Goal: Contribute content: Contribute content

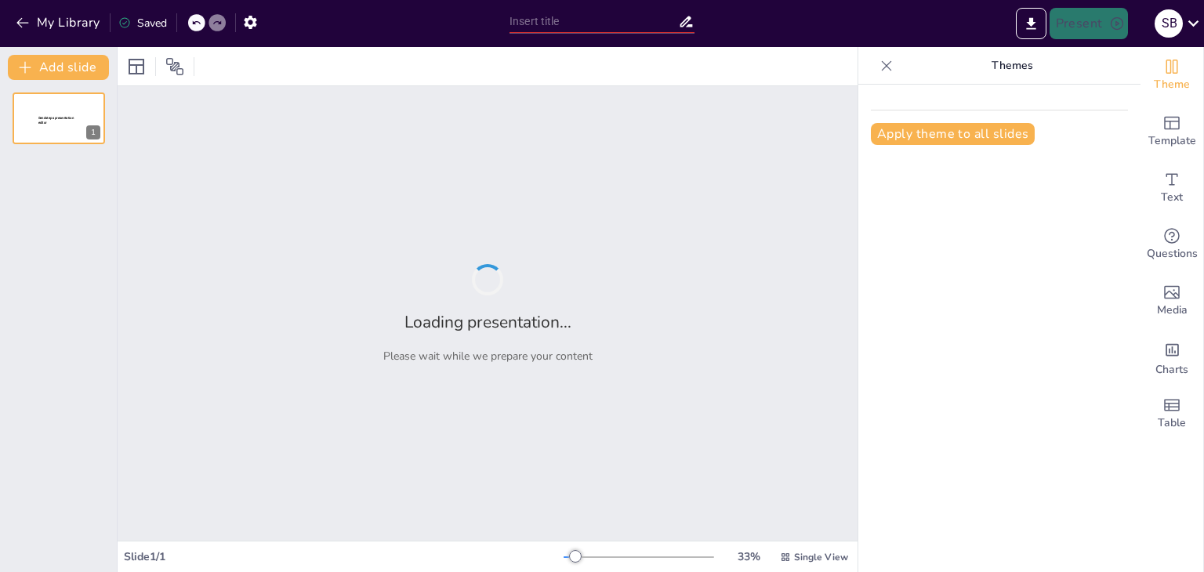
type input "Harnessing Industry 4.0 & 5.0: Daily Detox's Innovative Approach to Grape Seed …"
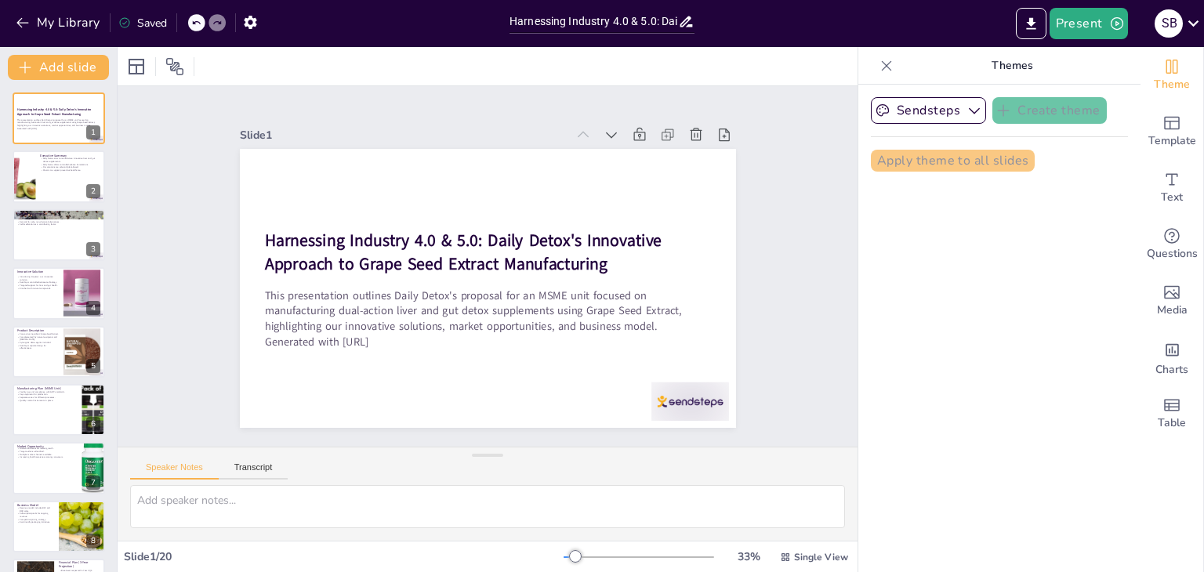
checkbox input "true"
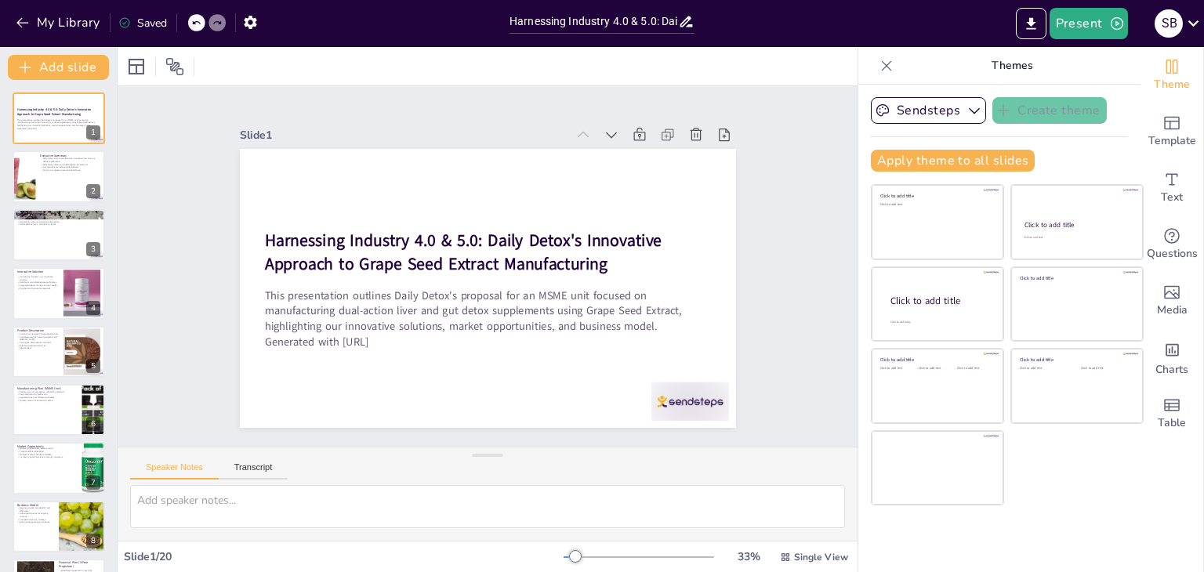
checkbox input "true"
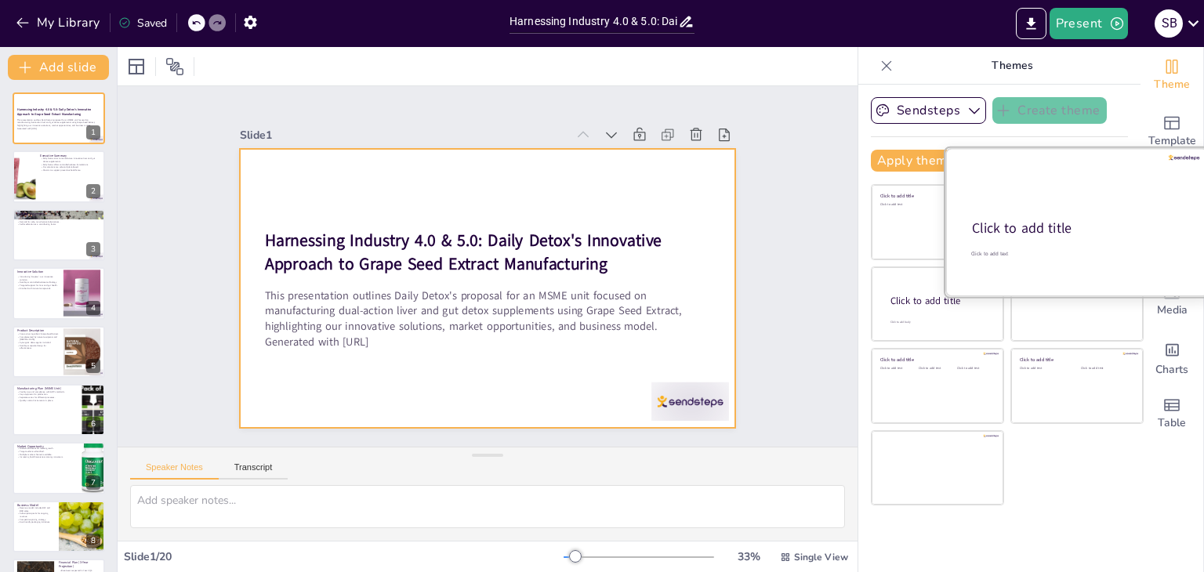
checkbox input "true"
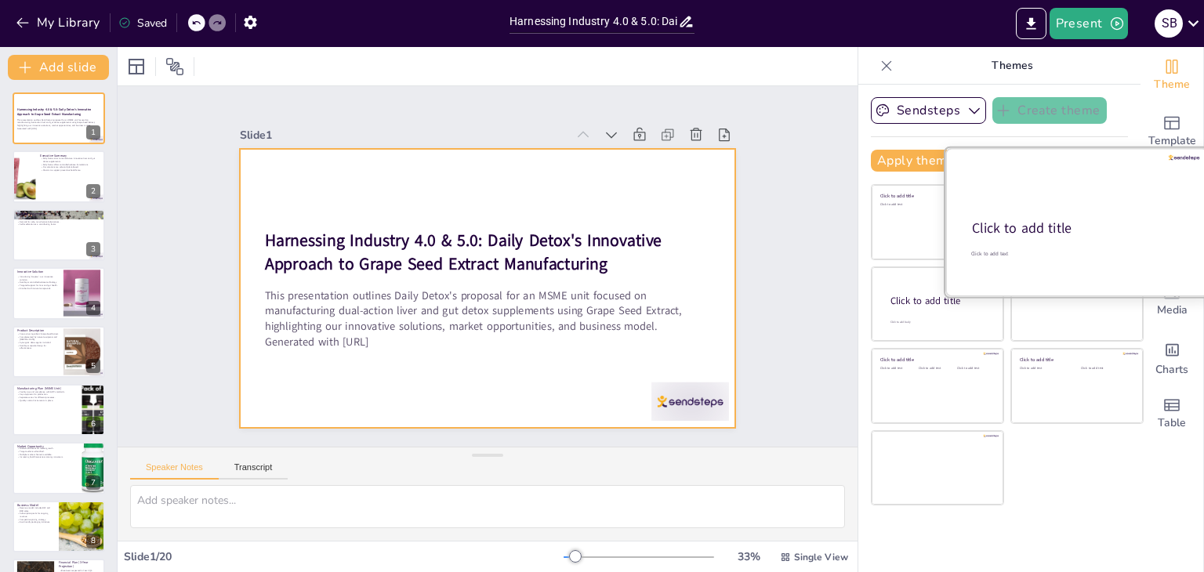
checkbox input "true"
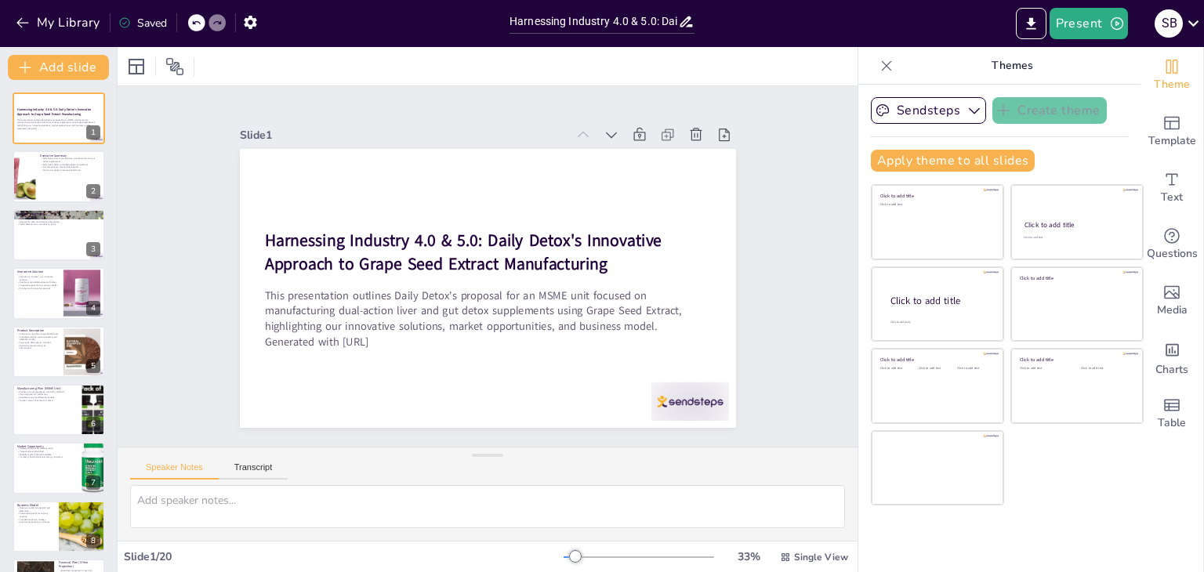
checkbox input "true"
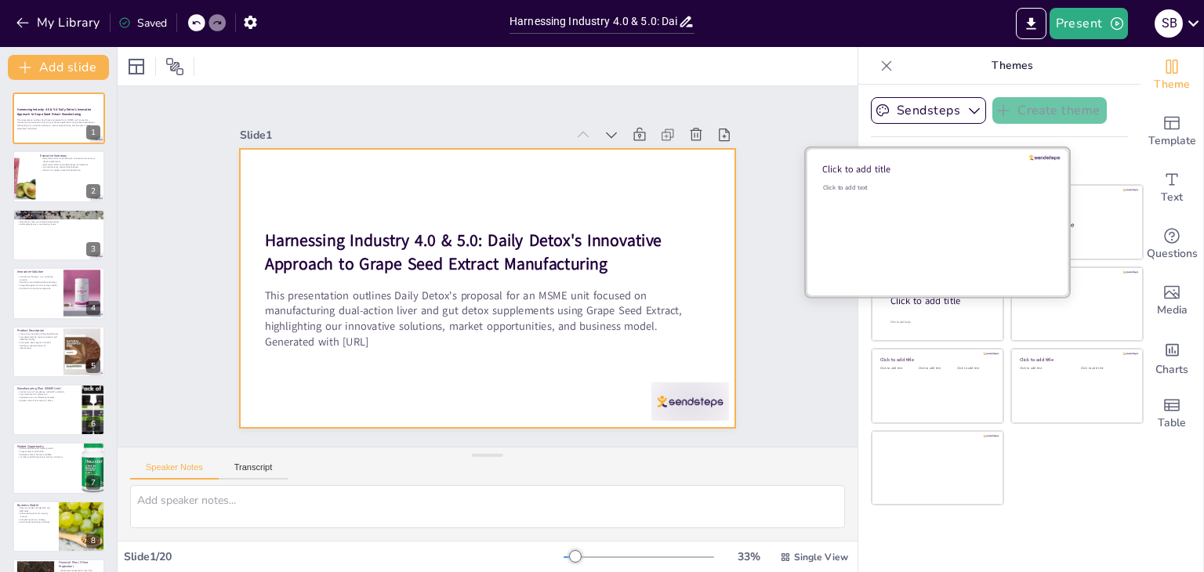
checkbox input "true"
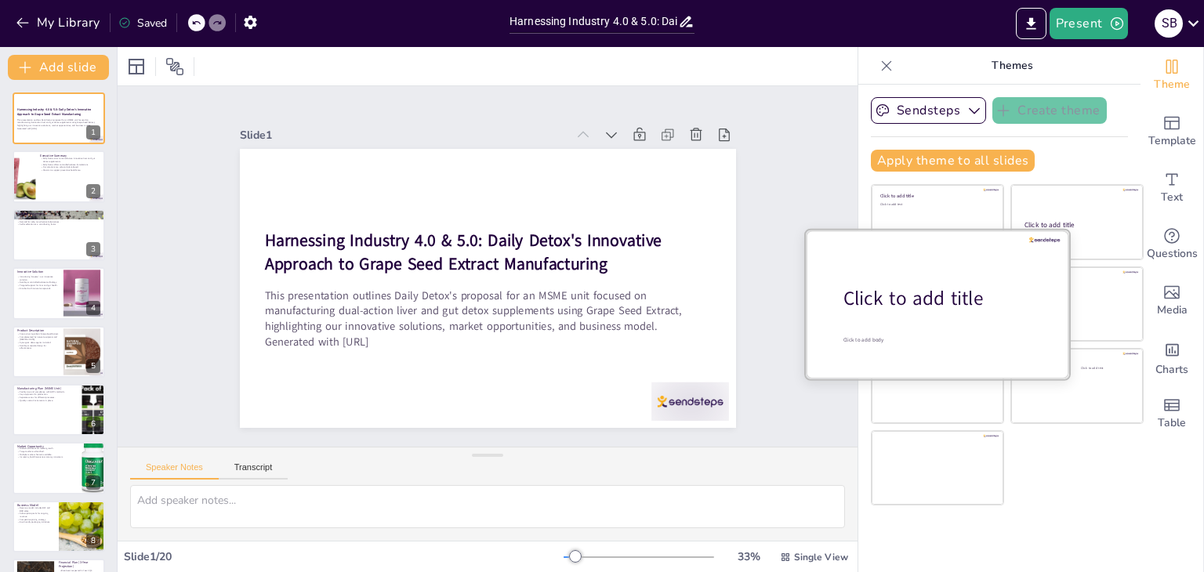
click at [911, 292] on div "Click to add title" at bounding box center [943, 298] width 200 height 27
checkbox input "true"
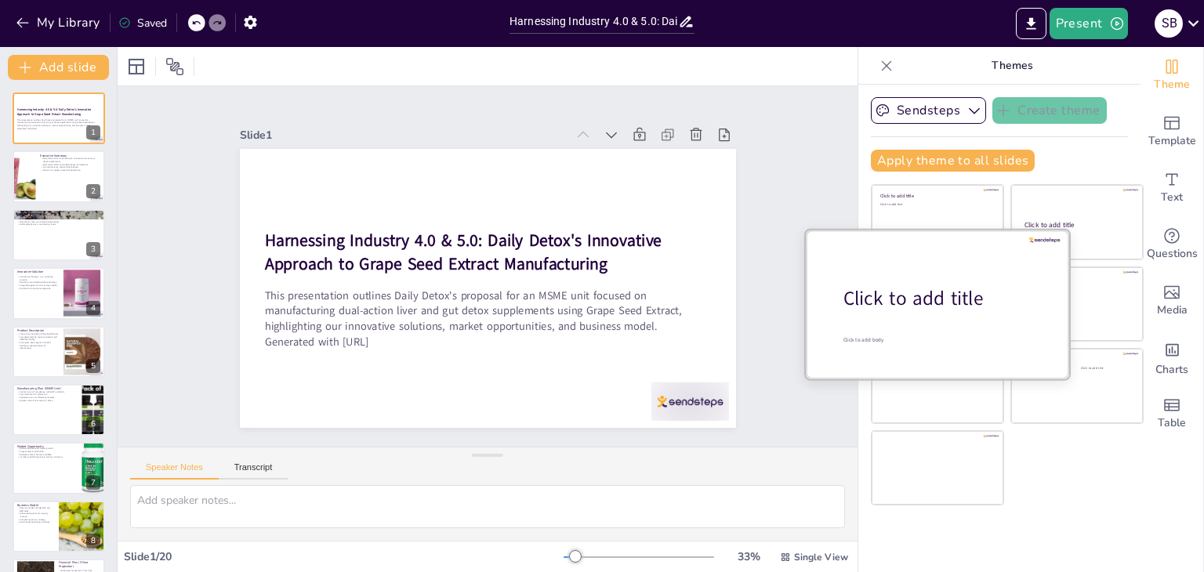
checkbox input "true"
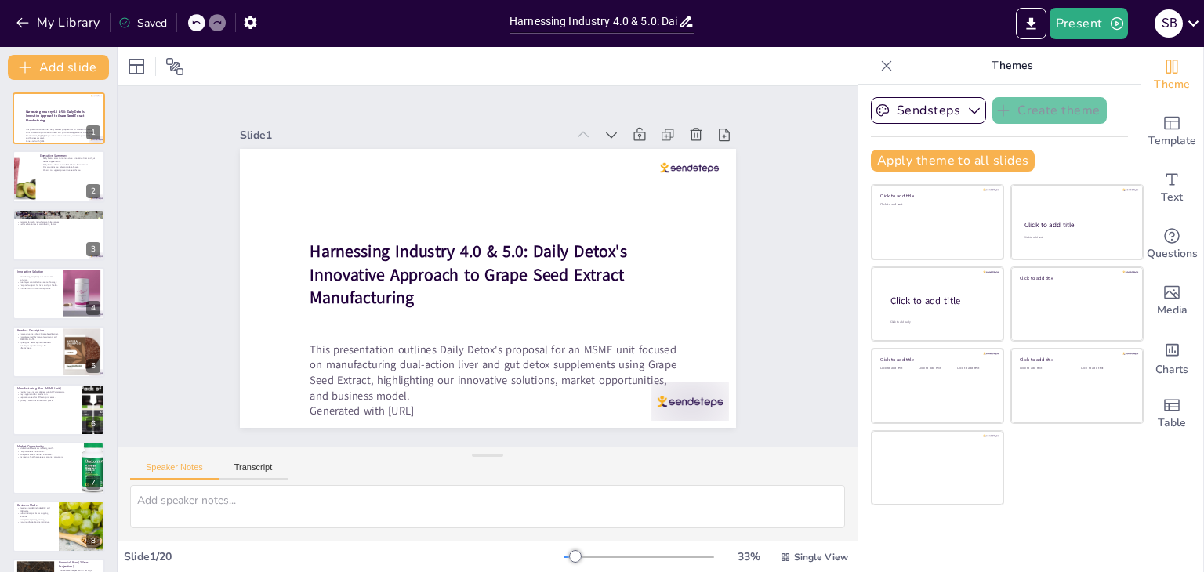
checkbox input "true"
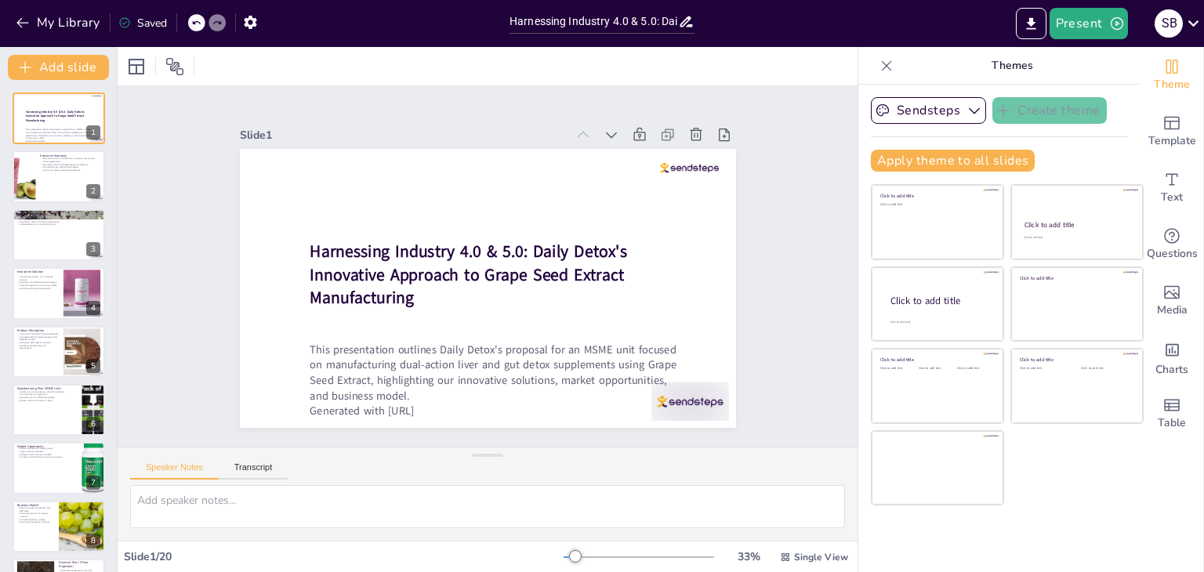
checkbox input "true"
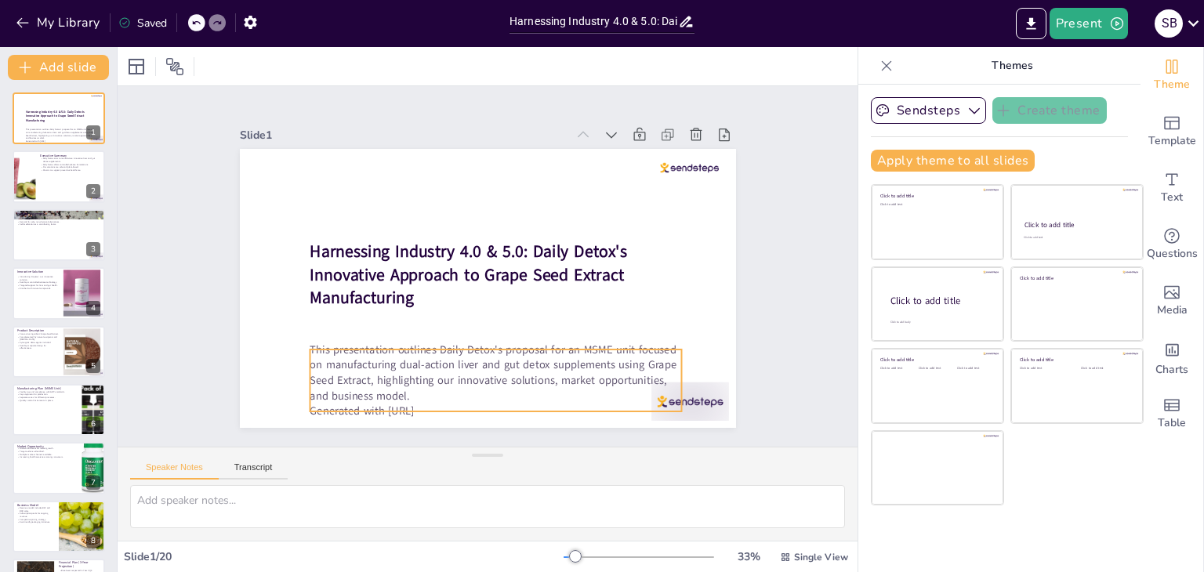
checkbox input "true"
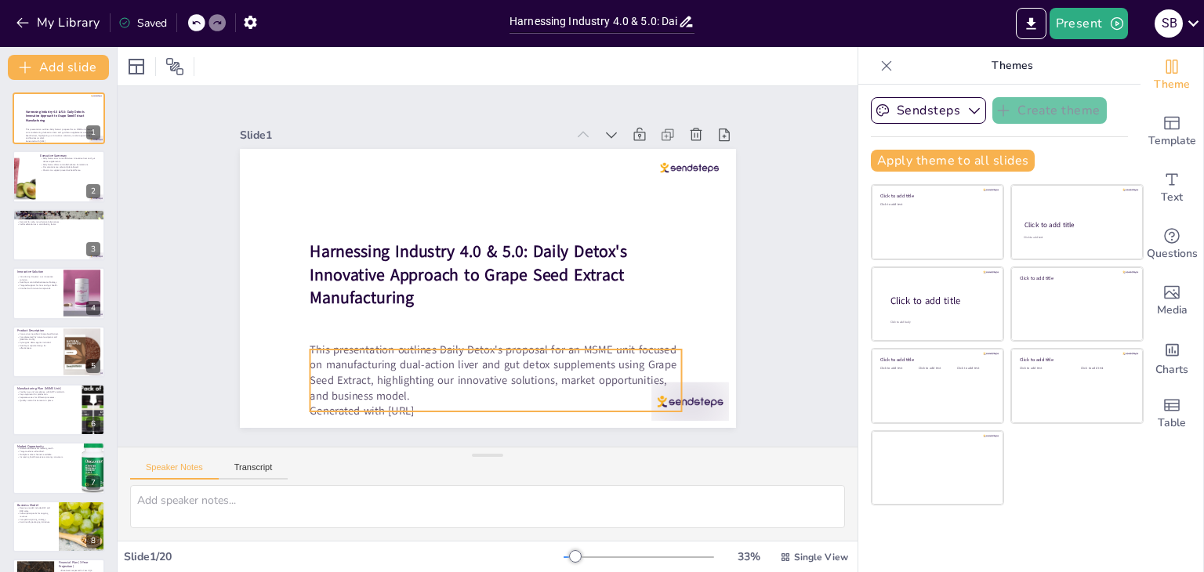
click at [433, 129] on p "Generated with [URL]" at bounding box center [480, 122] width 372 height 16
checkbox input "true"
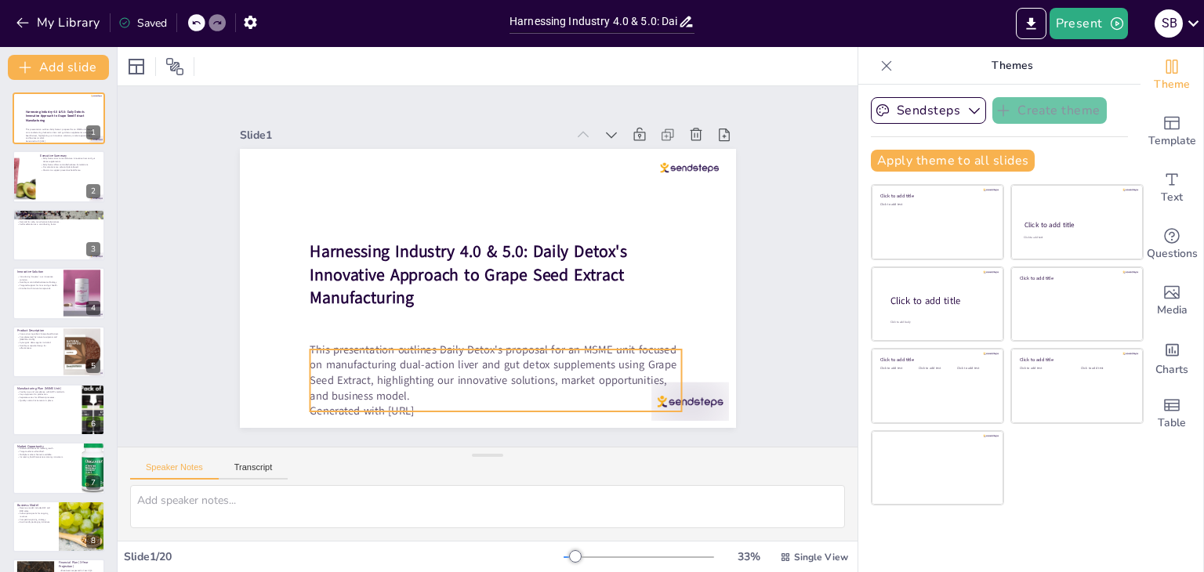
checkbox input "true"
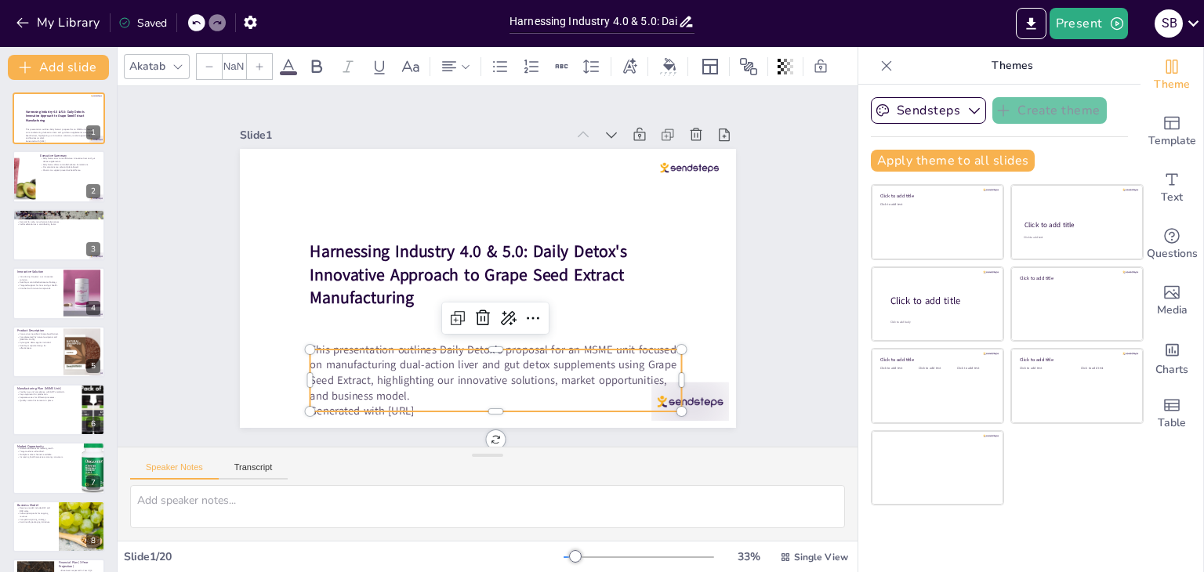
checkbox input "true"
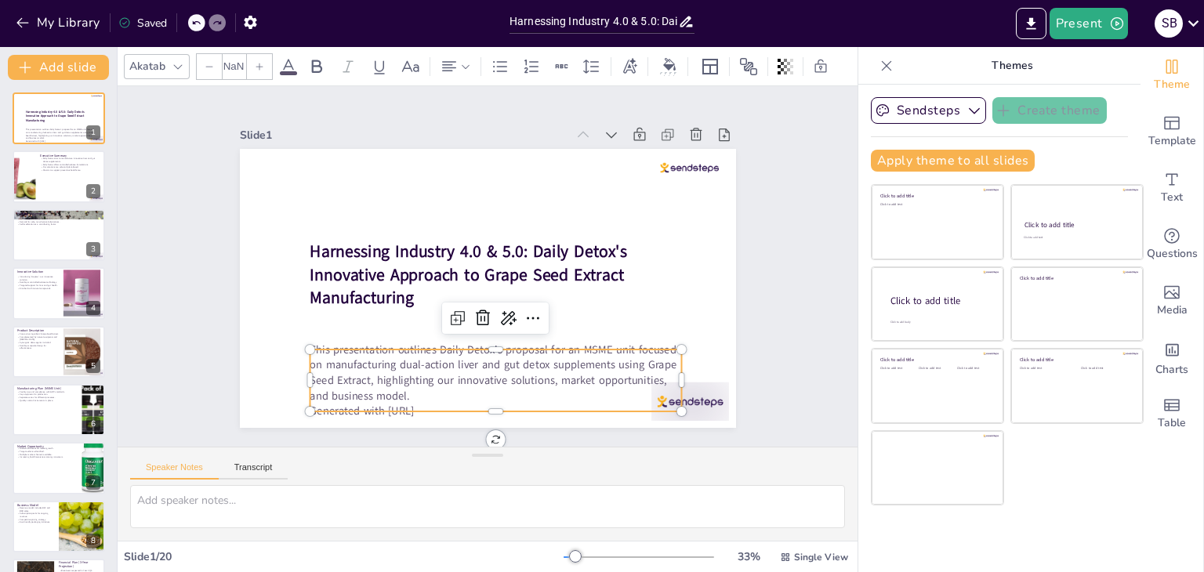
type input "32"
checkbox input "true"
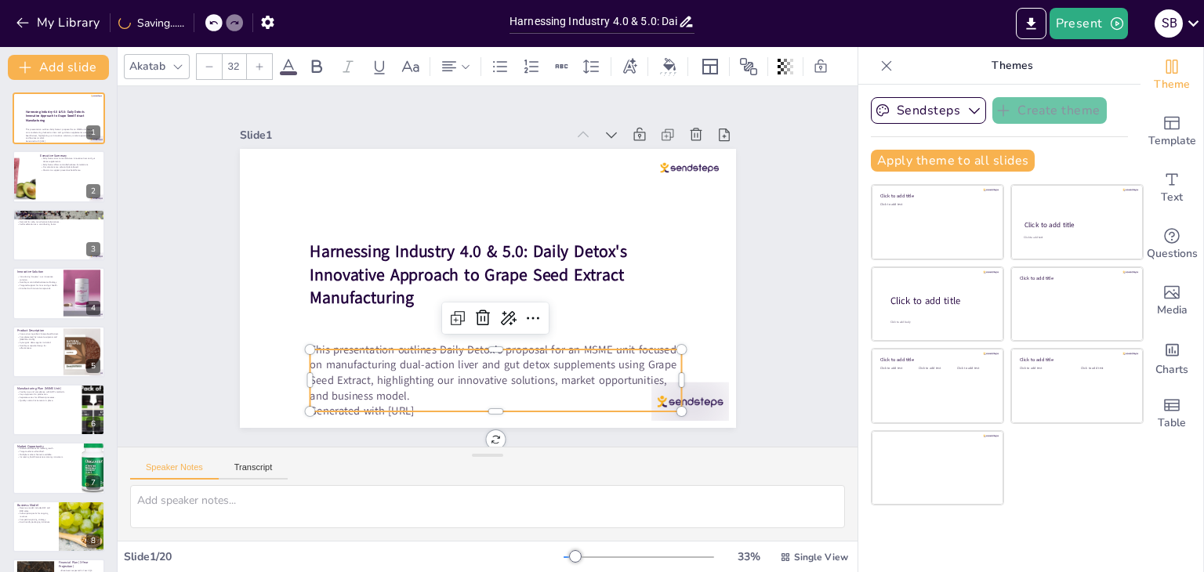
checkbox input "true"
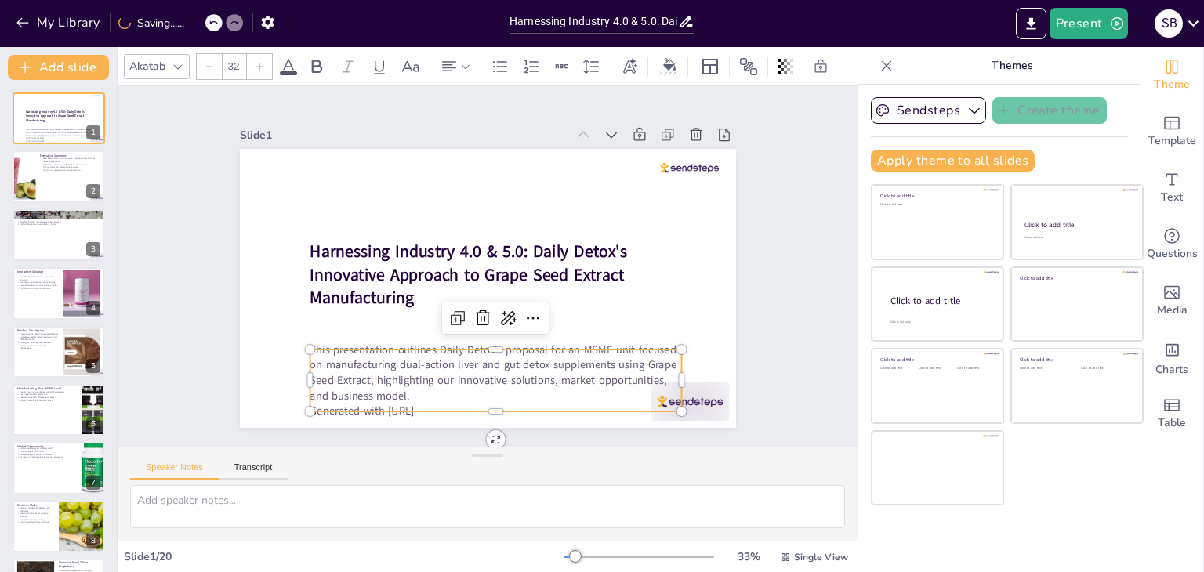
checkbox input "true"
click at [473, 372] on p "This presentation outlines Daily Detox's proposal for an MSME unit focused on m…" at bounding box center [389, 307] width 173 height 372
checkbox input "true"
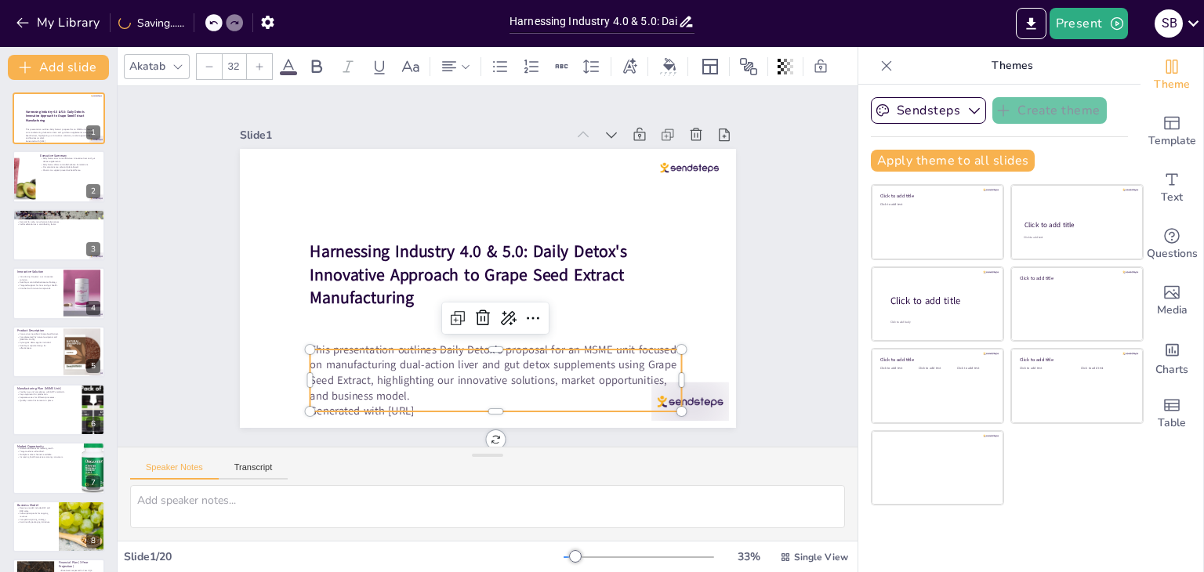
checkbox input "true"
click at [521, 396] on p "This presentation outlines Daily Detox's proposal for an MSME unit focused on m…" at bounding box center [590, 237] width 138 height 376
checkbox input "true"
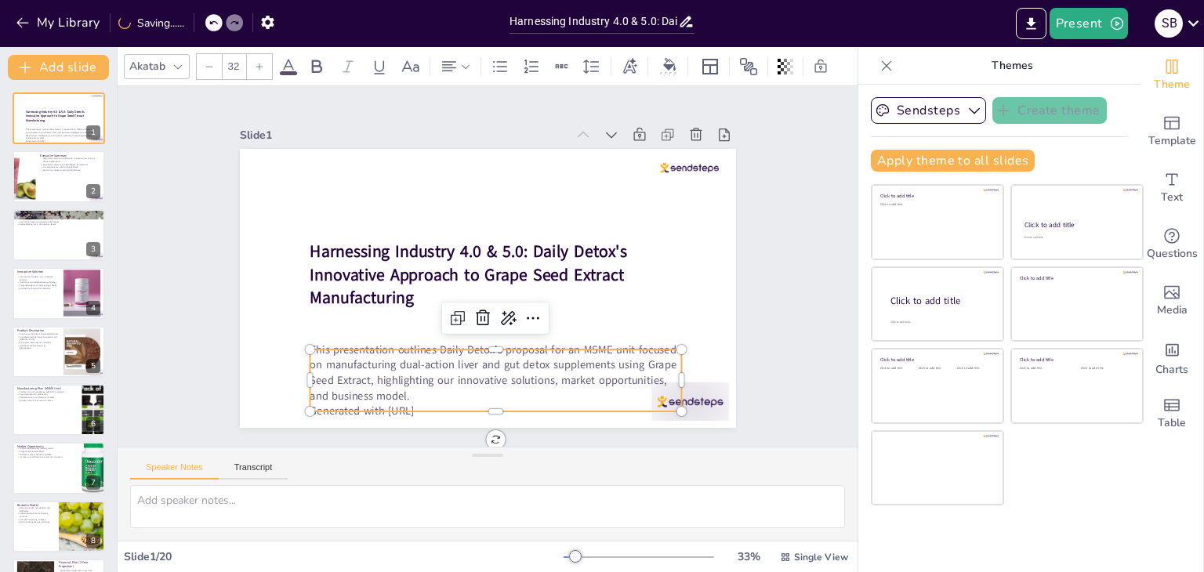
checkbox input "true"
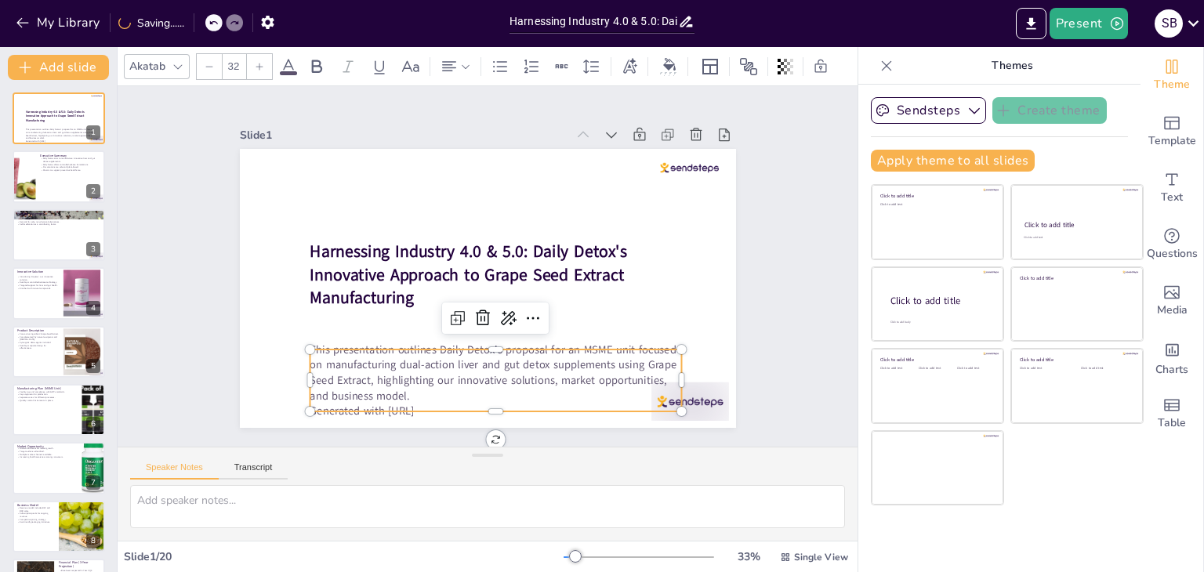
checkbox input "true"
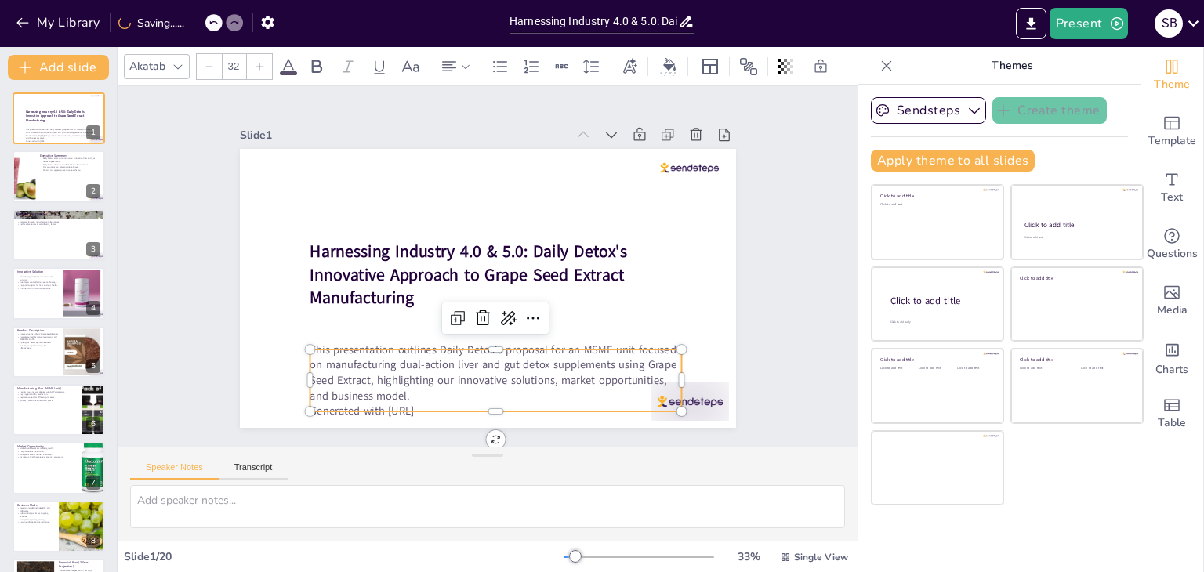
checkbox input "true"
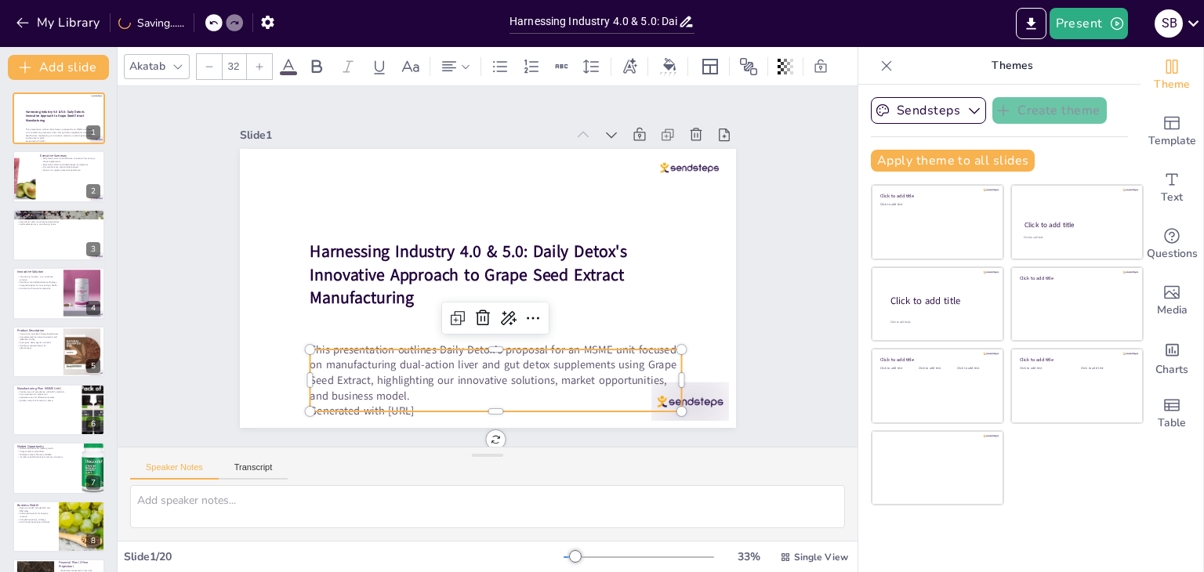
checkbox input "true"
click at [440, 143] on div at bounding box center [463, 118] width 371 height 52
checkbox input "true"
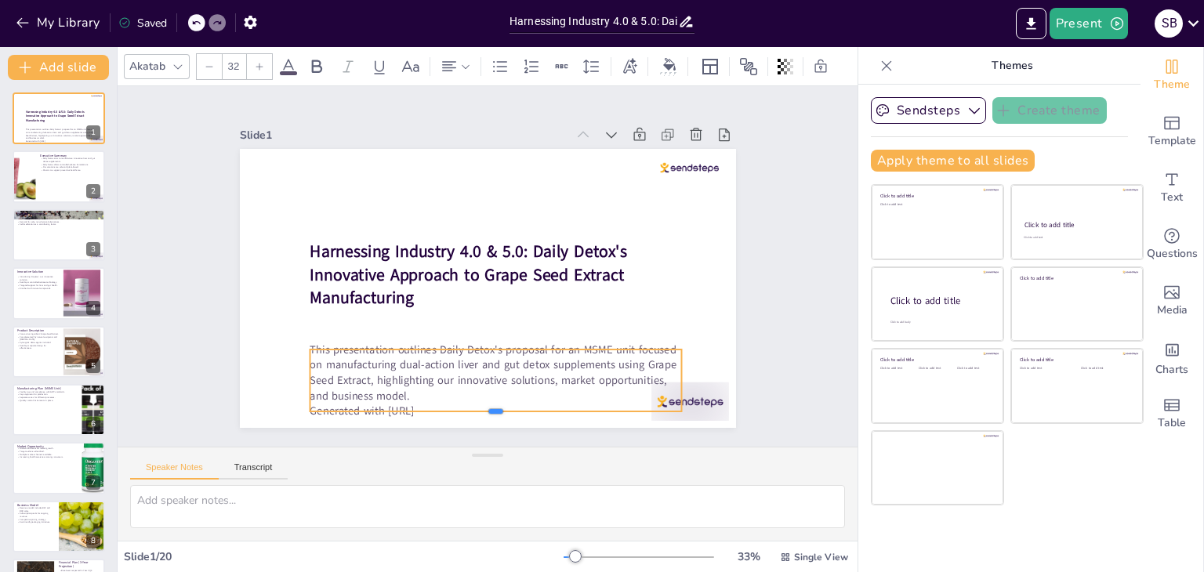
checkbox input "true"
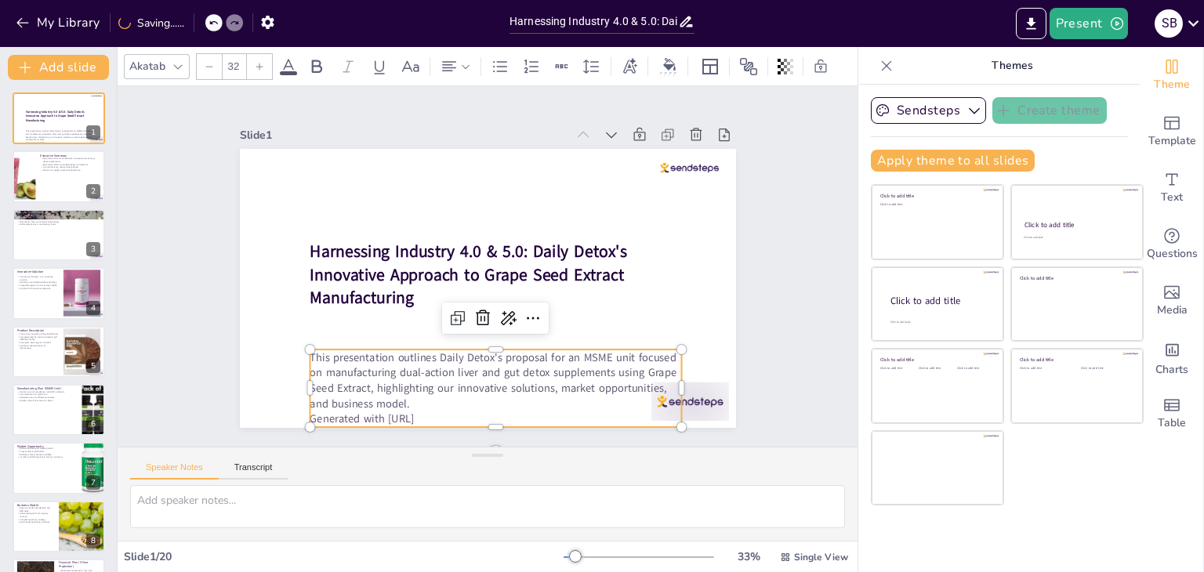
click at [438, 415] on p "Generated with [URL]" at bounding box center [417, 402] width 329 height 199
checkbox input "true"
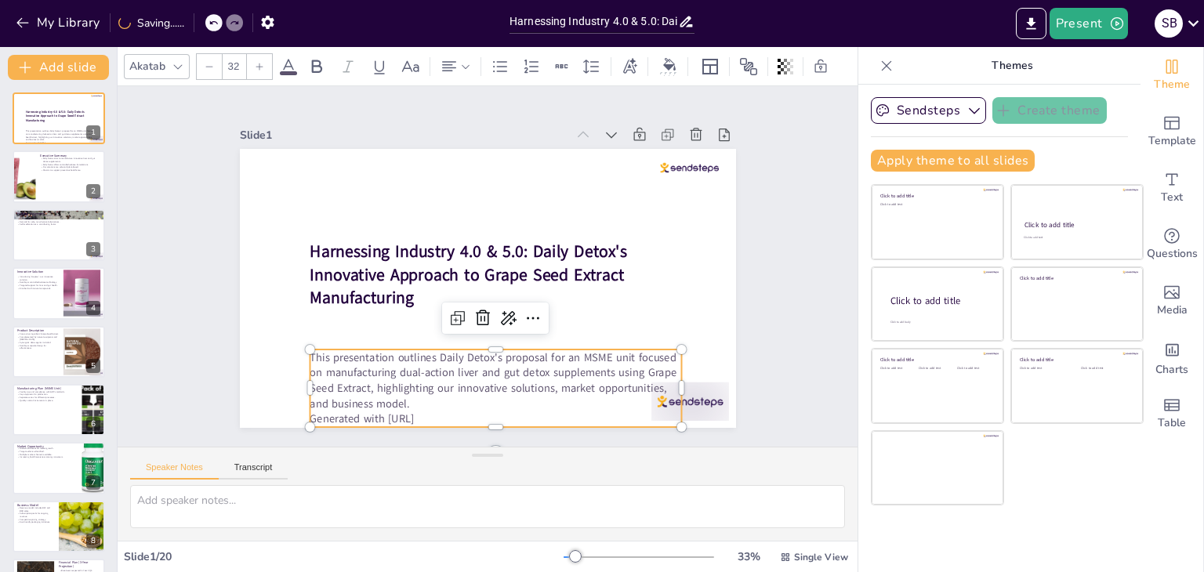
checkbox input "true"
click at [438, 253] on p "Generated with [URL]" at bounding box center [571, 138] width 310 height 230
checkbox input "true"
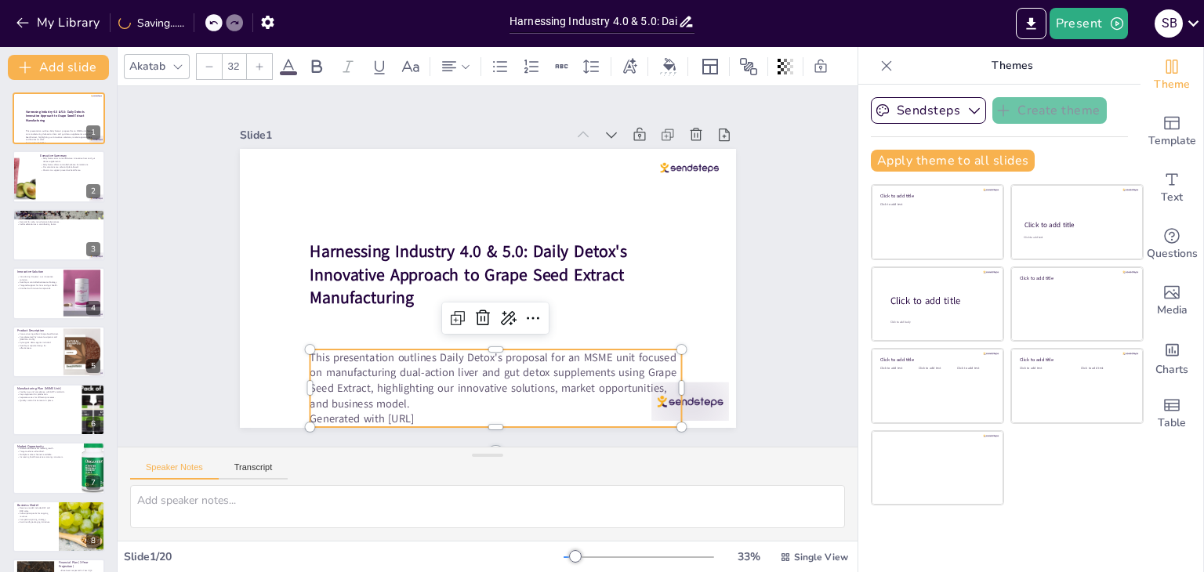
checkbox input "true"
click at [565, 391] on p "Generated with [URL]" at bounding box center [629, 212] width 129 height 358
checkbox input "true"
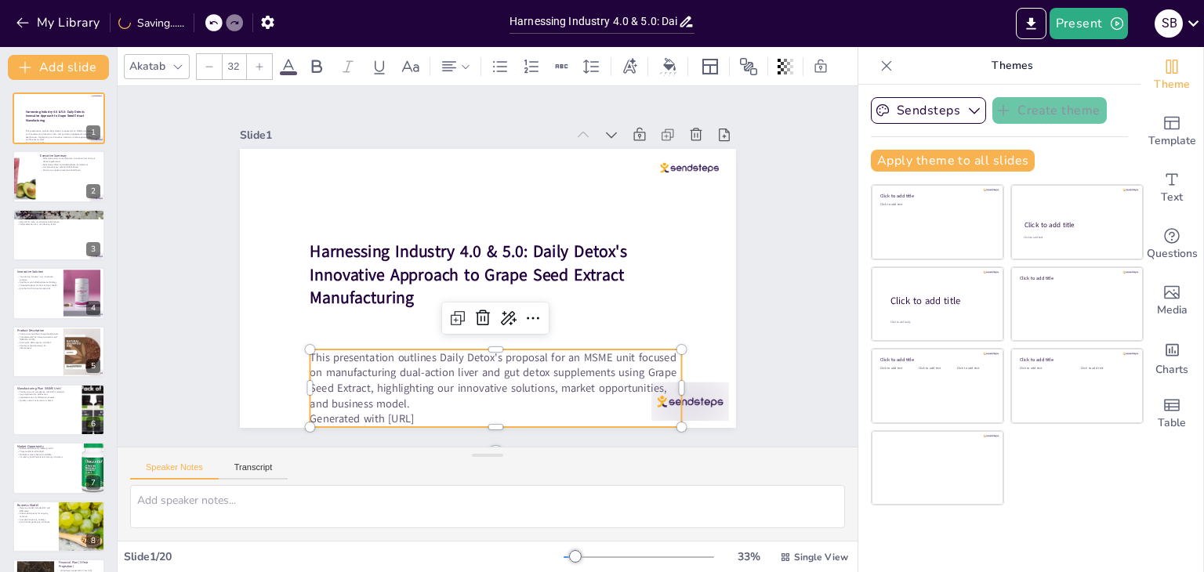
checkbox input "true"
click at [438, 415] on p "Generated with [URL]" at bounding box center [584, 385] width 310 height 231
click at [524, 415] on p "Generated with [URL]" at bounding box center [623, 336] width 199 height 329
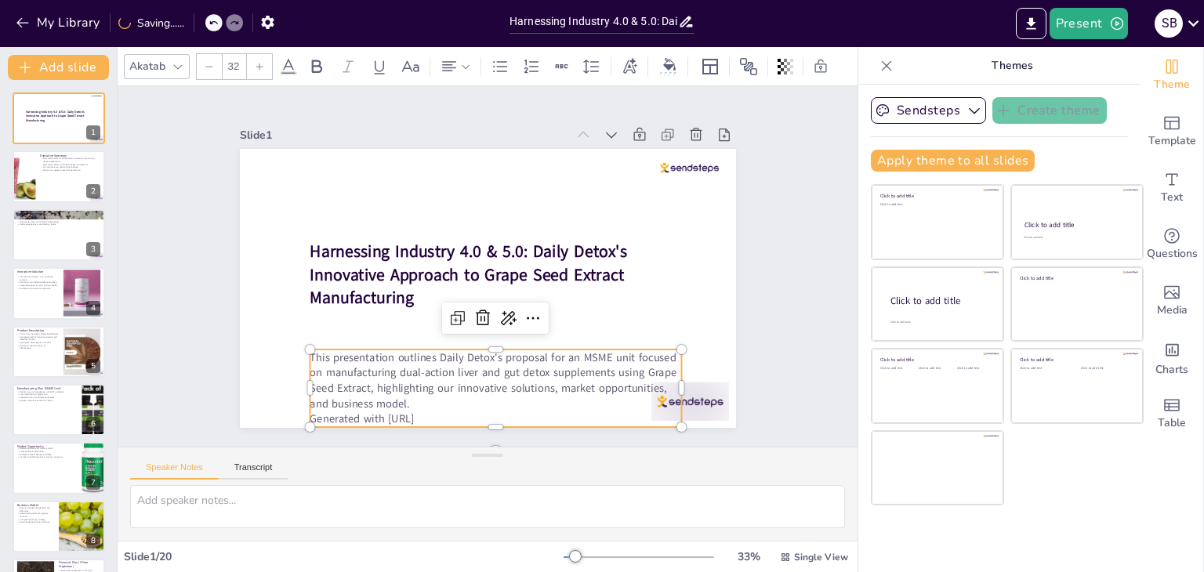
checkbox input "true"
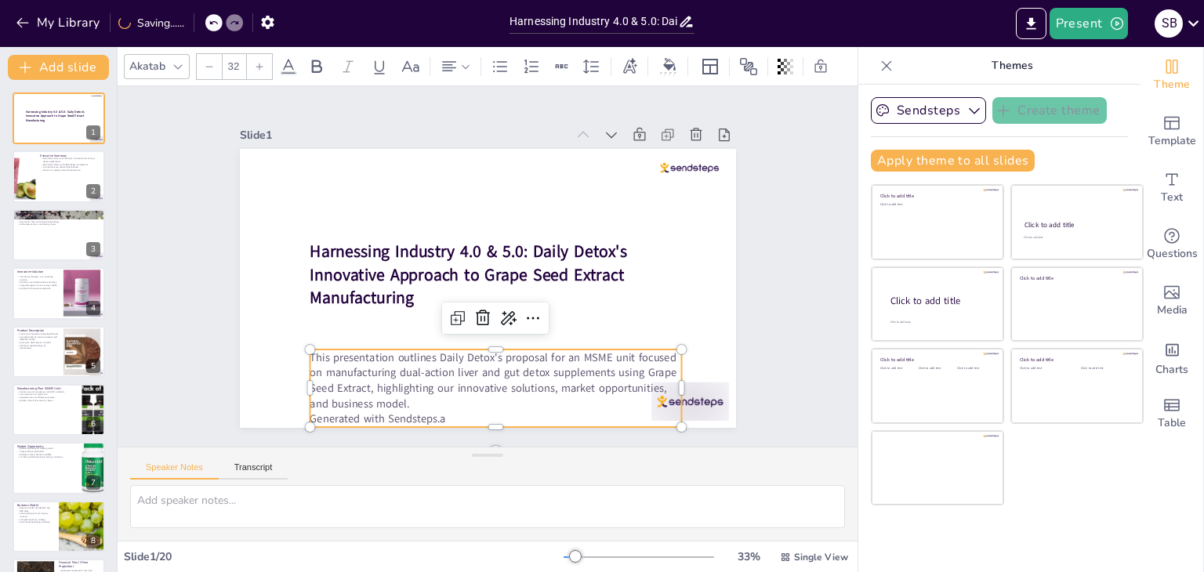
checkbox input "true"
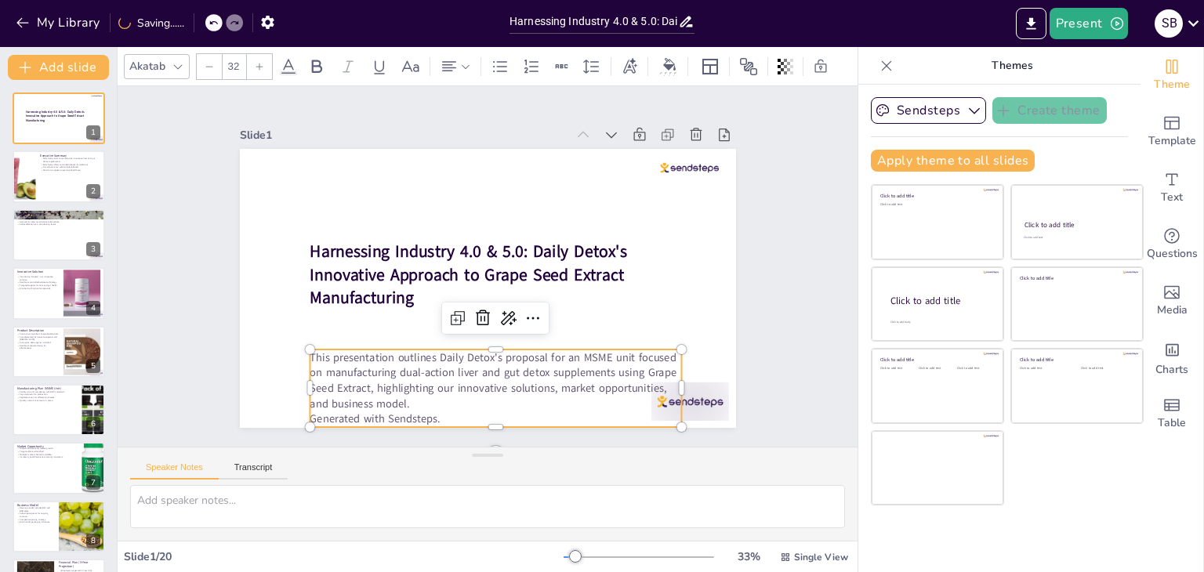
checkbox input "true"
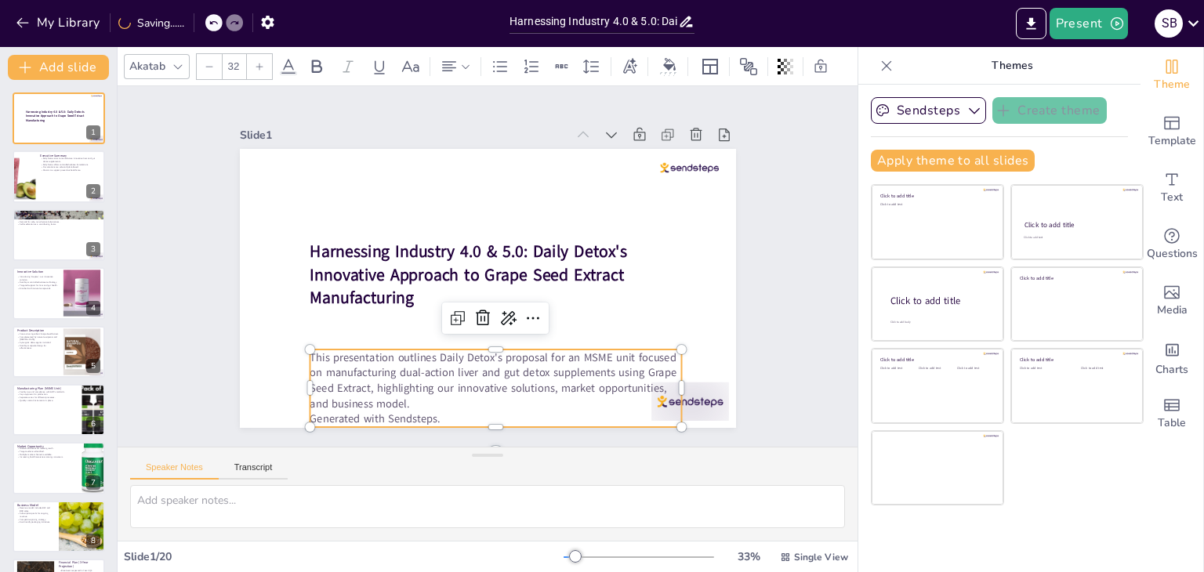
checkbox input "true"
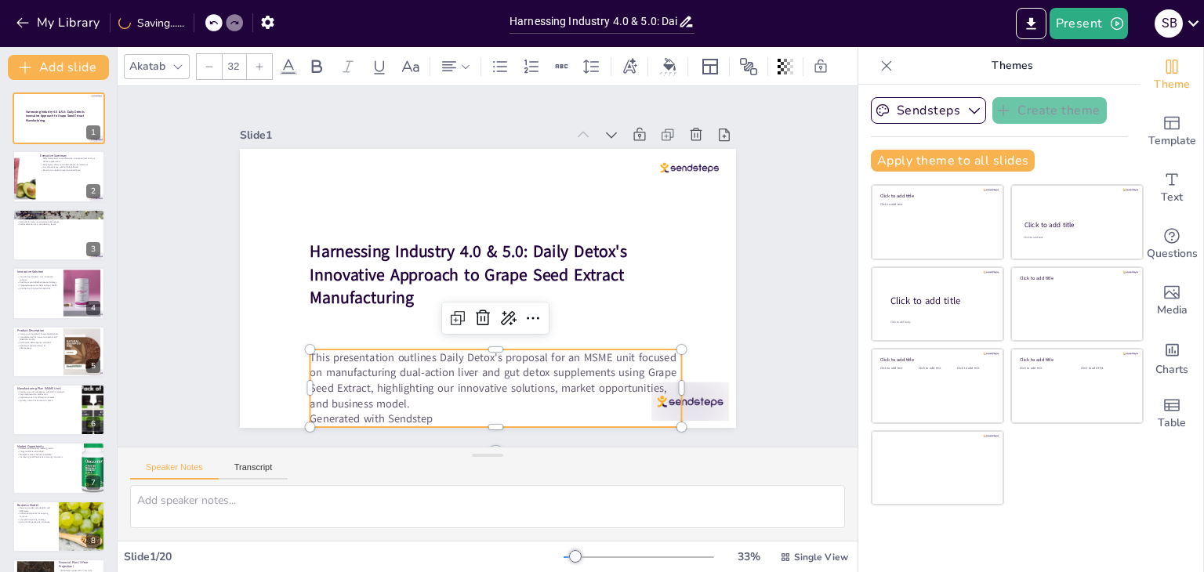
checkbox input "true"
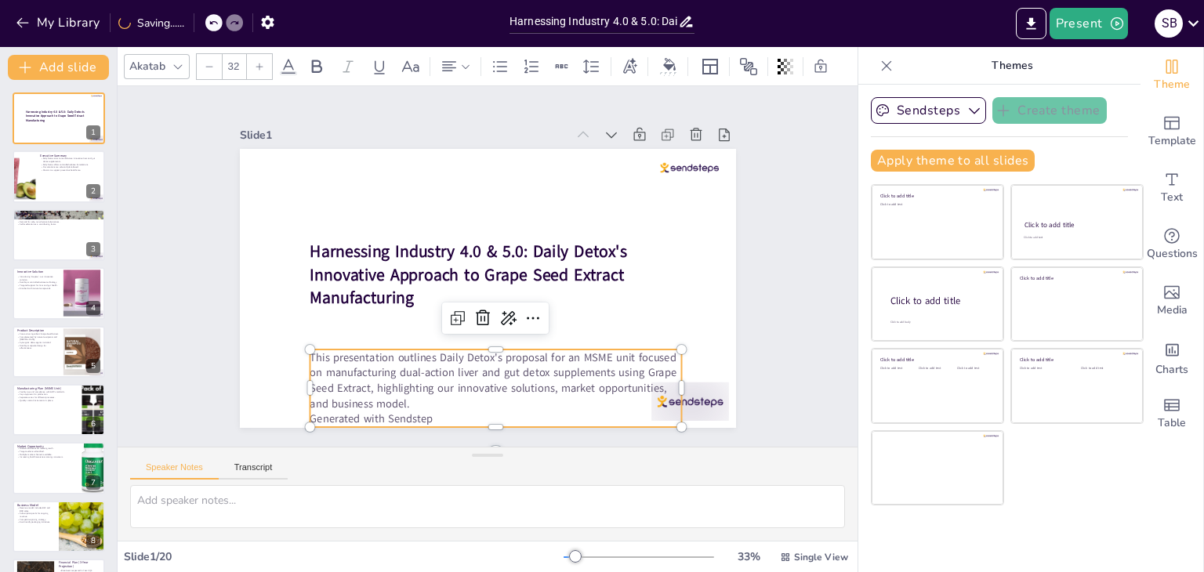
checkbox input "true"
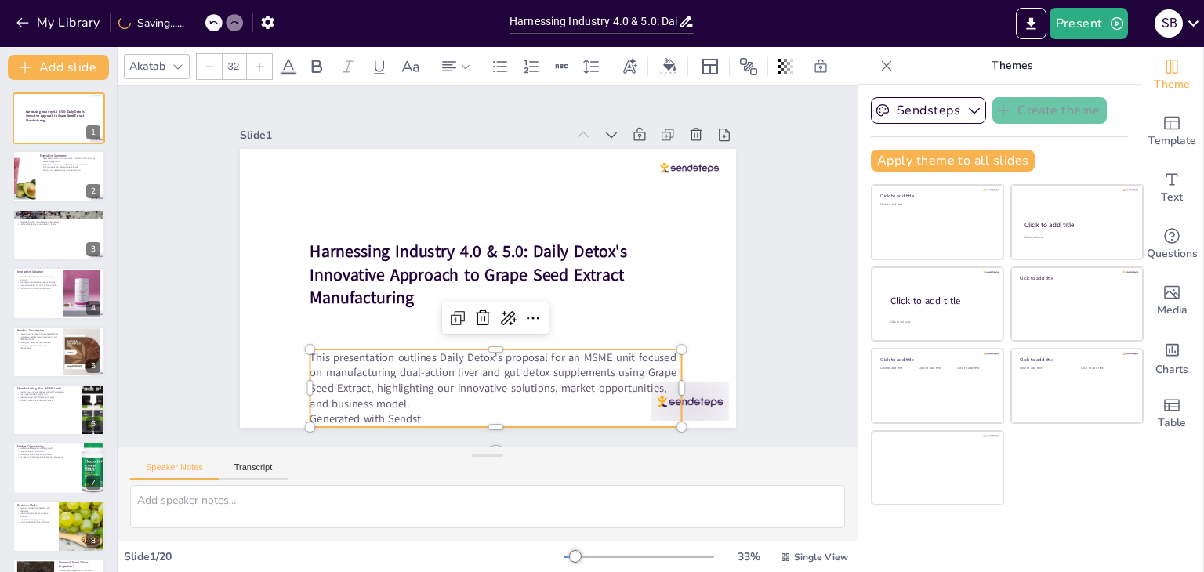
checkbox input "true"
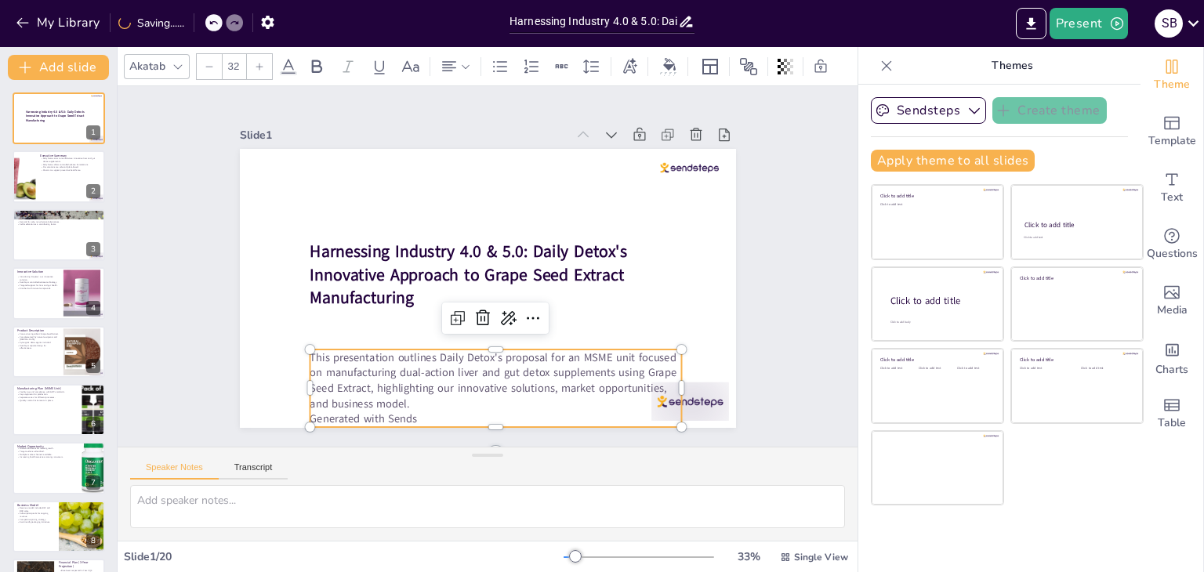
checkbox input "true"
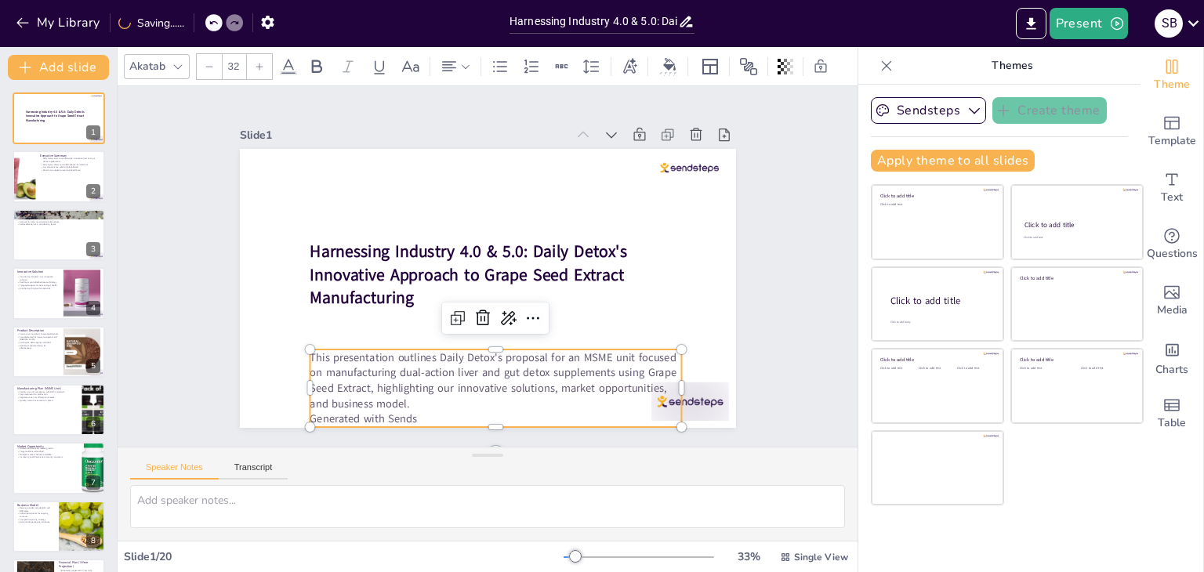
checkbox input "true"
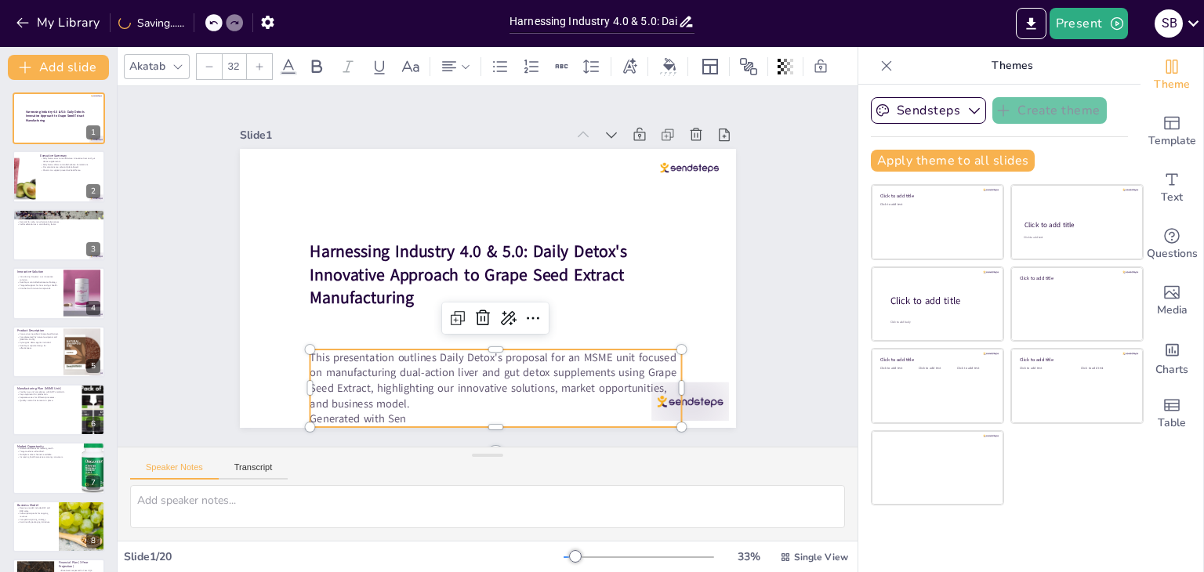
checkbox input "true"
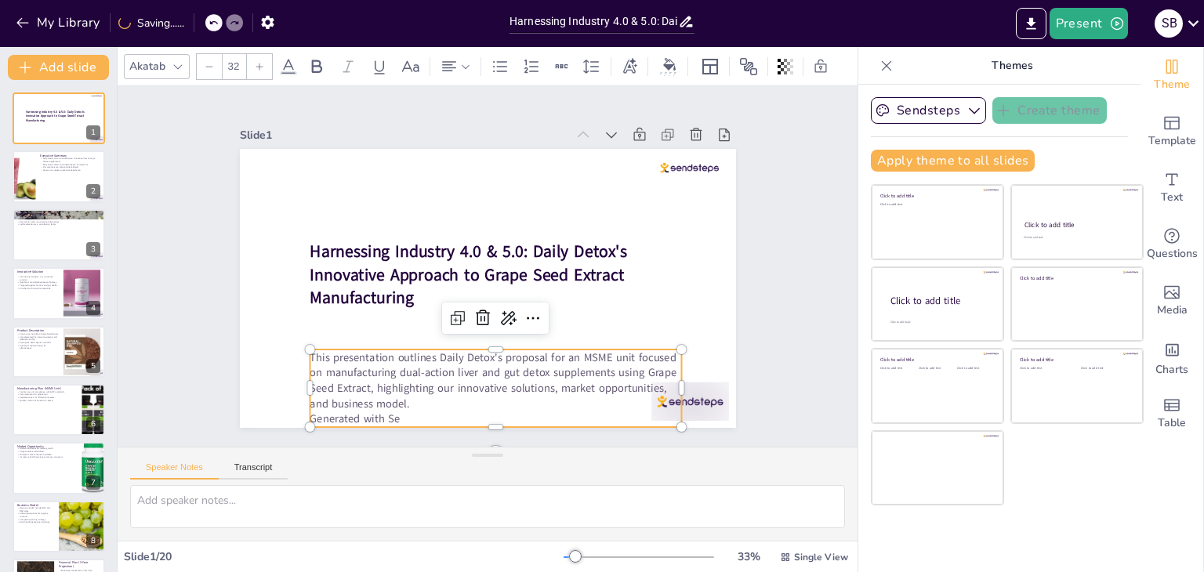
checkbox input "true"
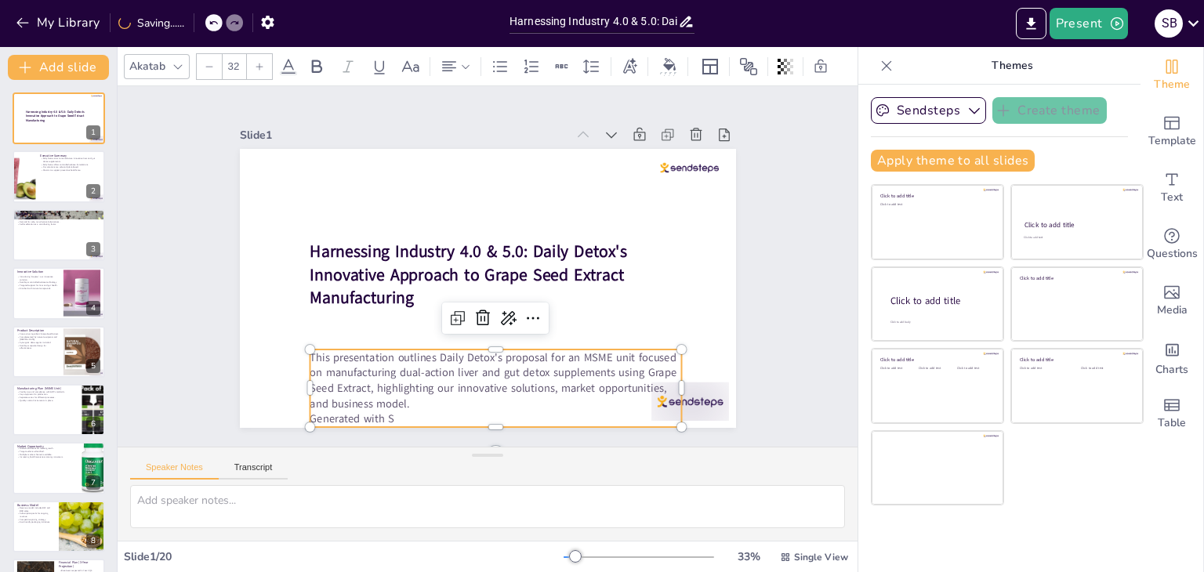
checkbox input "true"
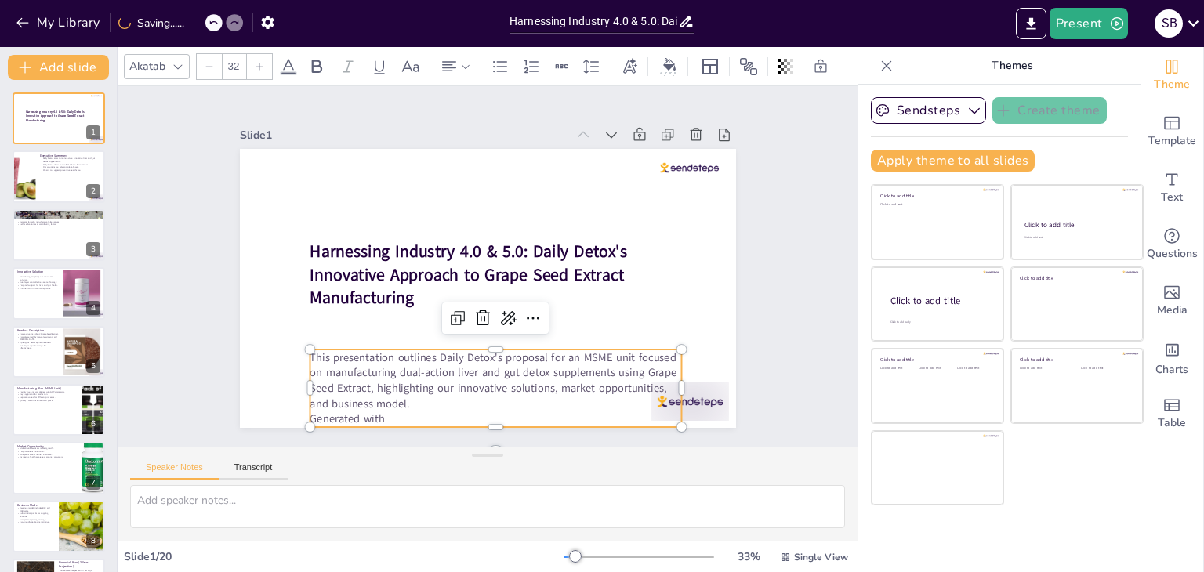
checkbox input "true"
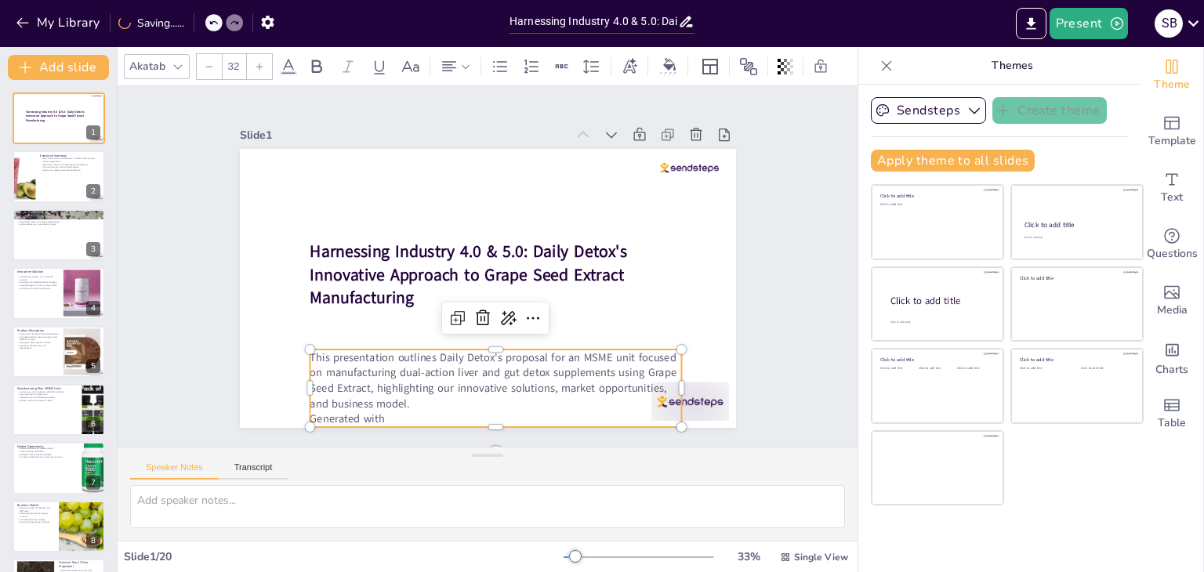
checkbox input "true"
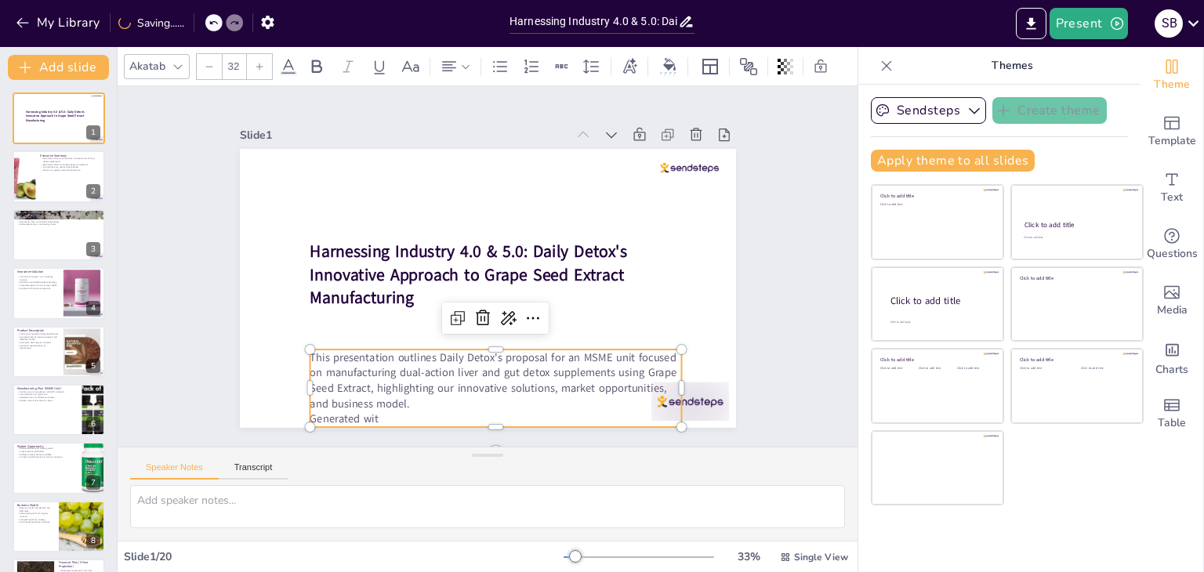
checkbox input "true"
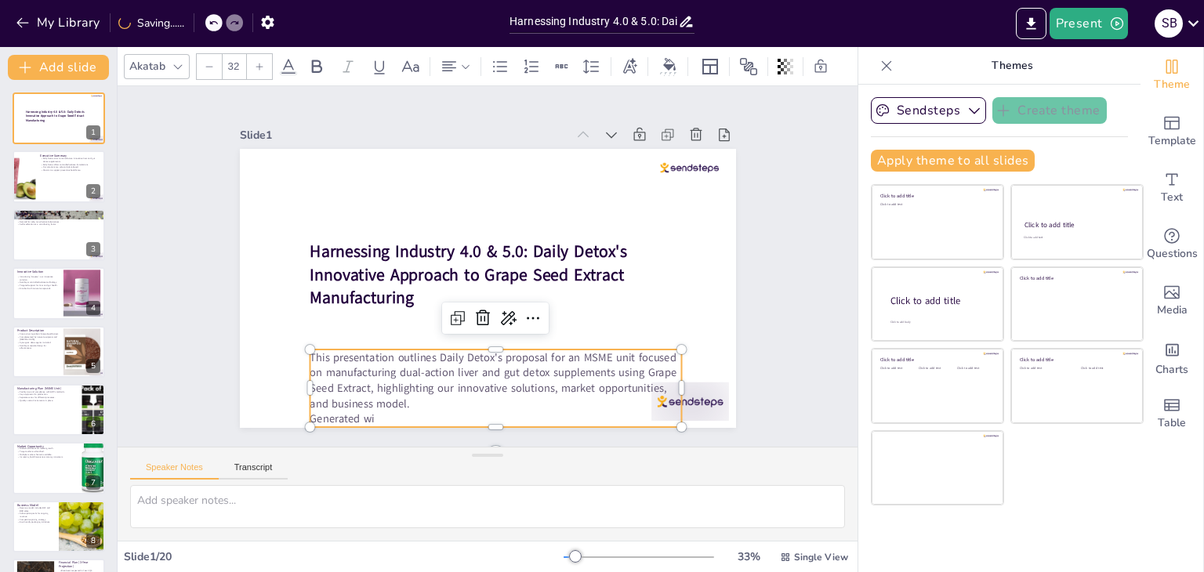
checkbox input "true"
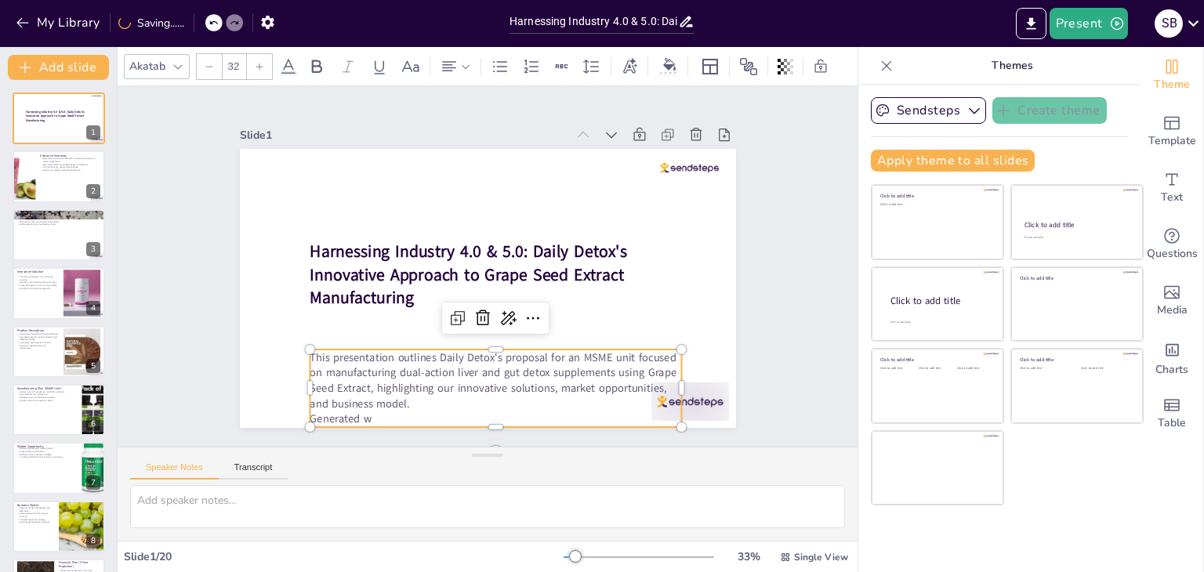
checkbox input "true"
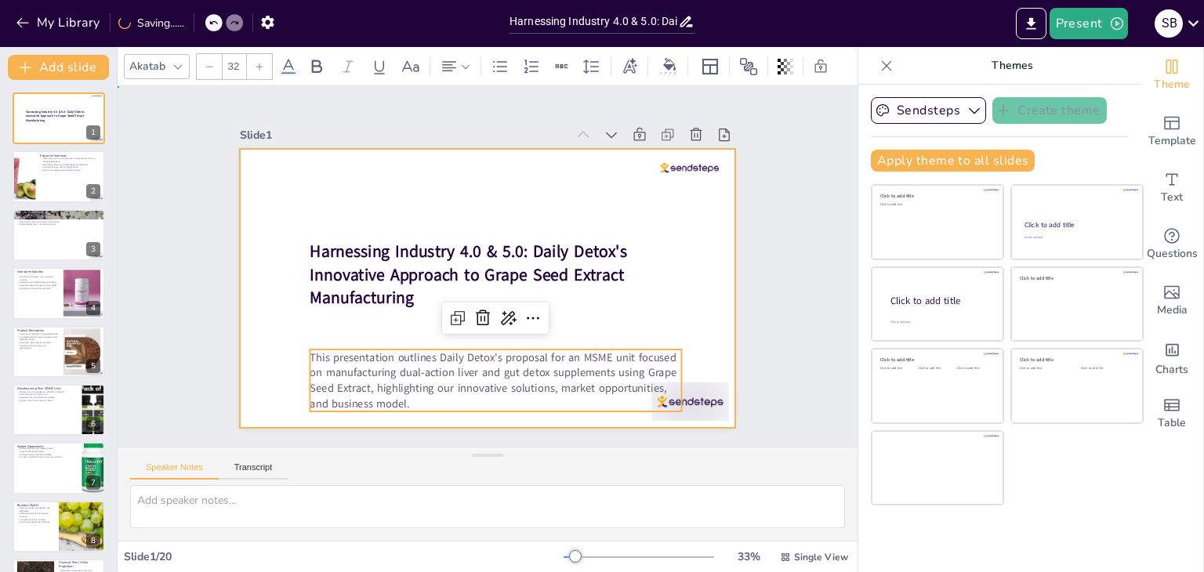
click at [710, 270] on div at bounding box center [488, 244] width 496 height 279
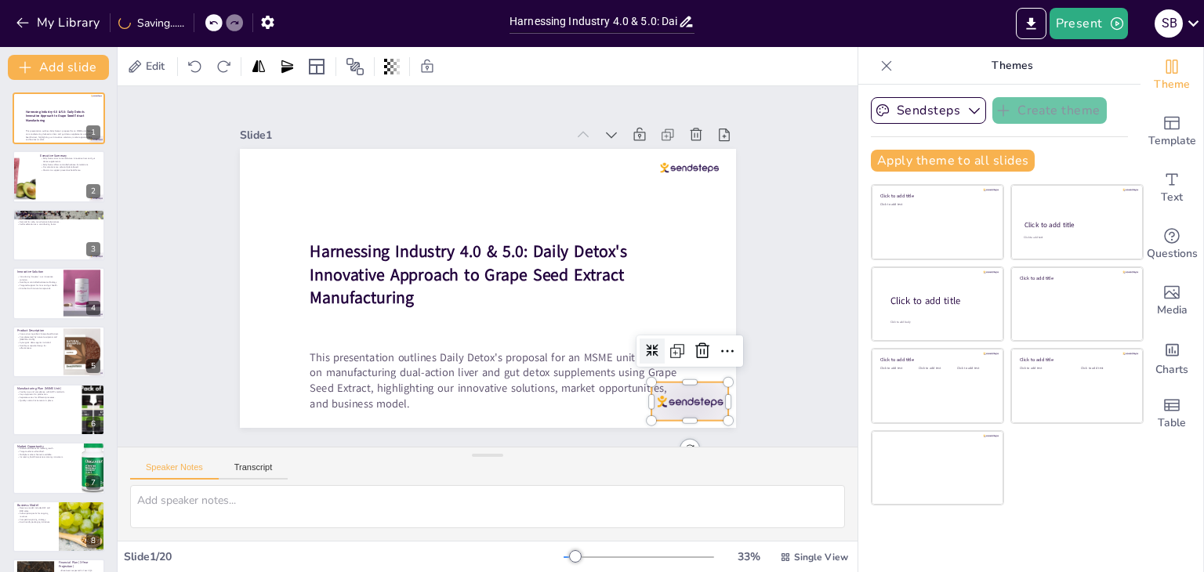
click at [705, 158] on div at bounding box center [678, 115] width 61 height 85
click at [691, 382] on icon at bounding box center [680, 393] width 22 height 22
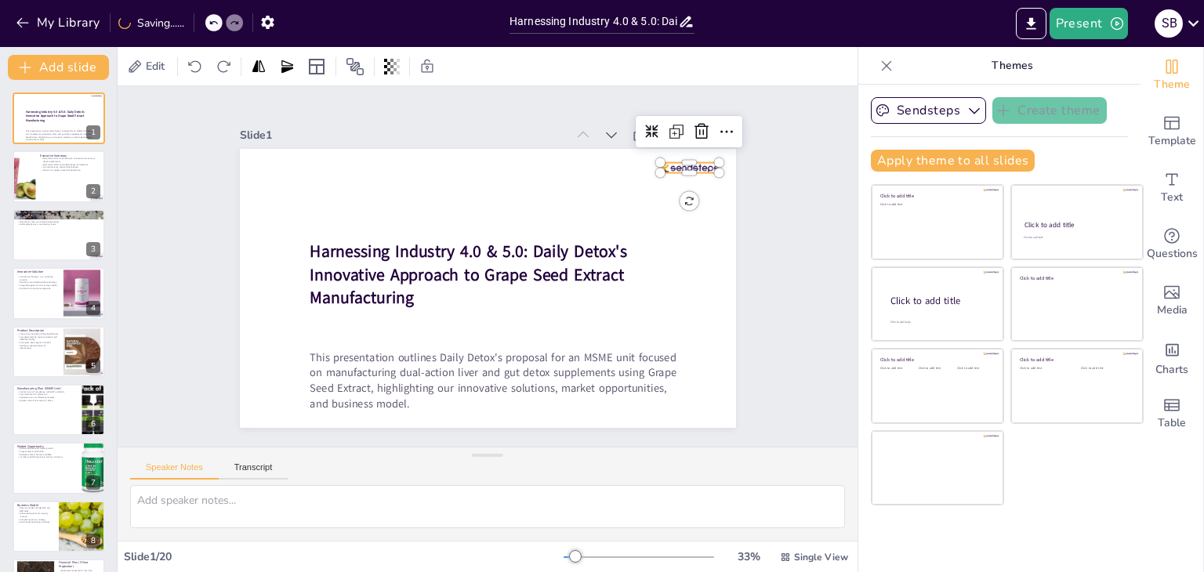
click at [553, 455] on div at bounding box center [542, 485] width 22 height 60
click at [692, 132] on icon at bounding box center [701, 130] width 19 height 19
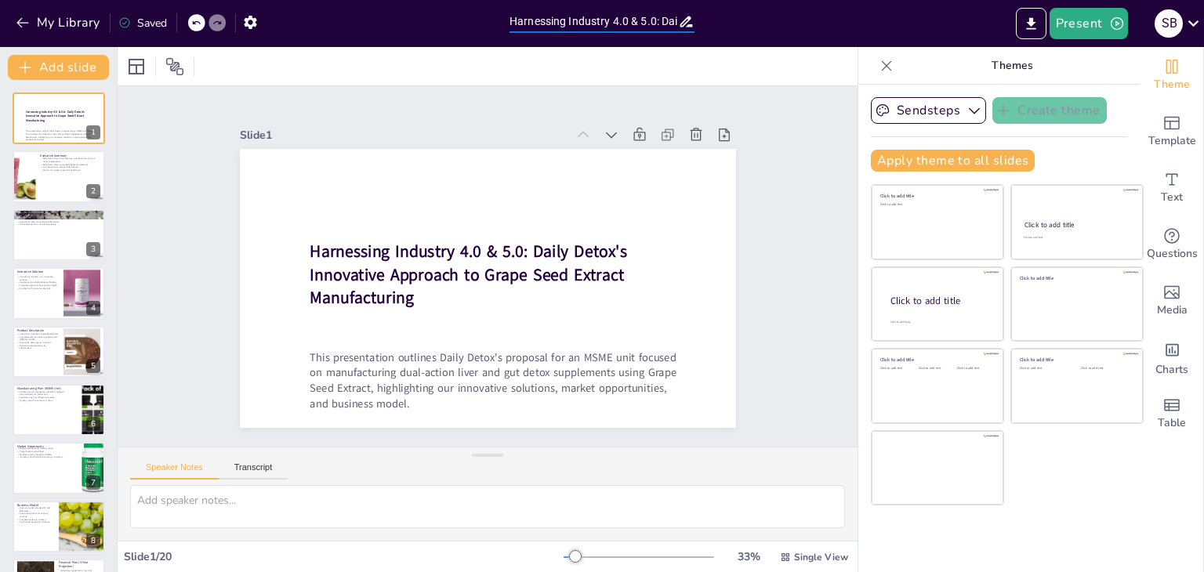
click at [632, 16] on input "Harnessing Industry 4.0 & 5.0: Daily Detox's Innovative Approach to Grape Seed …" at bounding box center [593, 21] width 169 height 23
click at [1035, 34] on button "Export to PowerPoint" at bounding box center [1031, 23] width 31 height 31
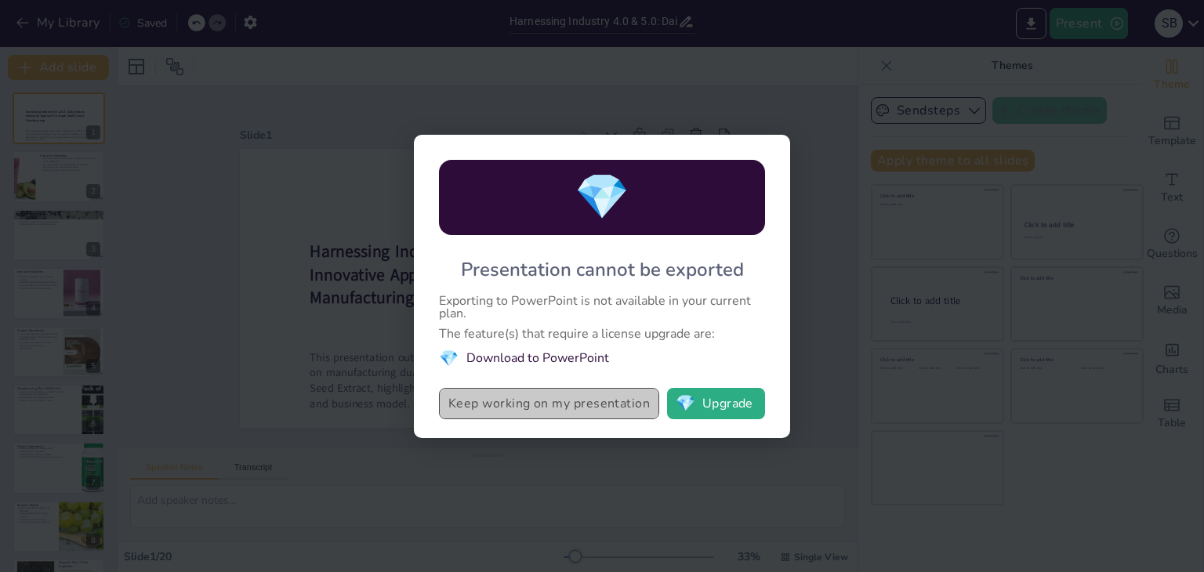
click at [569, 410] on button "Keep working on my presentation" at bounding box center [549, 403] width 220 height 31
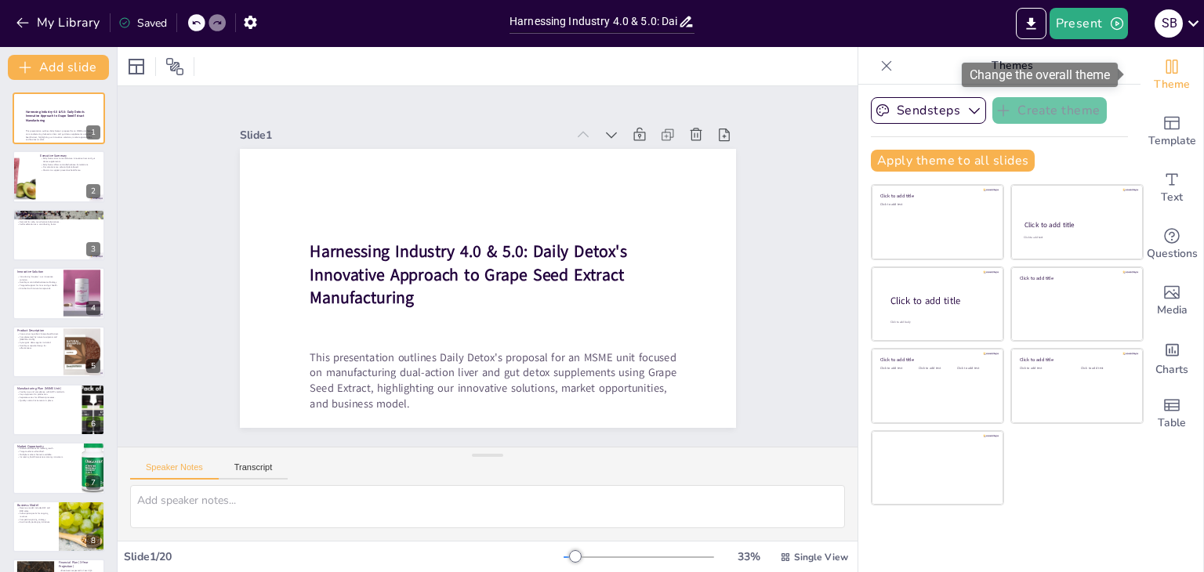
click at [1166, 63] on icon "Change the overall theme" at bounding box center [1172, 67] width 12 height 14
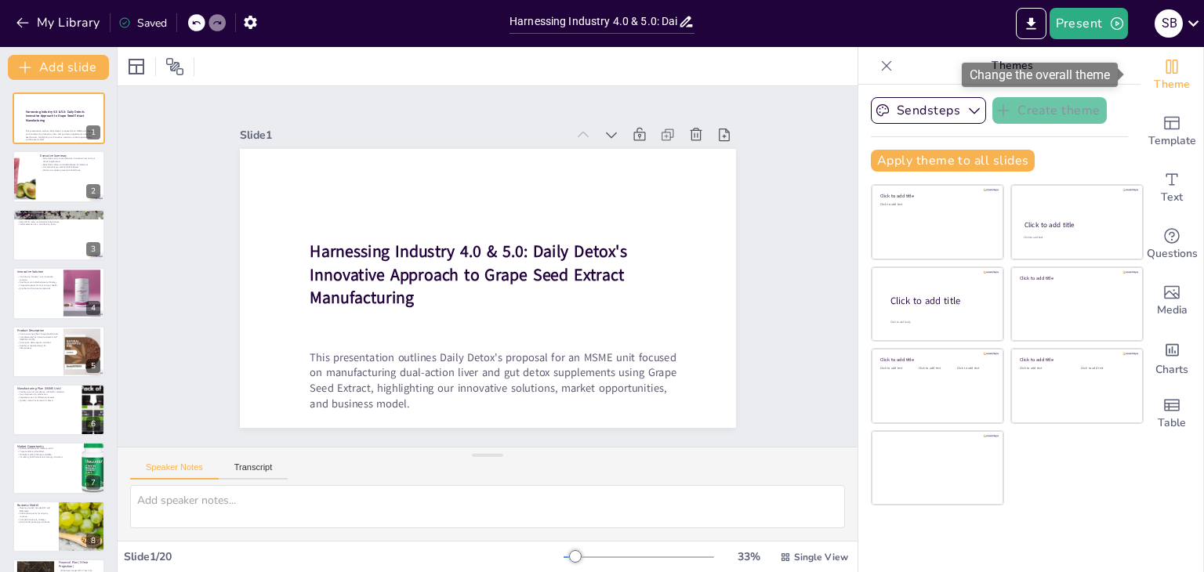
click at [1166, 63] on icon "Change the overall theme" at bounding box center [1172, 67] width 12 height 14
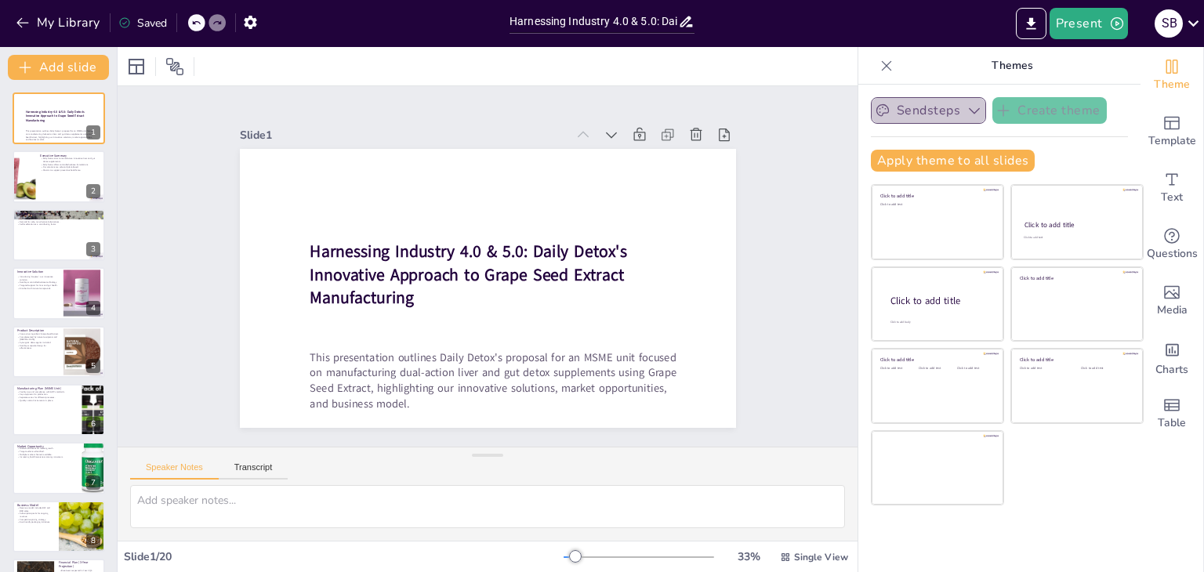
click at [938, 101] on button "Sendsteps" at bounding box center [928, 110] width 115 height 27
click at [938, 158] on span "Sendsteps" at bounding box center [940, 164] width 71 height 15
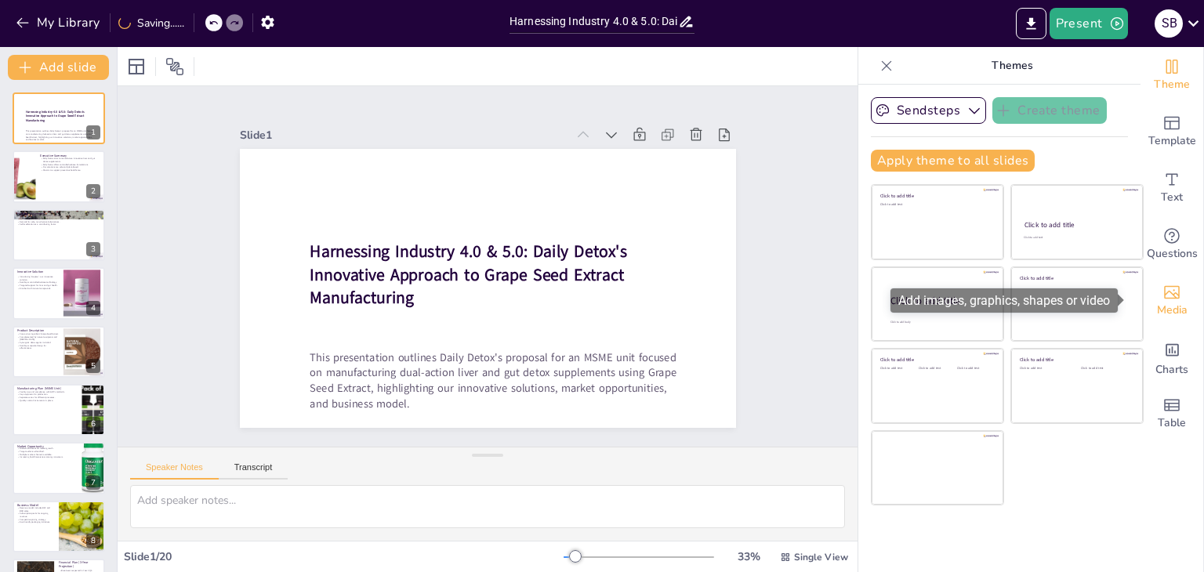
click at [1163, 303] on span "Media" at bounding box center [1172, 310] width 31 height 17
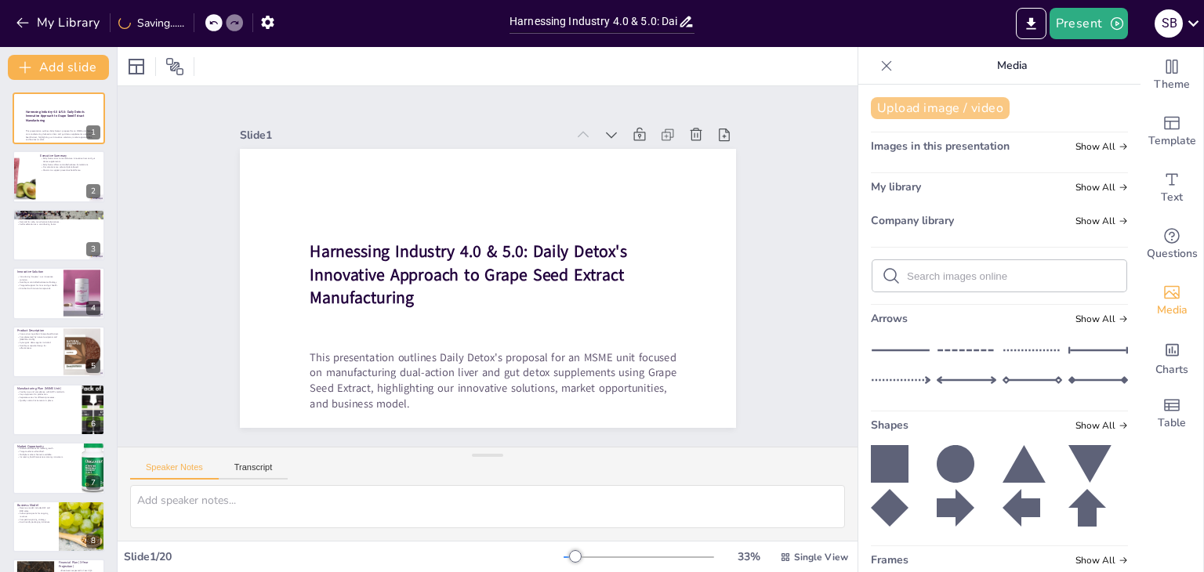
click at [947, 103] on button "Upload image / video" at bounding box center [940, 108] width 139 height 22
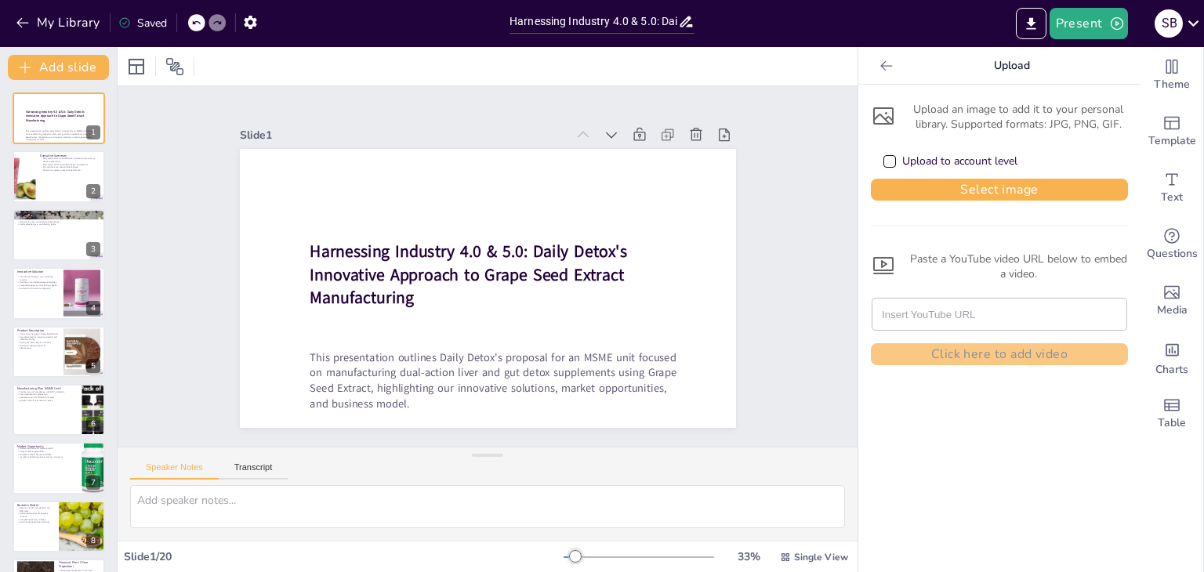
click at [914, 162] on div "Upload to account level" at bounding box center [959, 162] width 115 height 16
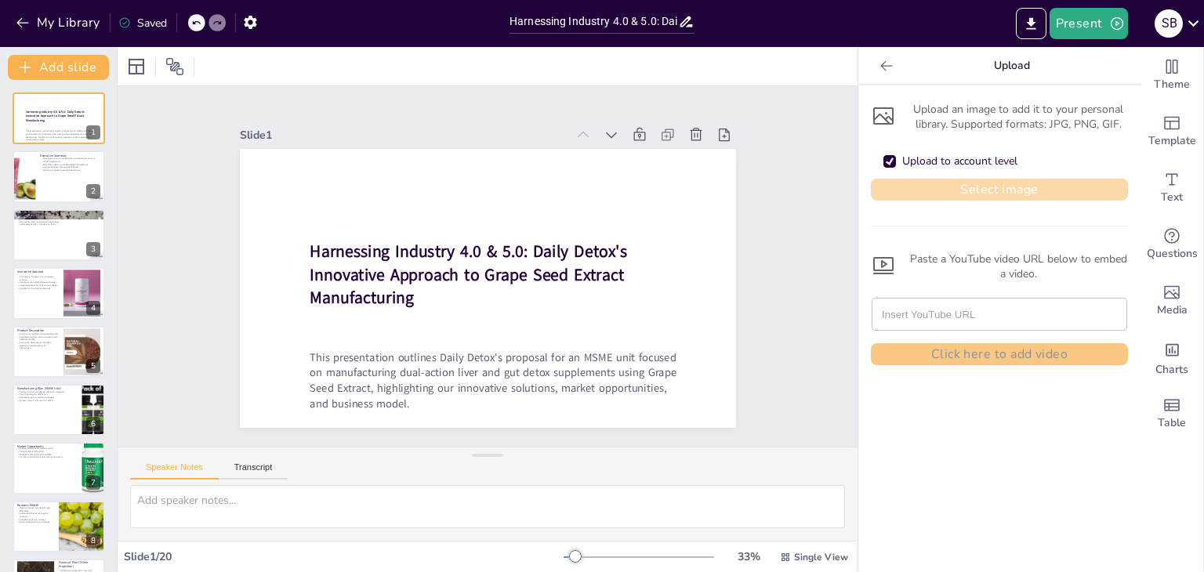
click at [962, 190] on button "Select image" at bounding box center [999, 190] width 257 height 22
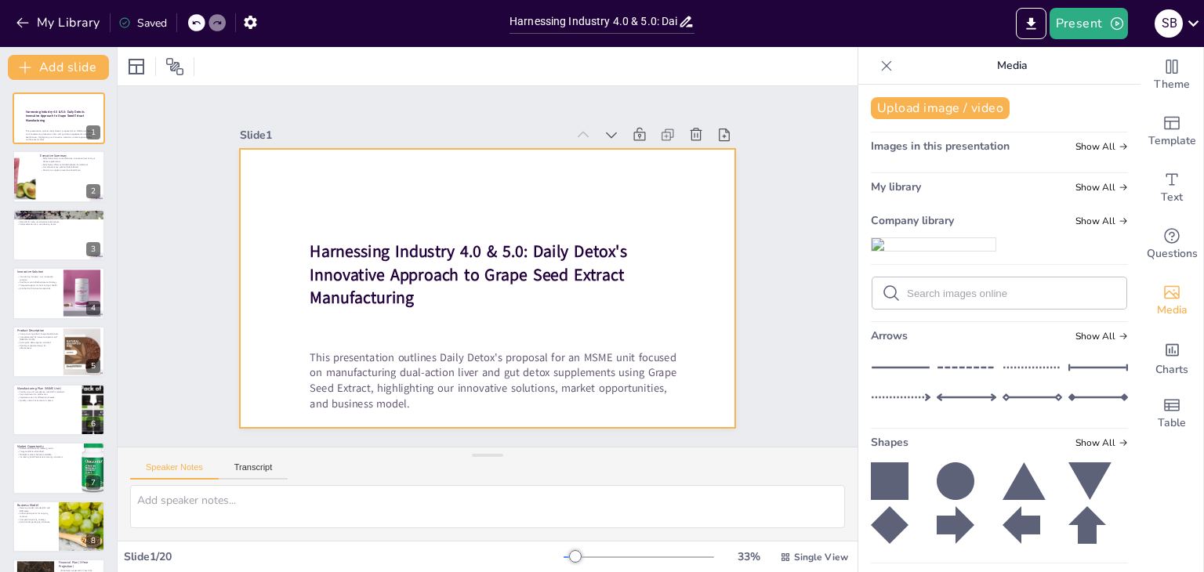
drag, startPoint x: 888, startPoint y: 256, endPoint x: 487, endPoint y: 205, distance: 404.5
click at [947, 251] on img at bounding box center [934, 244] width 124 height 13
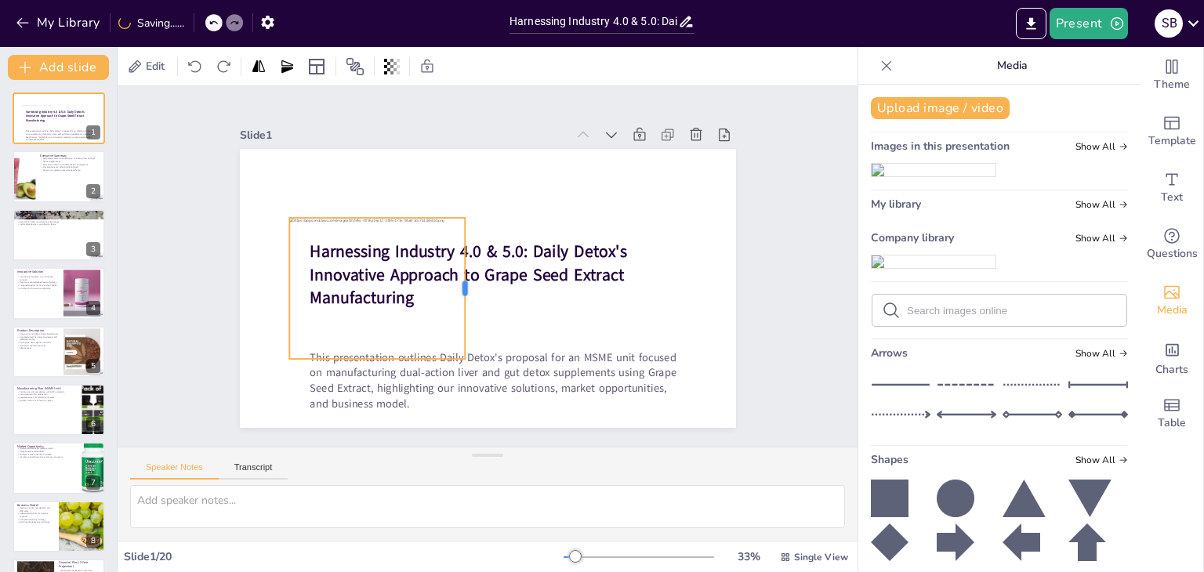
drag, startPoint x: 676, startPoint y: 286, endPoint x: 455, endPoint y: 314, distance: 222.7
drag, startPoint x: 455, startPoint y: 314, endPoint x: 433, endPoint y: 178, distance: 137.4
click at [433, 178] on div at bounding box center [467, 257] width 457 height 567
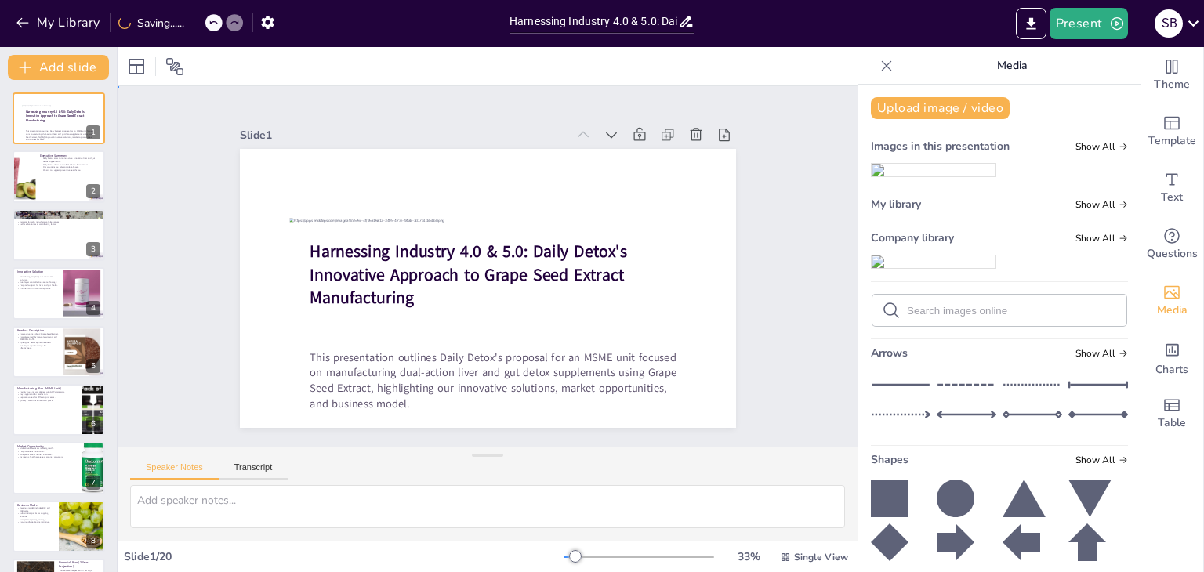
click at [433, 178] on div at bounding box center [496, 286] width 567 height 457
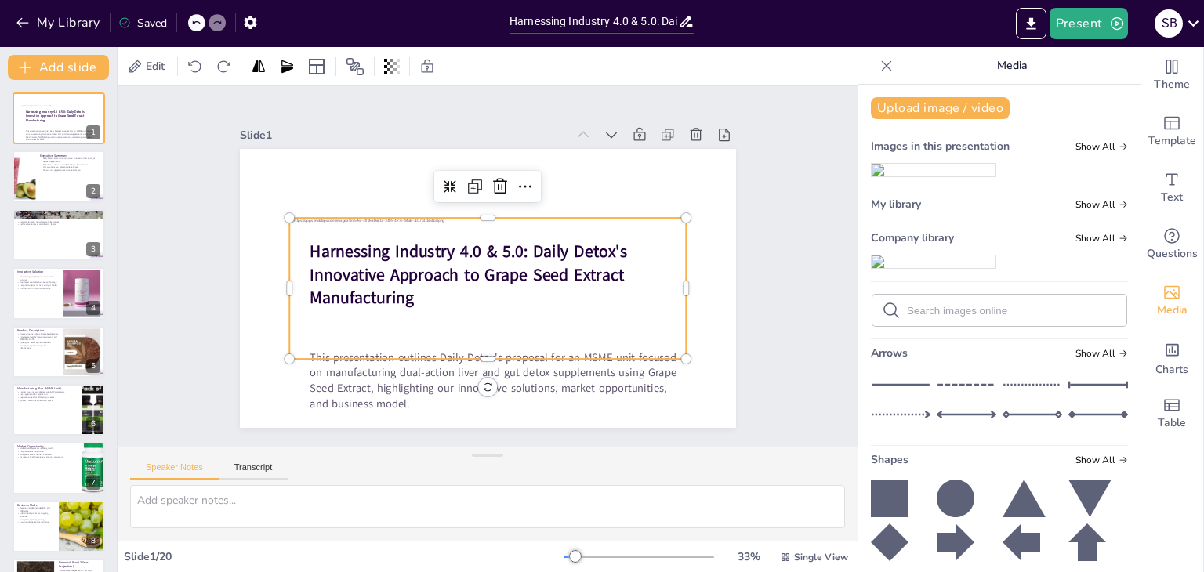
click at [455, 223] on div at bounding box center [483, 288] width 418 height 220
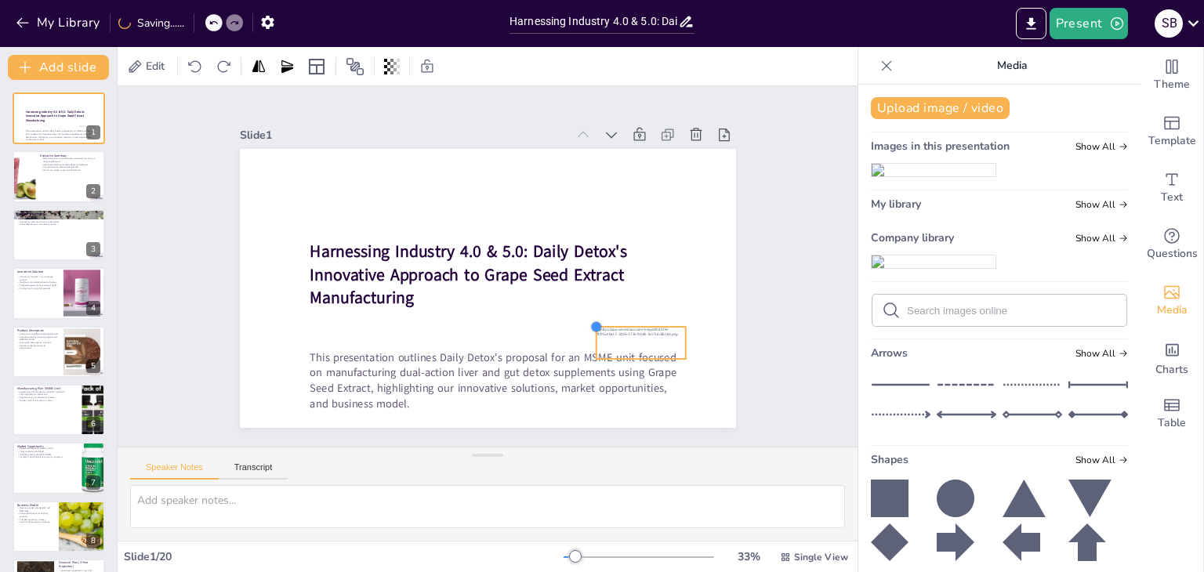
drag, startPoint x: 276, startPoint y: 208, endPoint x: 636, endPoint y: 317, distance: 376.6
click at [636, 317] on div "Harnessing Industry 4.0 & 5.0: Daily Detox's Innovative Approach to Grape Seed …" at bounding box center [467, 275] width 457 height 567
drag, startPoint x: 636, startPoint y: 335, endPoint x: 350, endPoint y: 180, distance: 325.1
click at [415, 160] on div at bounding box center [457, 115] width 84 height 89
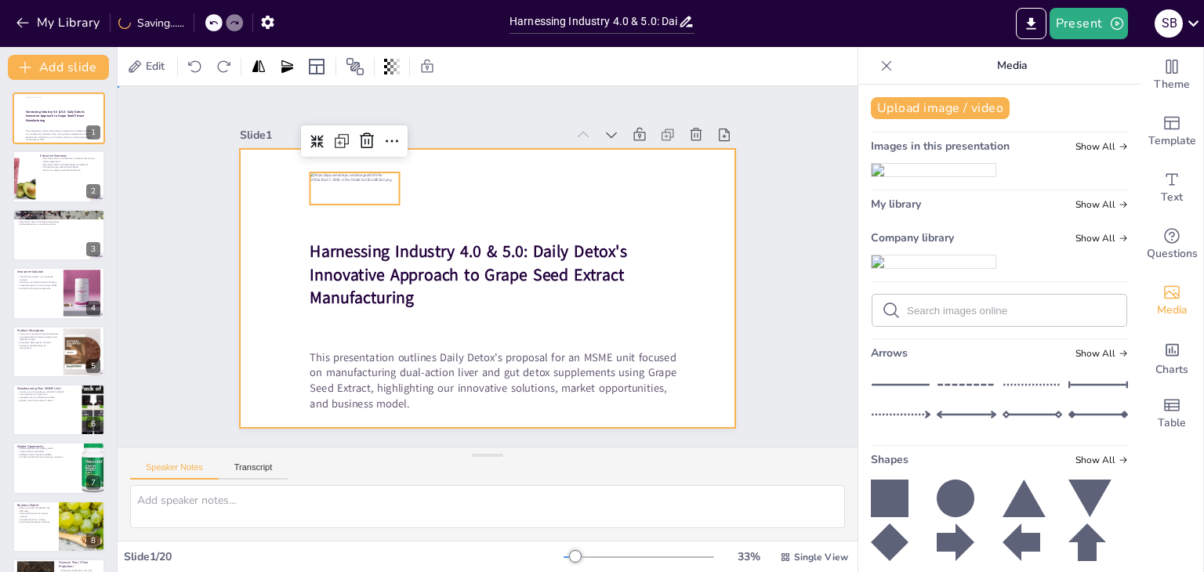
click at [594, 187] on div at bounding box center [468, 277] width 490 height 569
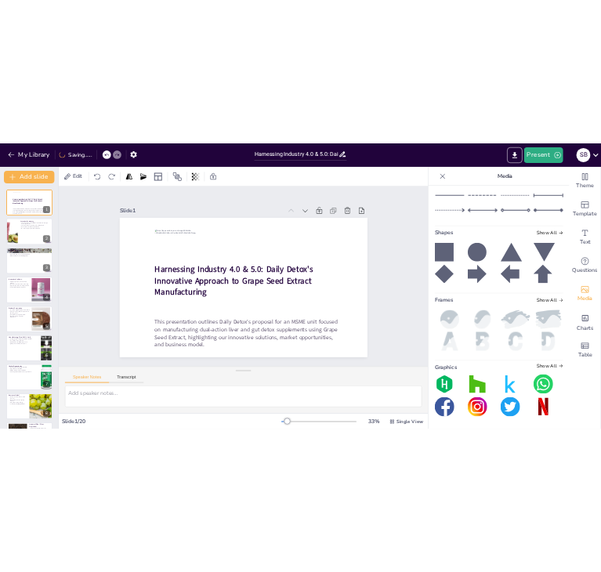
scroll to position [307, 0]
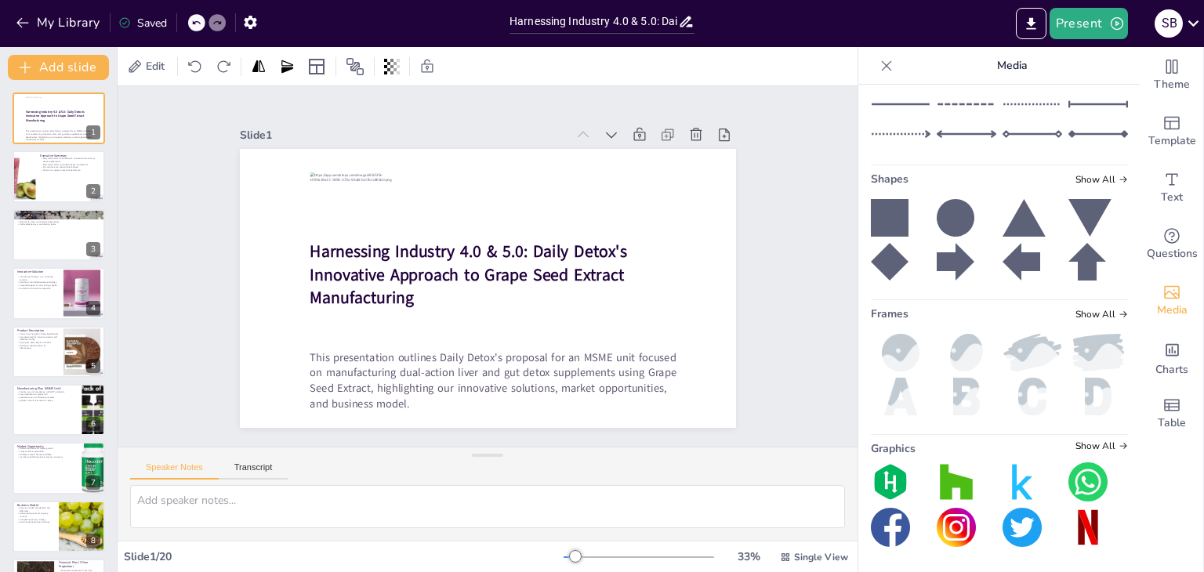
click at [883, 237] on icon at bounding box center [890, 218] width 38 height 38
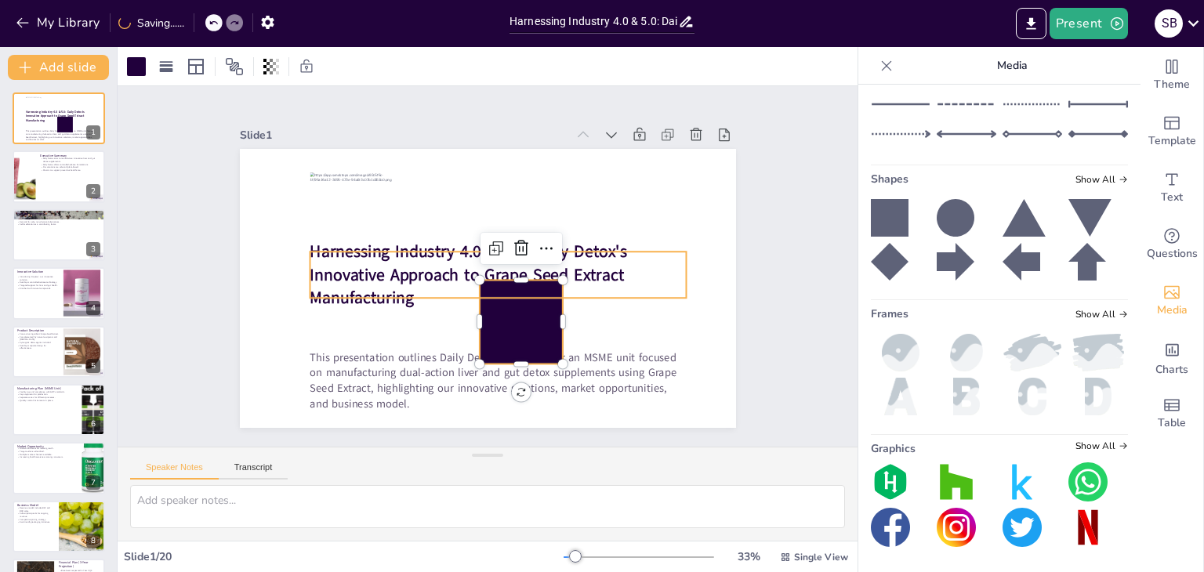
drag, startPoint x: 527, startPoint y: 327, endPoint x: 504, endPoint y: 266, distance: 64.5
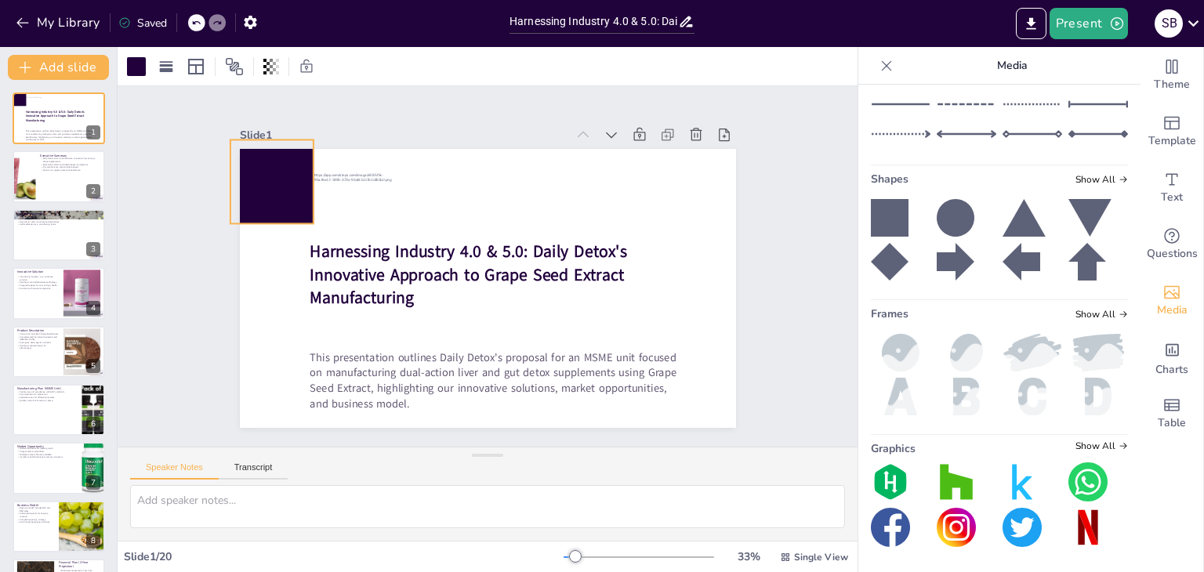
drag, startPoint x: 496, startPoint y: 321, endPoint x: 247, endPoint y: 181, distance: 286.0
click at [304, 129] on div at bounding box center [362, 71] width 117 height 117
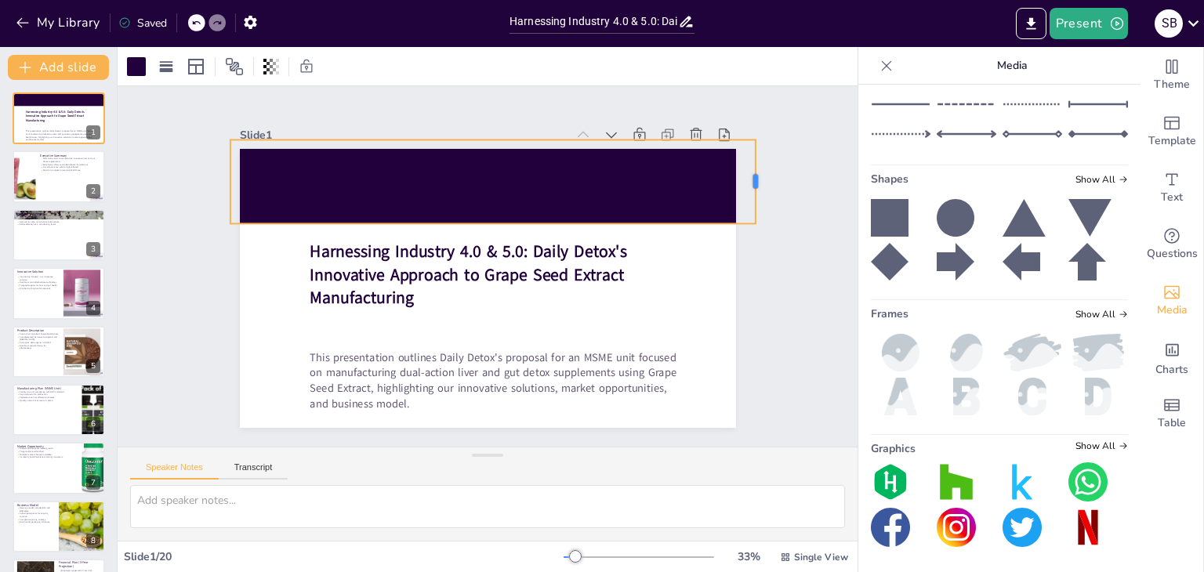
drag, startPoint x: 304, startPoint y: 172, endPoint x: 746, endPoint y: 161, distance: 442.2
click at [271, 390] on div at bounding box center [253, 432] width 38 height 84
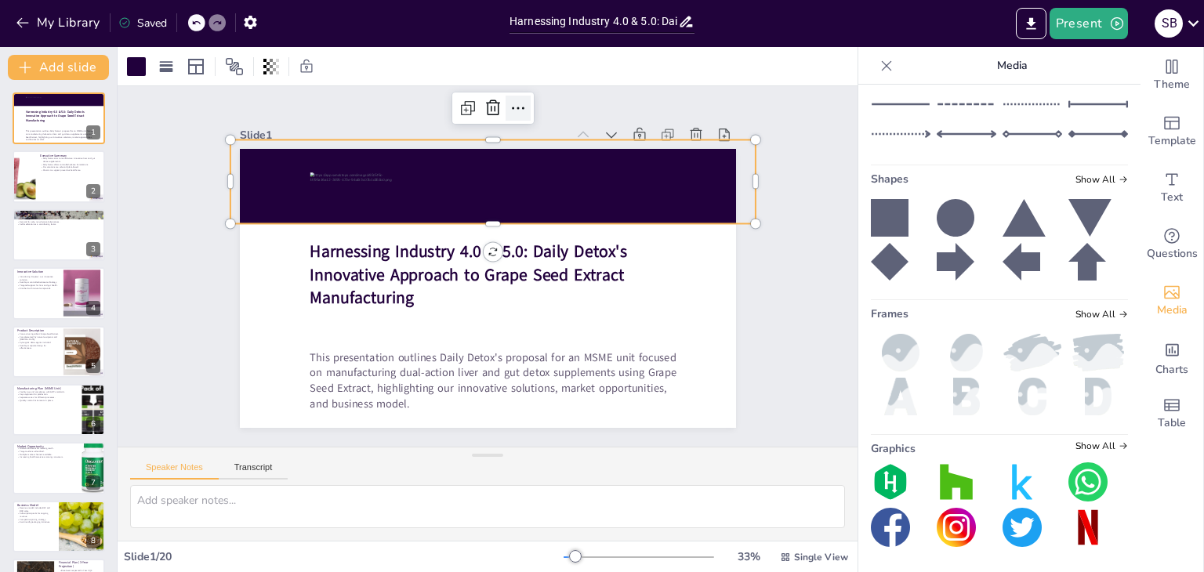
click at [636, 288] on icon at bounding box center [645, 297] width 19 height 19
click at [886, 281] on icon at bounding box center [890, 262] width 38 height 38
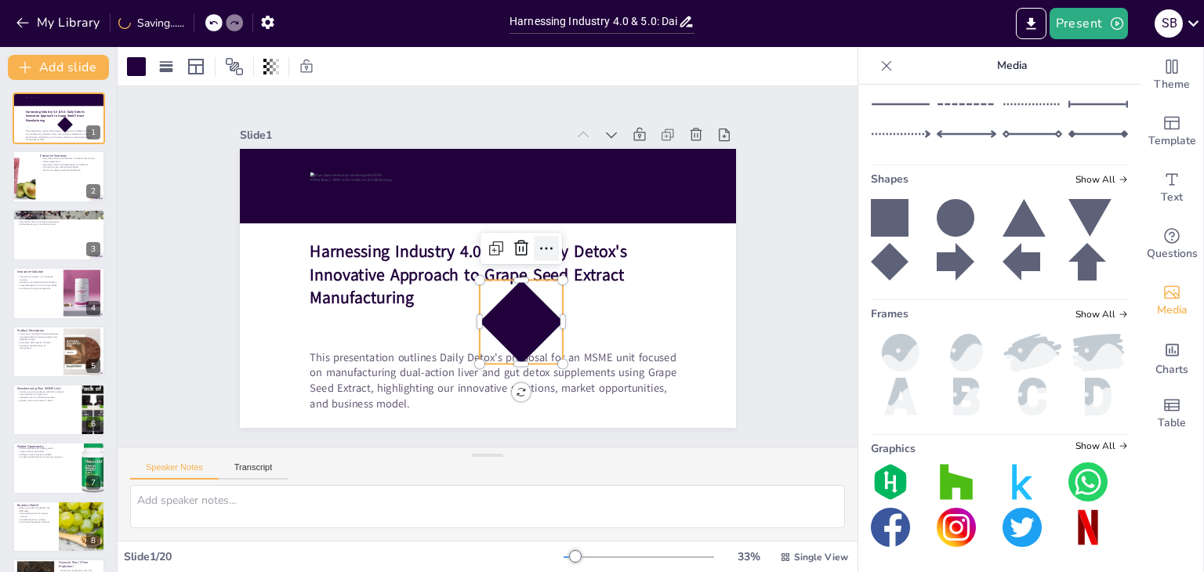
click at [530, 300] on icon at bounding box center [527, 312] width 25 height 25
click at [487, 245] on icon at bounding box center [479, 251] width 13 height 13
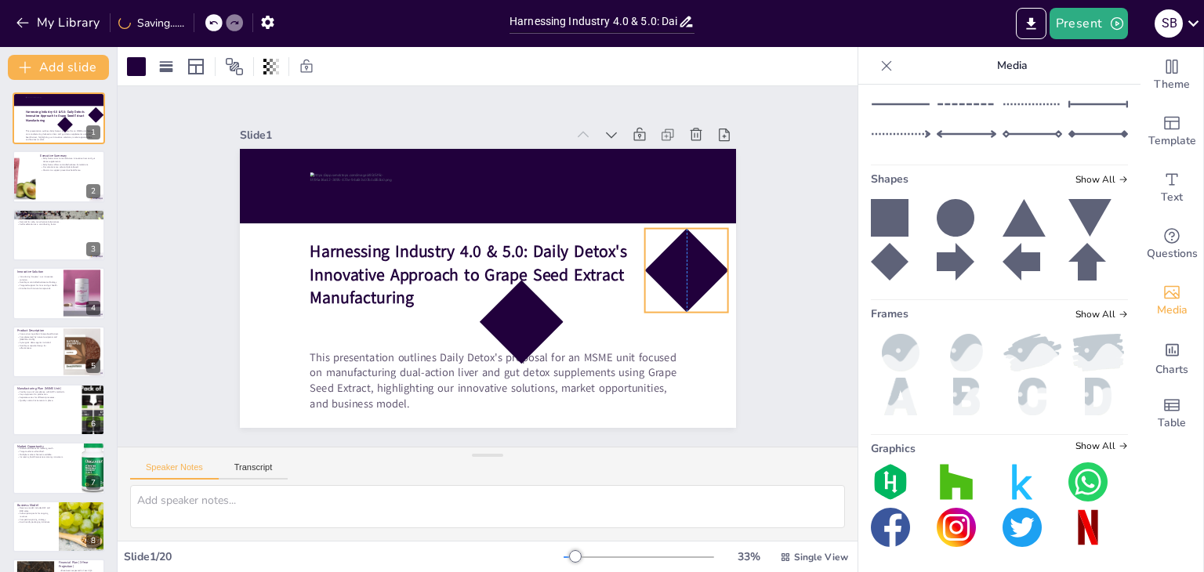
drag, startPoint x: 483, startPoint y: 270, endPoint x: 683, endPoint y: 255, distance: 201.3
click at [442, 379] on div at bounding box center [385, 436] width 114 height 114
drag, startPoint x: 719, startPoint y: 309, endPoint x: 677, endPoint y: 249, distance: 72.6
click at [677, 249] on div "Harnessing Industry 4.0 & 5.0: Daily Detox's Innovative Approach to Grape Seed …" at bounding box center [507, 275] width 456 height 567
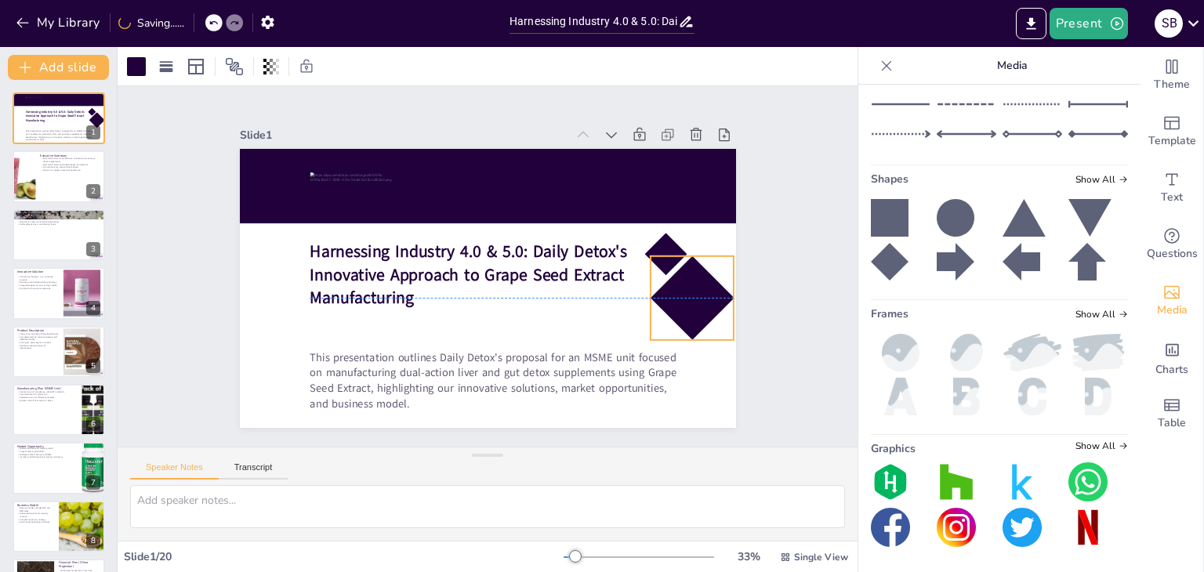
drag, startPoint x: 509, startPoint y: 324, endPoint x: 680, endPoint y: 299, distance: 172.7
click at [597, 411] on div at bounding box center [542, 466] width 111 height 111
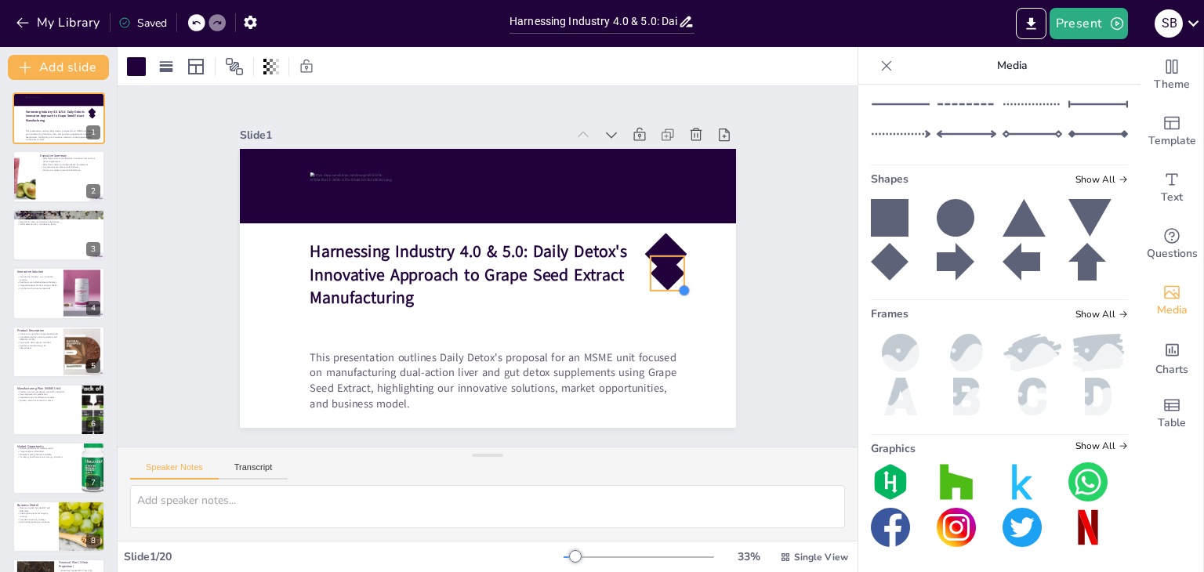
drag, startPoint x: 721, startPoint y: 336, endPoint x: 672, endPoint y: 288, distance: 68.7
click at [301, 297] on div at bounding box center [293, 305] width 16 height 16
drag, startPoint x: 651, startPoint y: 259, endPoint x: 678, endPoint y: 261, distance: 26.7
click at [678, 149] on div "Harnessing Industry 4.0 & 5.0: Daily Detox's Innovative Approach to Grape Seed …" at bounding box center [488, 149] width 496 height 0
click at [683, 272] on div at bounding box center [693, 275] width 35 height 35
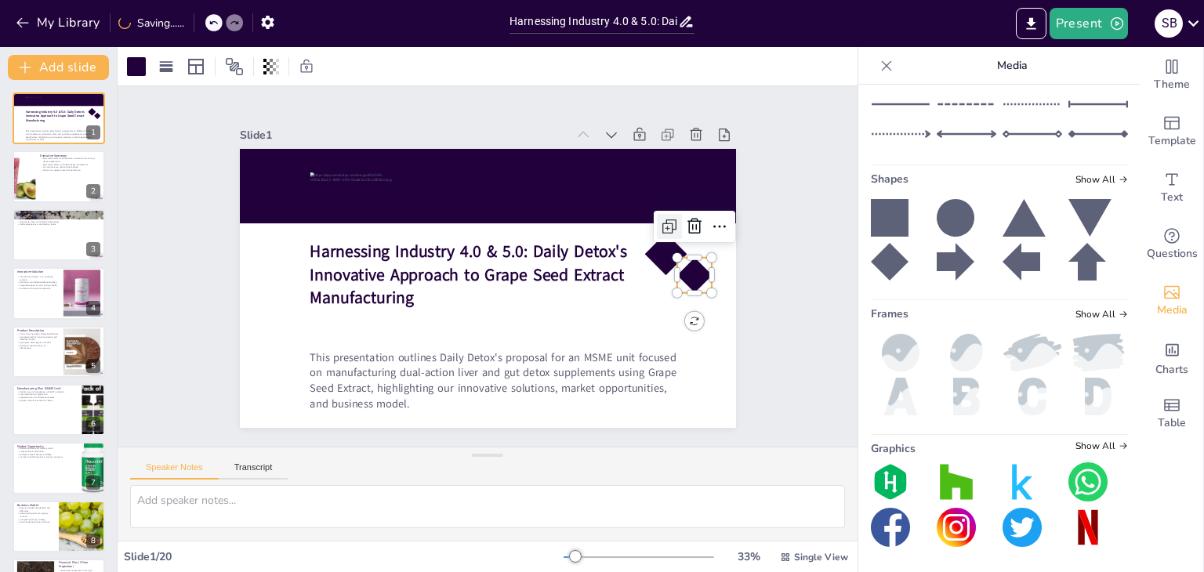
click at [663, 223] on icon at bounding box center [669, 226] width 19 height 19
drag, startPoint x: 477, startPoint y: 277, endPoint x: 658, endPoint y: 285, distance: 181.2
click at [644, 163] on div at bounding box center [619, 138] width 49 height 49
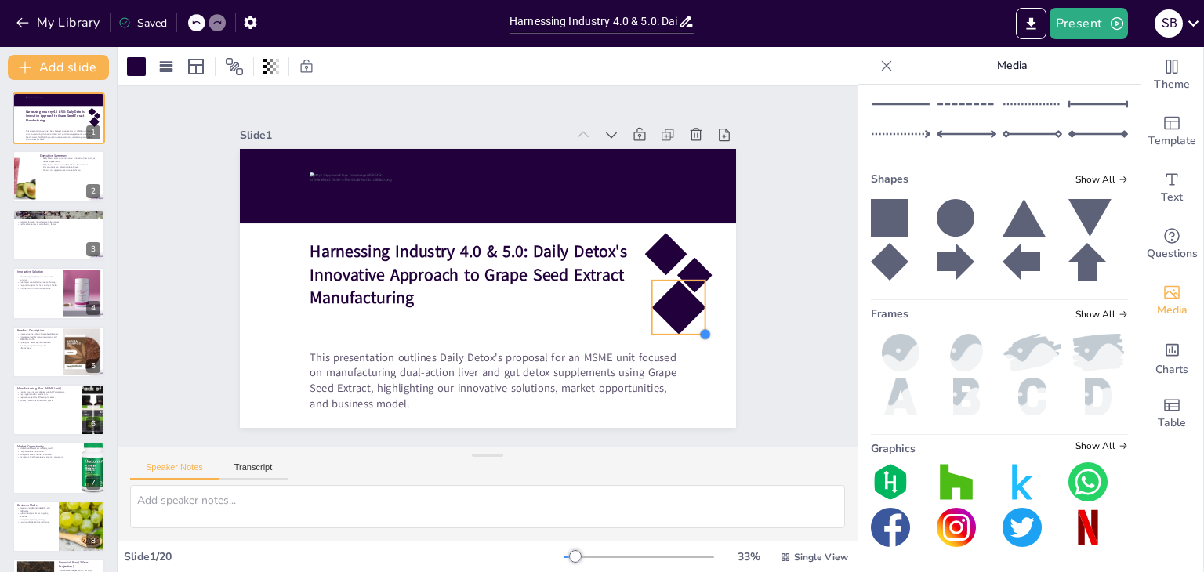
drag, startPoint x: 674, startPoint y: 309, endPoint x: 693, endPoint y: 317, distance: 20.7
click at [693, 317] on div "Harnessing Industry 4.0 & 5.0: Daily Detox's Innovative Approach to Grape Seed …" at bounding box center [468, 255] width 490 height 569
drag, startPoint x: 674, startPoint y: 311, endPoint x: 662, endPoint y: 311, distance: 12.5
click at [473, 419] on div at bounding box center [446, 446] width 54 height 54
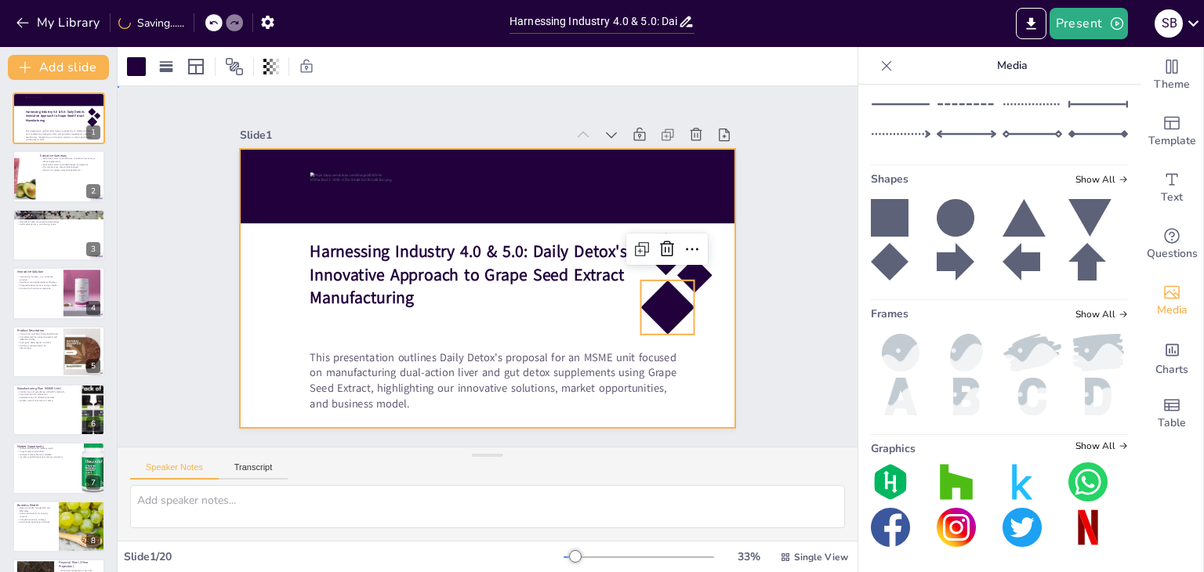
click at [697, 310] on div at bounding box center [508, 270] width 375 height 543
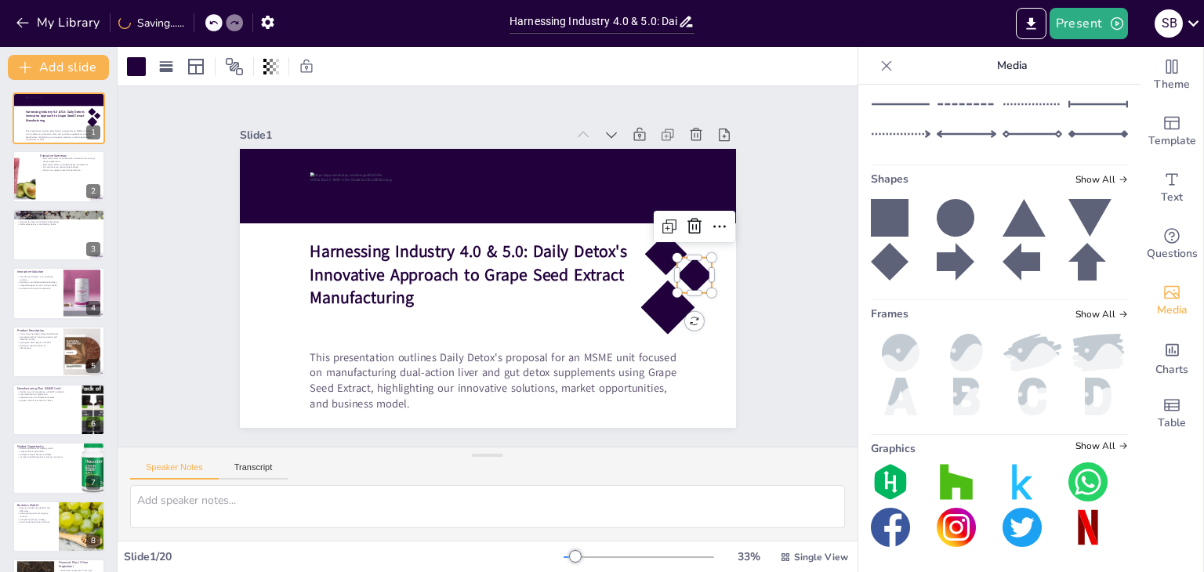
click at [537, 81] on div at bounding box center [517, 61] width 38 height 38
drag, startPoint x: 702, startPoint y: 287, endPoint x: 720, endPoint y: 294, distance: 19.4
click at [605, 294] on div "Harnessing Industry 4.0 & 5.0: Daily Detox's Innovative Approach to Grape Seed …" at bounding box center [465, 266] width 279 height 496
drag, startPoint x: 695, startPoint y: 285, endPoint x: 690, endPoint y: 276, distance: 10.2
click at [550, 87] on div at bounding box center [521, 58] width 58 height 58
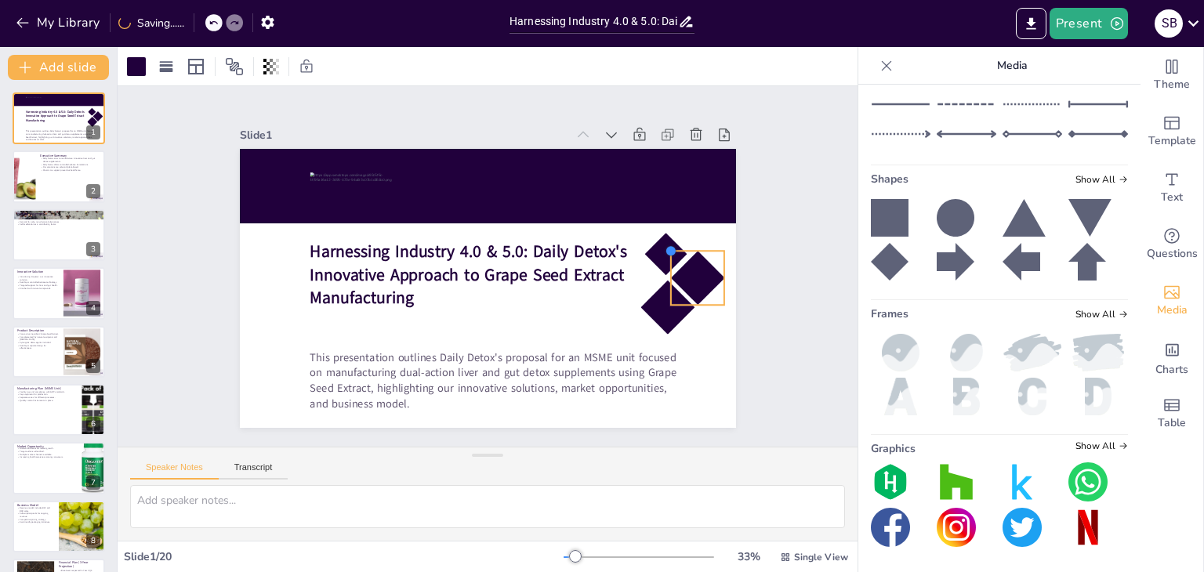
click at [664, 245] on div at bounding box center [670, 251] width 13 height 13
click at [826, 282] on div "Slide 1 Harnessing Industry 4.0 & 5.0: Daily Detox's Innovative Approach to Gra…" at bounding box center [488, 266] width 740 height 361
click at [341, 291] on div at bounding box center [316, 316] width 50 height 50
click at [574, 119] on div at bounding box center [546, 91] width 56 height 56
click at [773, 295] on div "Slide 1 Harnessing Industry 4.0 & 5.0: Daily Detox's Innovative Approach to Gra…" at bounding box center [486, 266] width 571 height 815
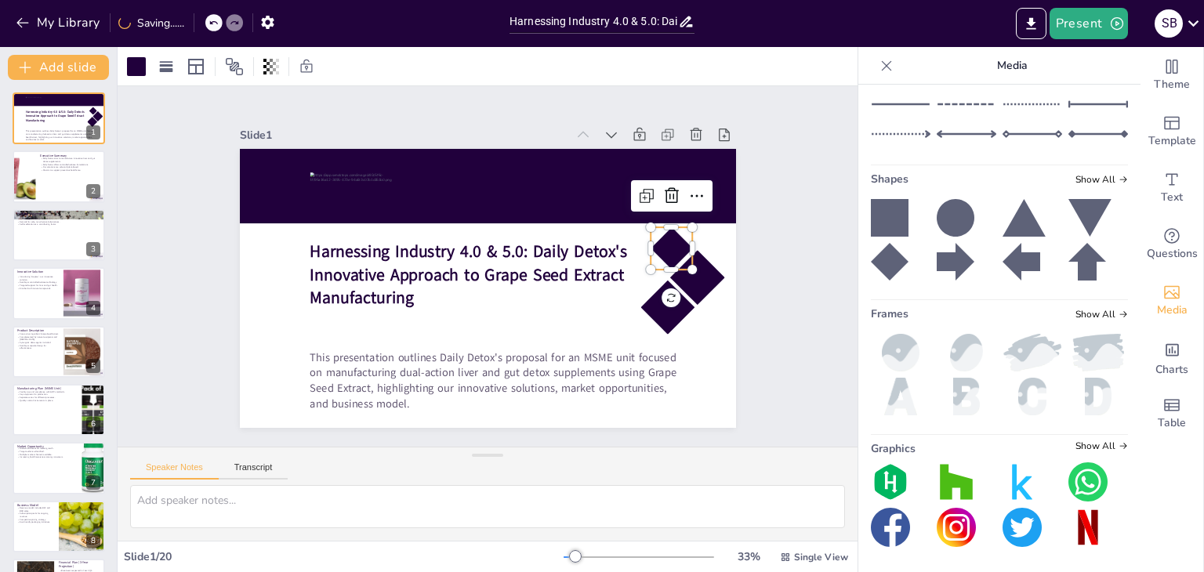
click at [473, 108] on div at bounding box center [450, 85] width 46 height 46
drag, startPoint x: 683, startPoint y: 265, endPoint x: 683, endPoint y: 275, distance: 10.2
click at [665, 141] on div at bounding box center [656, 132] width 18 height 18
drag, startPoint x: 666, startPoint y: 253, endPoint x: 658, endPoint y: 245, distance: 11.7
click at [593, 401] on div at bounding box center [560, 434] width 66 height 66
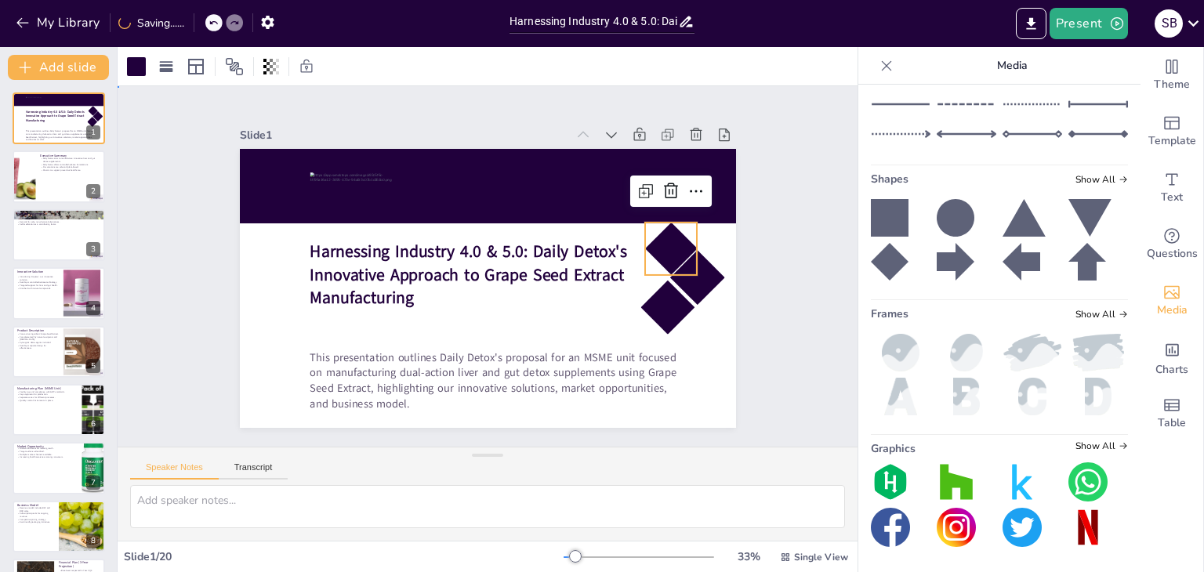
click at [679, 286] on div "Slide 1 Harnessing Industry 4.0 & 5.0: Daily Detox's Innovative Approach to Gra…" at bounding box center [487, 266] width 382 height 614
click at [553, 419] on div at bounding box center [523, 447] width 57 height 57
click at [705, 296] on div "Slide 1 Harnessing Industry 4.0 & 5.0: Daily Detox's Innovative Approach to Gra…" at bounding box center [487, 266] width 435 height 773
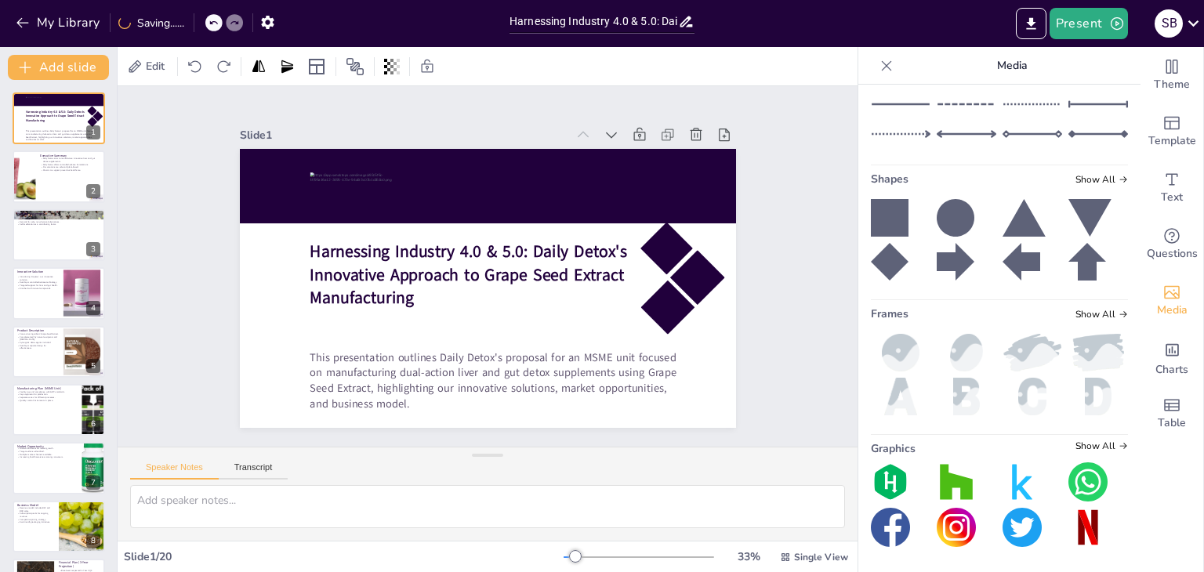
click at [784, 296] on div "Slide 1 Harnessing Industry 4.0 & 5.0: Daily Detox's Innovative Approach to Gra…" at bounding box center [487, 266] width 810 height 727
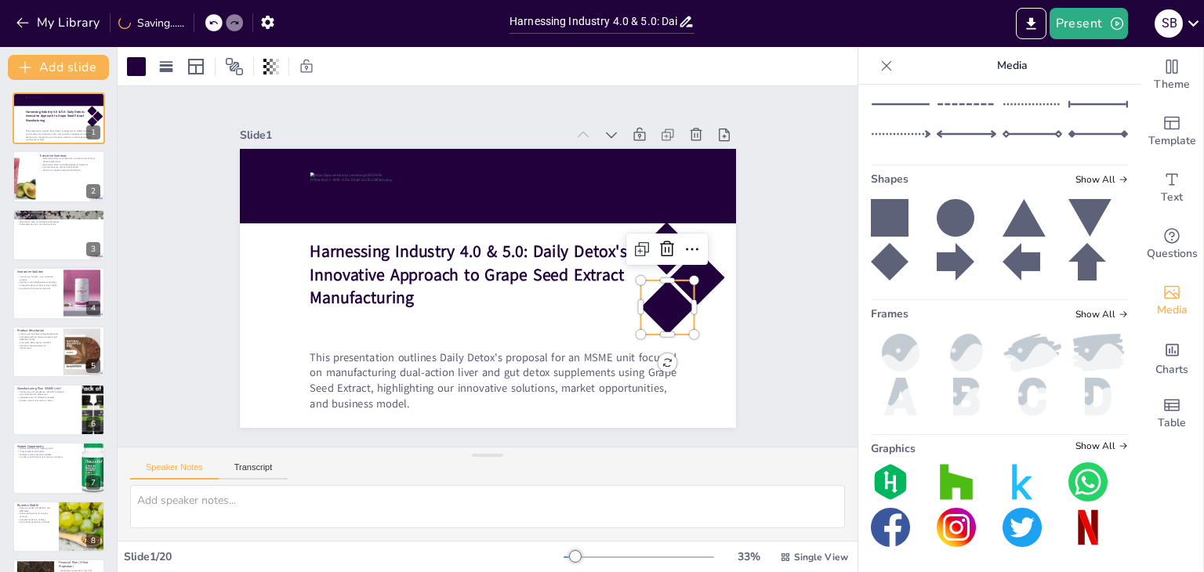
click at [678, 274] on div "Harnessing Industry 4.0 & 5.0: Daily Detox's Innovative Approach to Grape Seed …" at bounding box center [509, 262] width 376 height 543
click at [485, 444] on div at bounding box center [455, 474] width 60 height 60
click at [649, 253] on div "Slide 1 Harnessing Industry 4.0 & 5.0: Daily Detox's Innovative Approach to Gra…" at bounding box center [487, 267] width 323 height 584
click at [404, 165] on div at bounding box center [366, 127] width 75 height 75
click at [760, 302] on div "Slide 1 Harnessing Industry 4.0 & 5.0: Daily Detox's Innovative Approach to Gra…" at bounding box center [487, 265] width 667 height 571
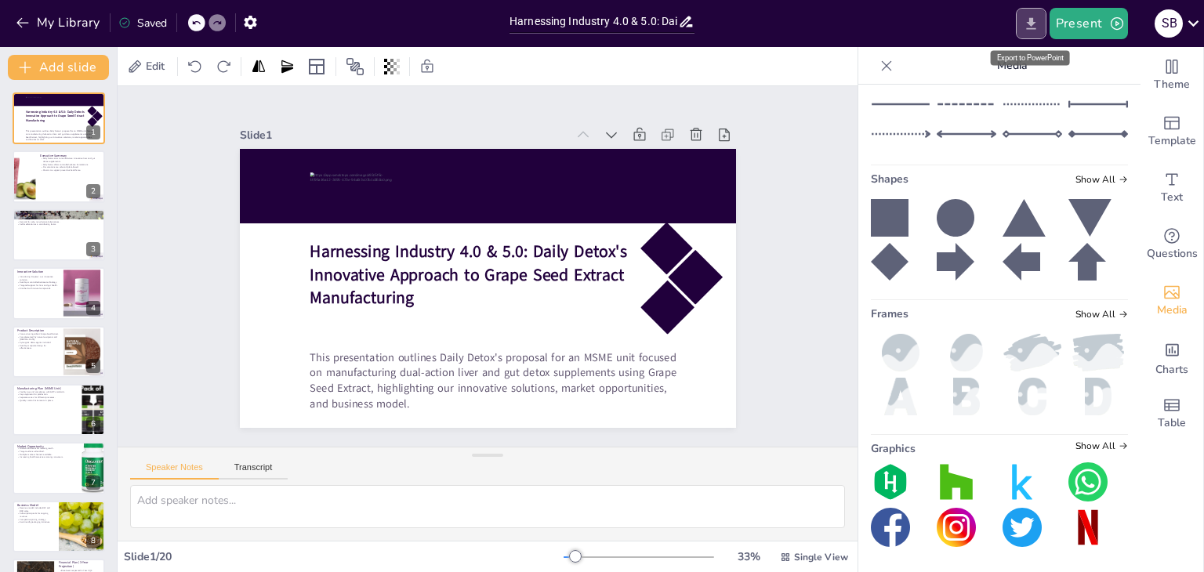
click at [1031, 20] on icon "Export to PowerPoint" at bounding box center [1030, 23] width 9 height 12
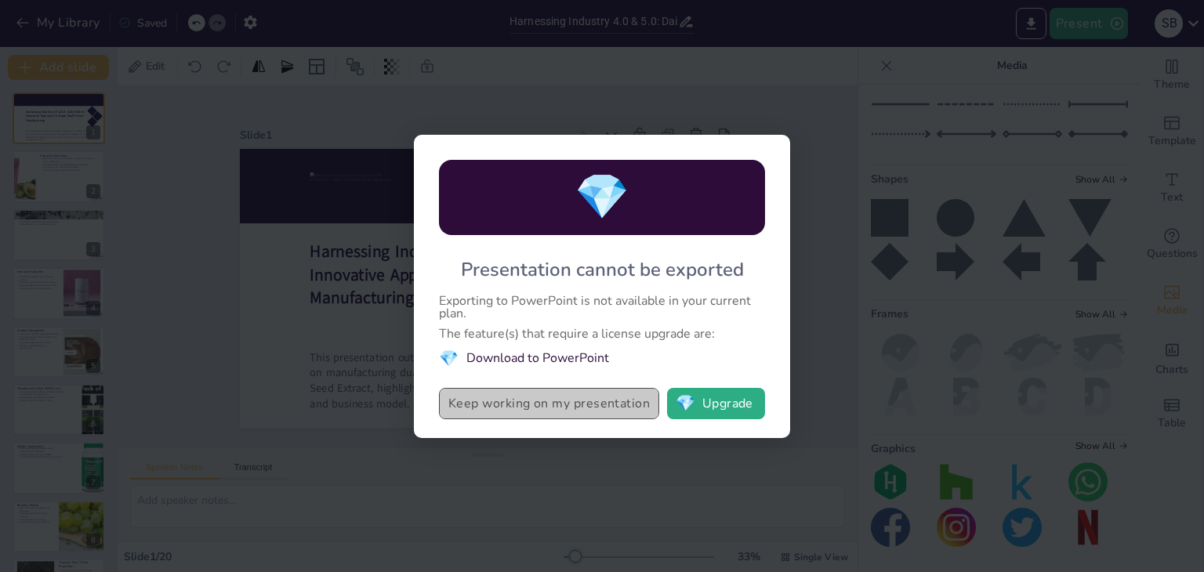
click at [621, 407] on button "Keep working on my presentation" at bounding box center [549, 403] width 220 height 31
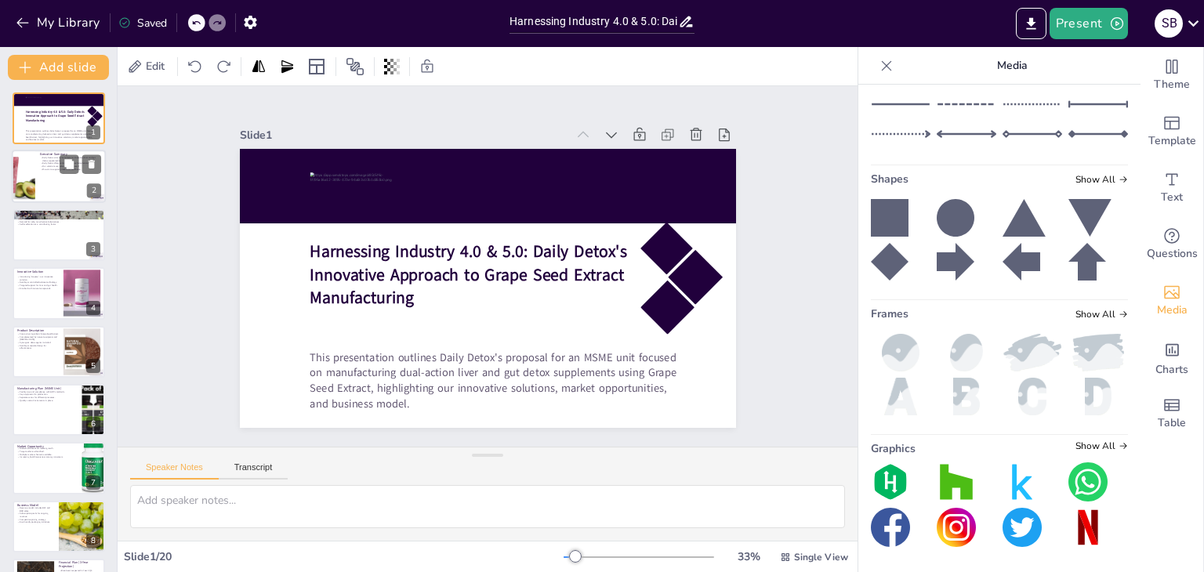
click at [45, 179] on div at bounding box center [59, 176] width 94 height 53
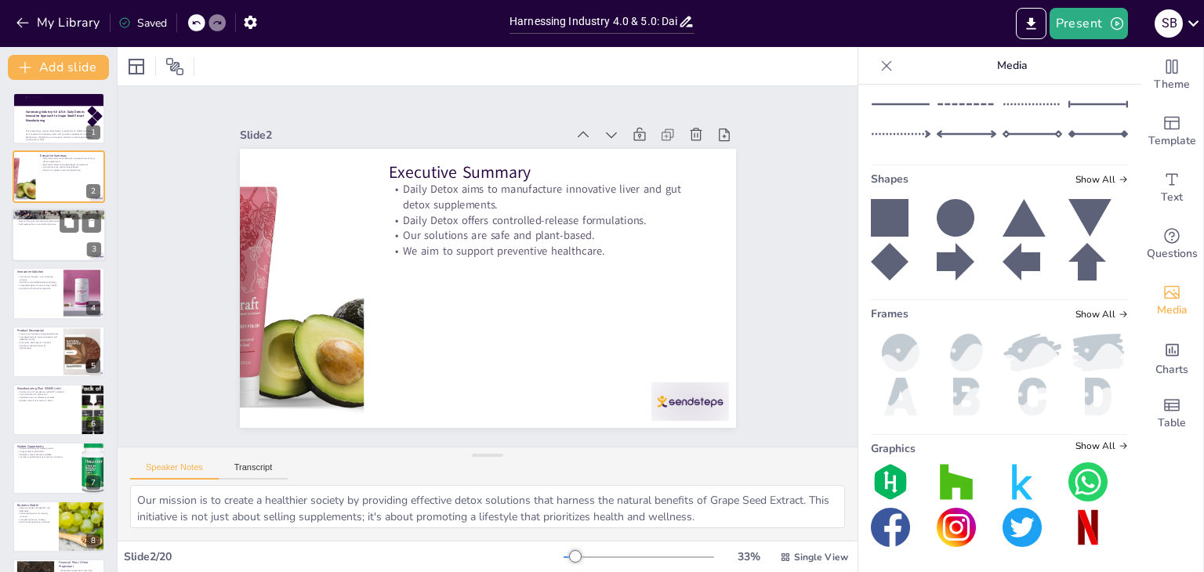
click at [57, 233] on div at bounding box center [59, 234] width 94 height 53
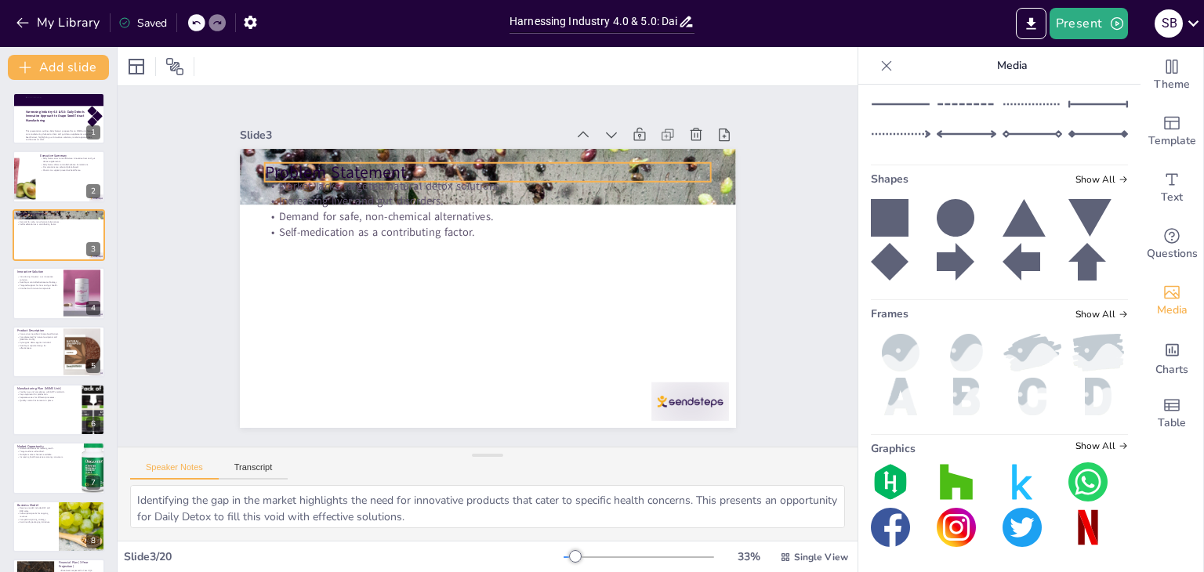
click at [423, 168] on p "Problem Statement" at bounding box center [563, 211] width 281 height 375
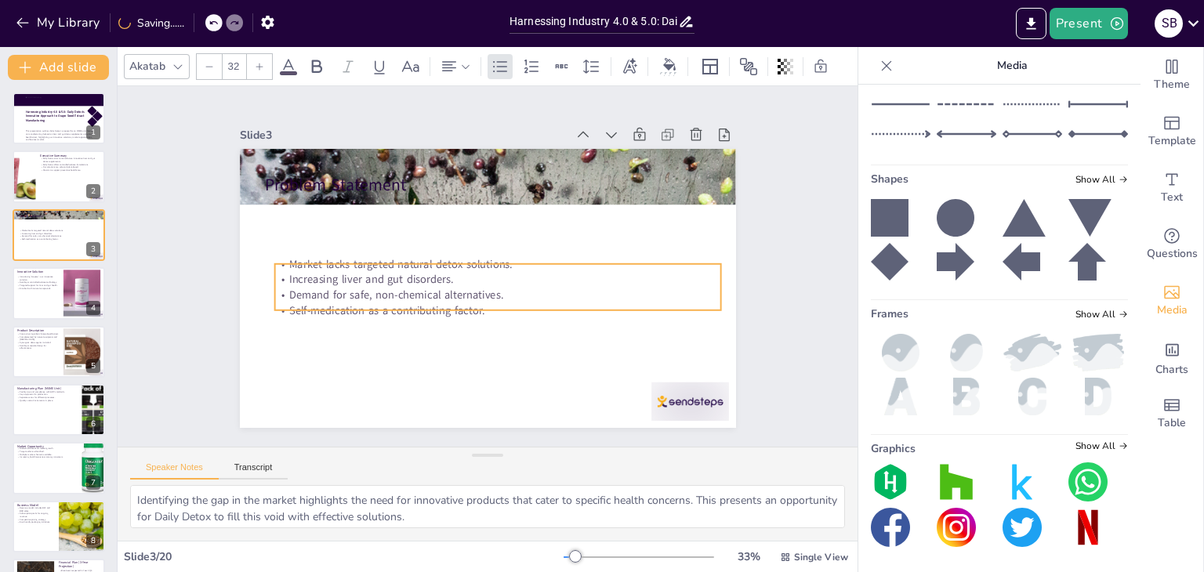
drag, startPoint x: 513, startPoint y: 177, endPoint x: 524, endPoint y: 256, distance: 79.0
click at [524, 256] on p "Market lacks targeted natural detox solutions." at bounding box center [490, 257] width 237 height 394
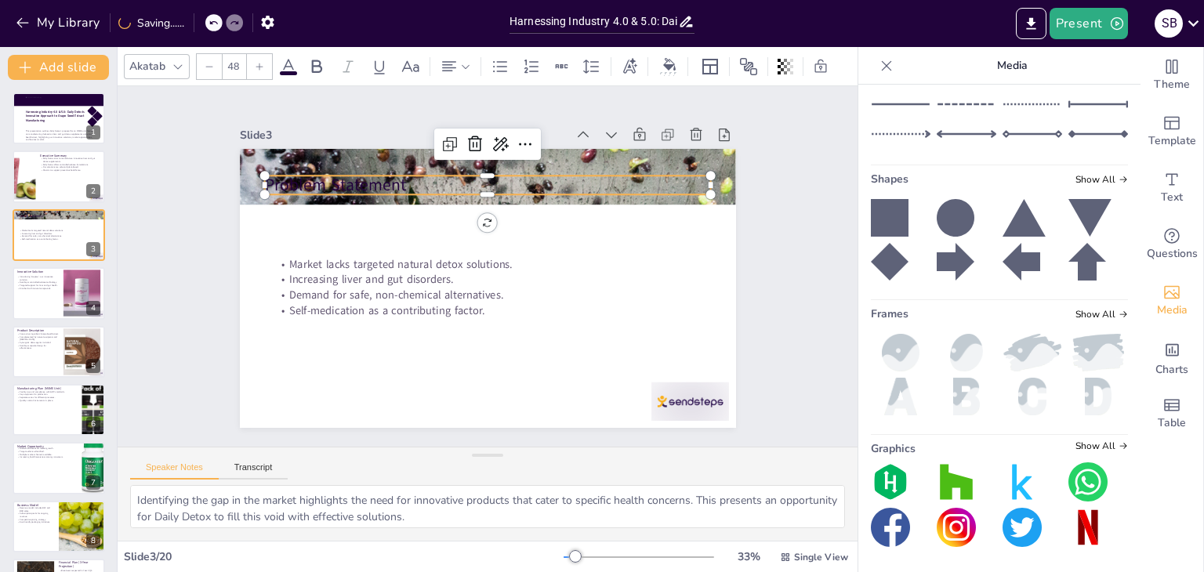
click at [513, 313] on p "Problem Statement" at bounding box center [496, 348] width 447 height 70
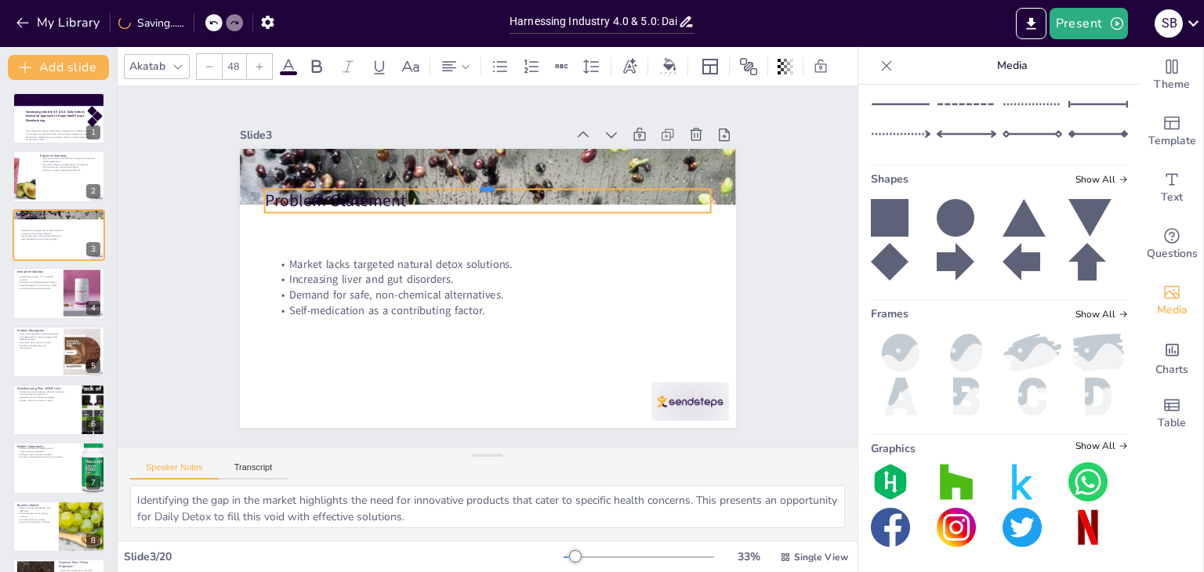
drag, startPoint x: 518, startPoint y: 167, endPoint x: 524, endPoint y: 245, distance: 78.6
click at [524, 245] on div "Problem Statement Market lacks targeted natural detox solutions. Increasing liv…" at bounding box center [488, 288] width 496 height 279
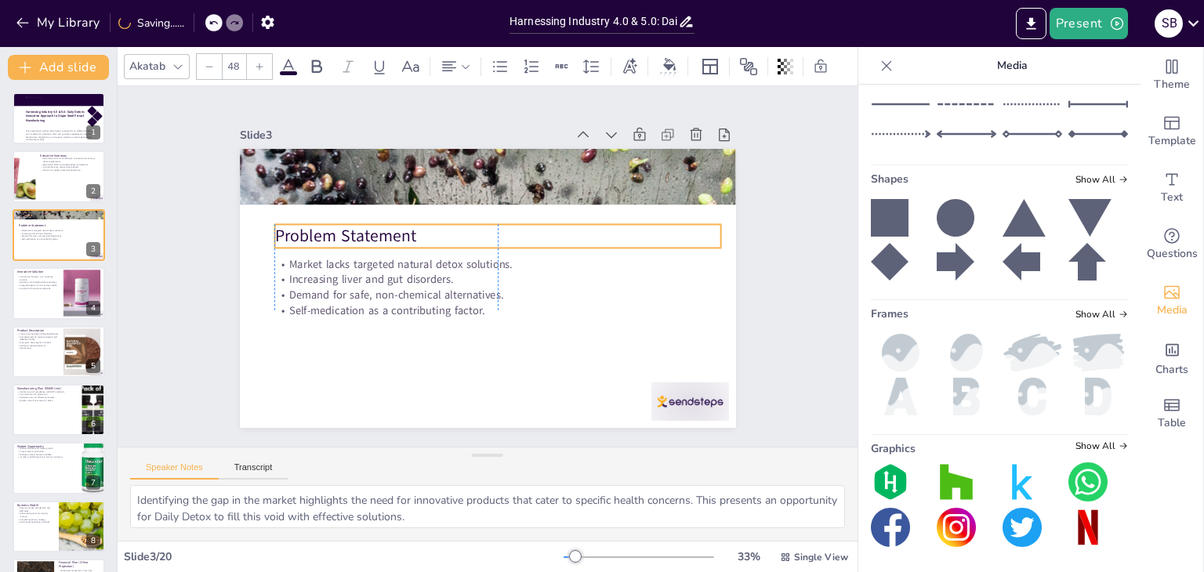
drag, startPoint x: 506, startPoint y: 198, endPoint x: 517, endPoint y: 233, distance: 36.9
click at [517, 233] on p "Problem Statement" at bounding box center [515, 250] width 347 height 316
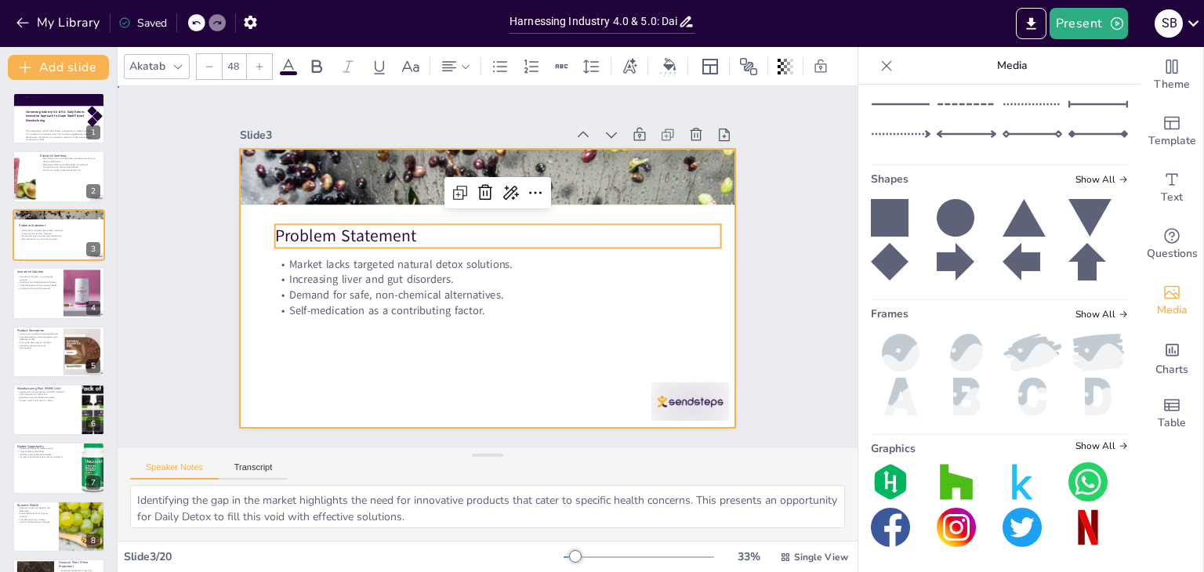
click at [513, 328] on div at bounding box center [468, 255] width 490 height 569
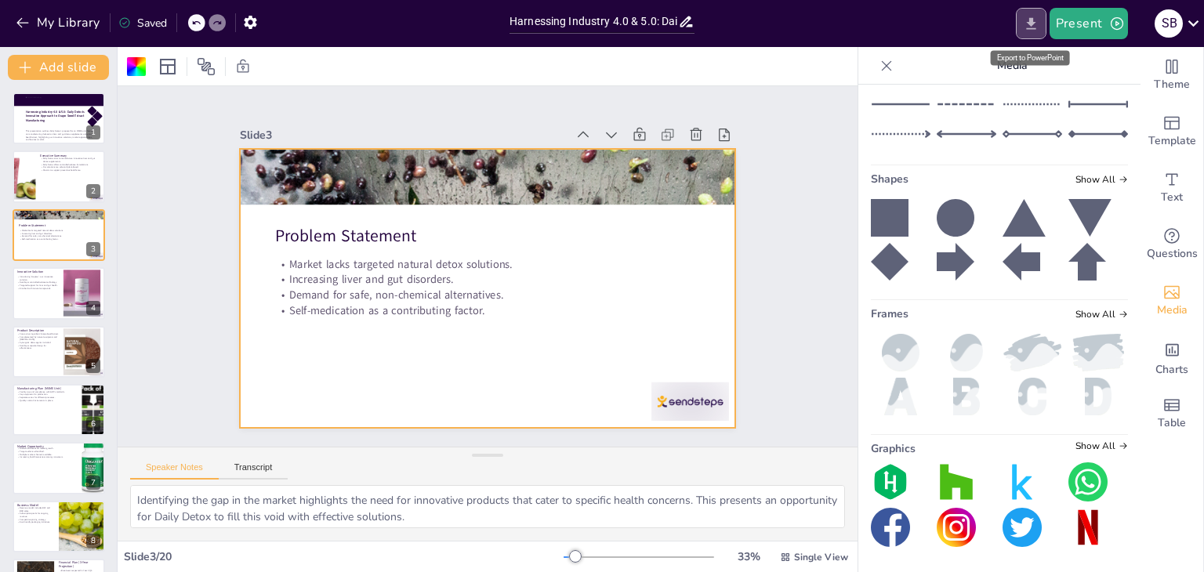
click at [1035, 31] on icon "Export to PowerPoint" at bounding box center [1031, 24] width 16 height 16
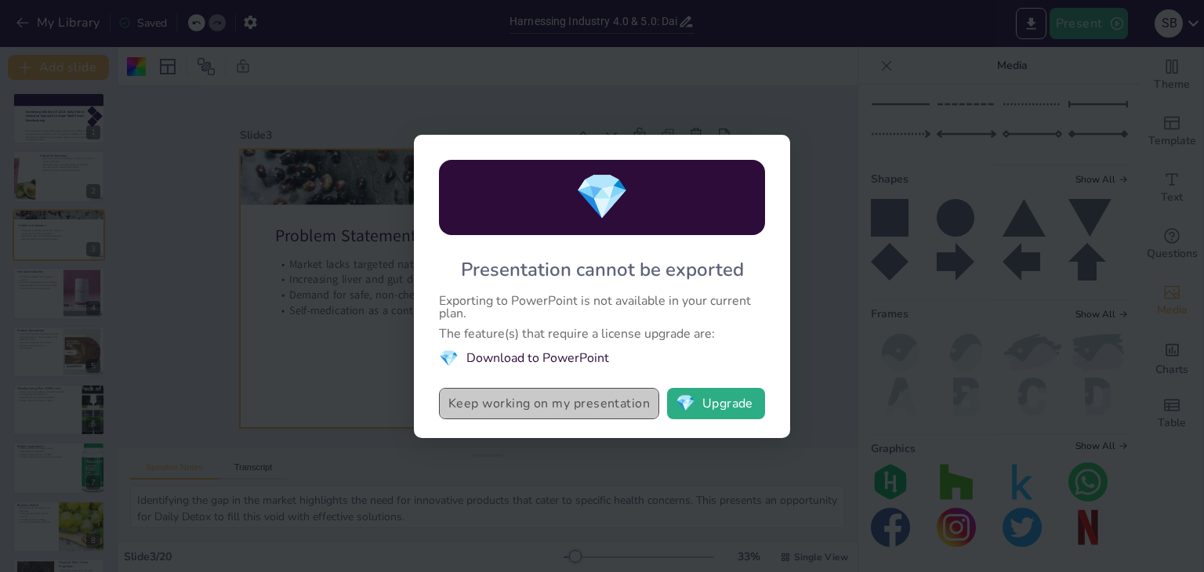
click at [582, 397] on button "Keep working on my presentation" at bounding box center [549, 403] width 220 height 31
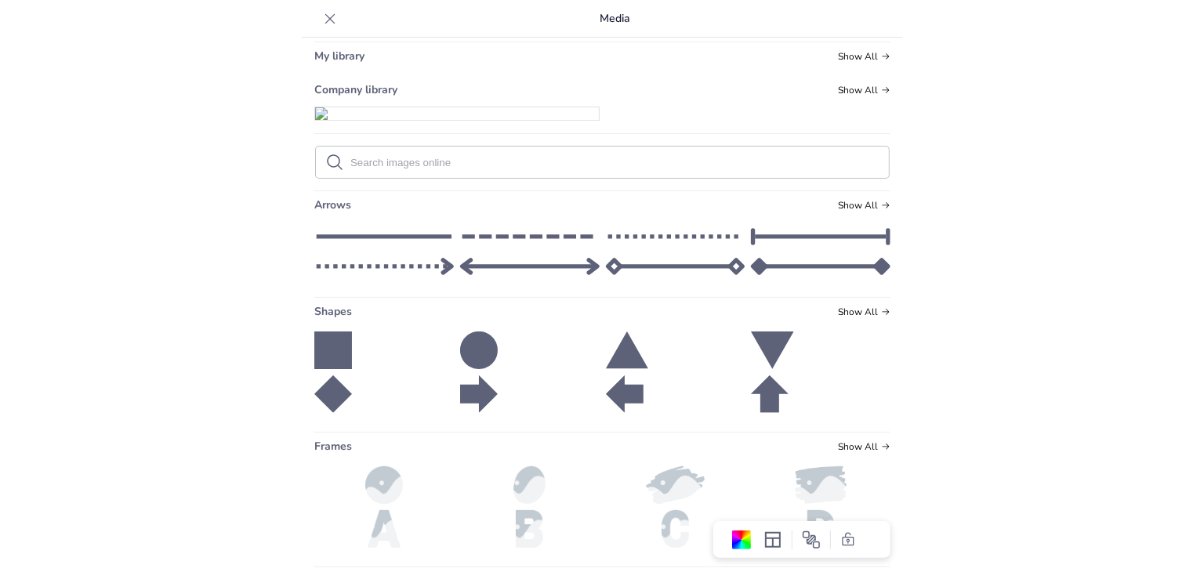
scroll to position [0, 0]
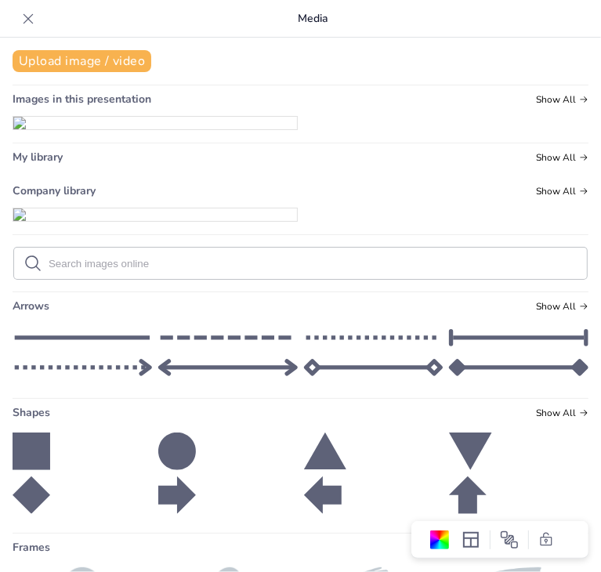
click at [31, 9] on div at bounding box center [28, 18] width 25 height 25
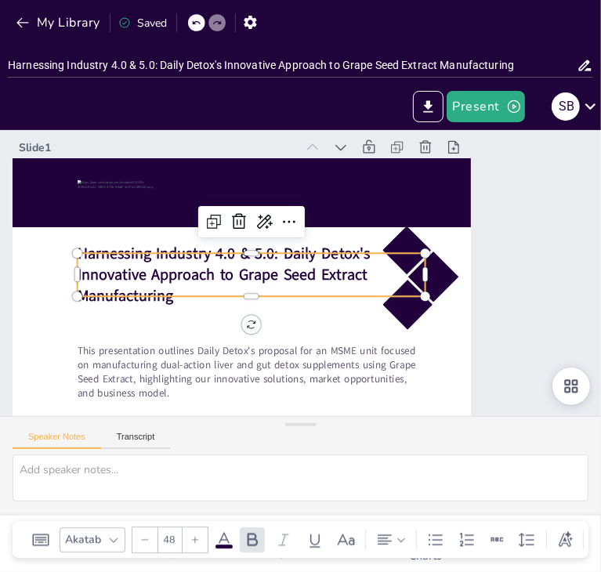
click at [227, 274] on strong "Harnessing Industry 4.0 & 5.0: Daily Detox's Innovative Approach to Grape Seed …" at bounding box center [364, 326] width 274 height 205
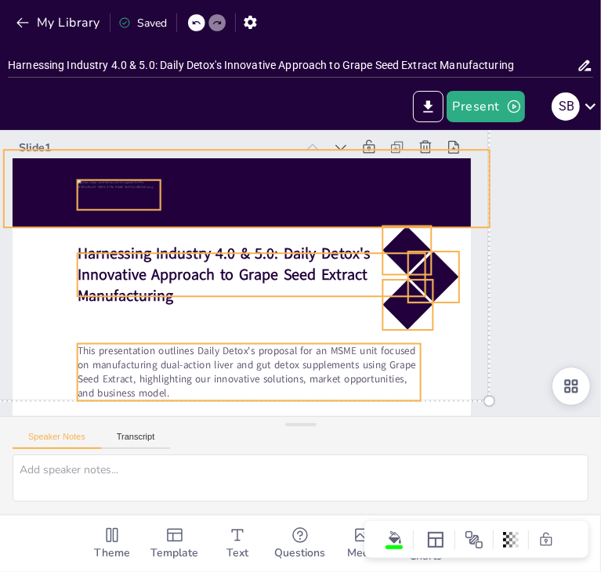
click at [234, 305] on p "Harnessing Industry 4.0 & 5.0: Daily Detox's Innovative Approach to Grape Seed …" at bounding box center [255, 254] width 344 height 201
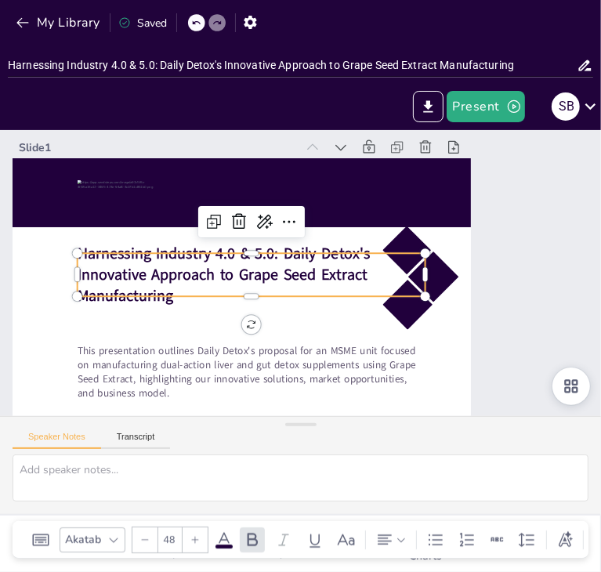
click at [182, 263] on strong "Harnessing Industry 4.0 & 5.0: Daily Detox's Innovative Approach to Grape Seed …" at bounding box center [254, 204] width 223 height 259
click at [182, 263] on strong "Harnessing Industry 4.0 & 5.0: Daily Detox's Innovative Approach to Grape Seed …" at bounding box center [237, 220] width 274 height 205
click at [185, 286] on p "Harnessing Industry 4.0 & 5.0: Daily Detox's Innovative Approach to Grape Seed …" at bounding box center [266, 238] width 281 height 302
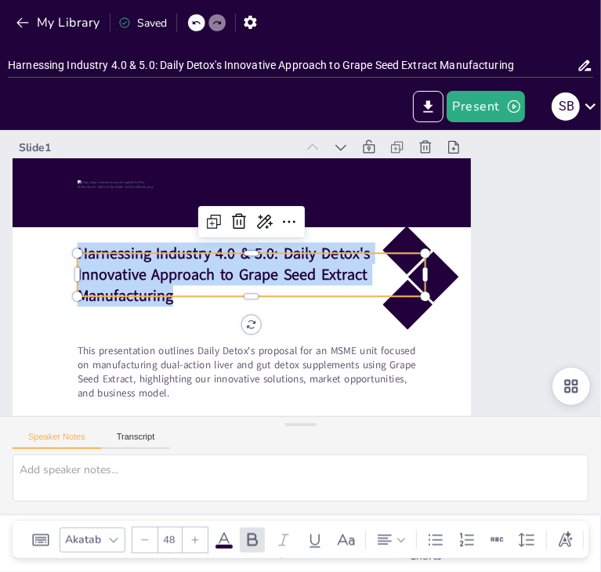
copy span "Harnessing Industry 4.0 & 5.0: Daily Detox's Innovative Approach to Grape Seed …"
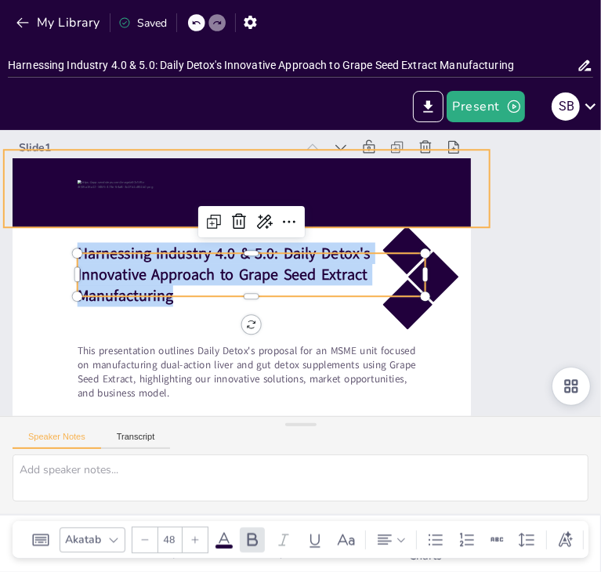
click at [124, 179] on div at bounding box center [286, 174] width 476 height 268
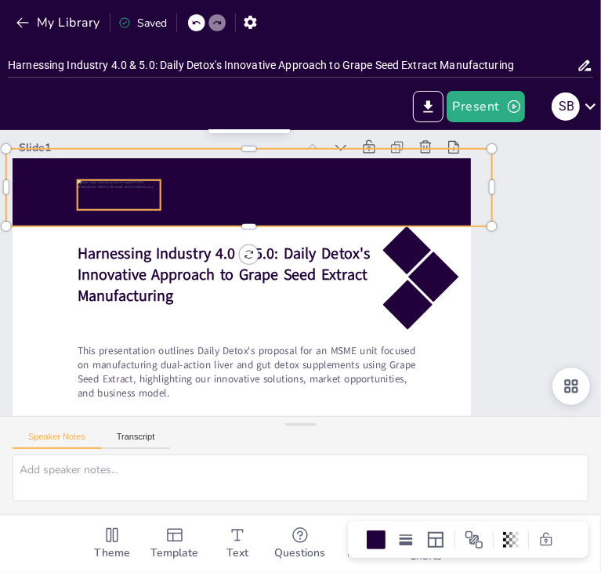
click at [426, 185] on div at bounding box center [459, 155] width 67 height 87
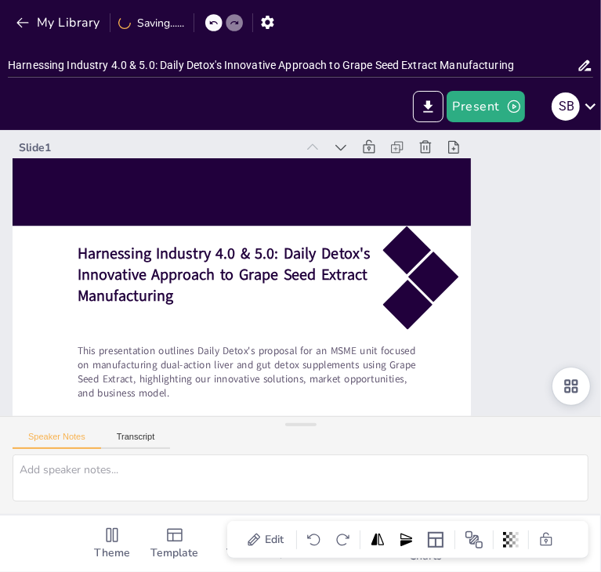
drag, startPoint x: 125, startPoint y: 185, endPoint x: -222, endPoint y: 218, distance: 348.0
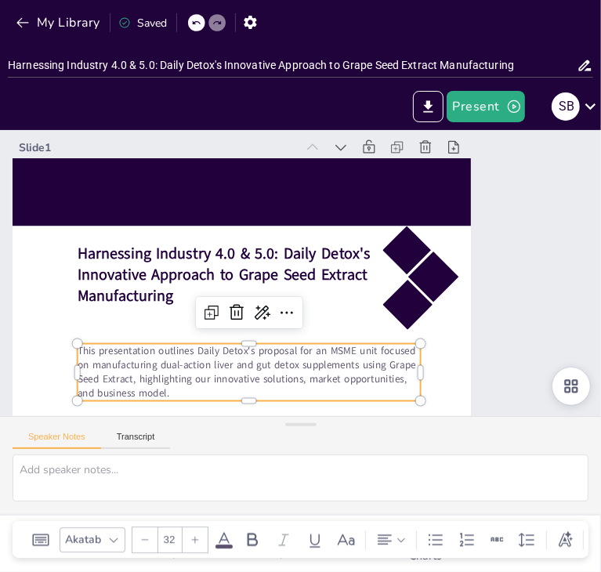
click at [230, 372] on p "This presentation outlines Daily Detox's proposal for an MSME unit focused on m…" at bounding box center [200, 221] width 57 height 343
click at [327, 354] on p "This presentation outlines Daily Detox's proposal for an MSME unit focused on m…" at bounding box center [231, 185] width 192 height 337
click at [328, 387] on p "This presentation outlines Daily Detox's proposal for an MSME unit focused on m…" at bounding box center [192, 300] width 272 height 293
click at [314, 387] on p "This presentation outlines Daily Detox's proposal for an MSME unit focused on m…" at bounding box center [190, 289] width 248 height 311
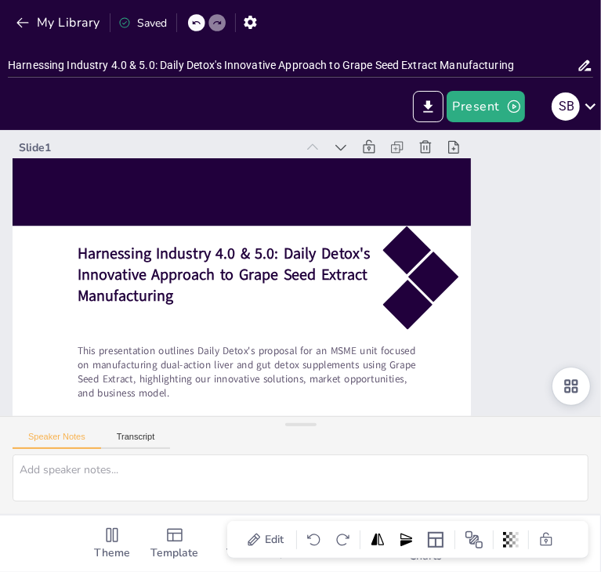
click at [474, 336] on div "Slide 1 Harnessing Industry 4.0 & 5.0: Daily Detox's Innovative Approach to Gra…" at bounding box center [300, 273] width 347 height 628
click at [474, 364] on div "Slide 1 Harnessing Industry 4.0 & 5.0: Daily Detox's Innovative Approach to Gra…" at bounding box center [300, 273] width 347 height 628
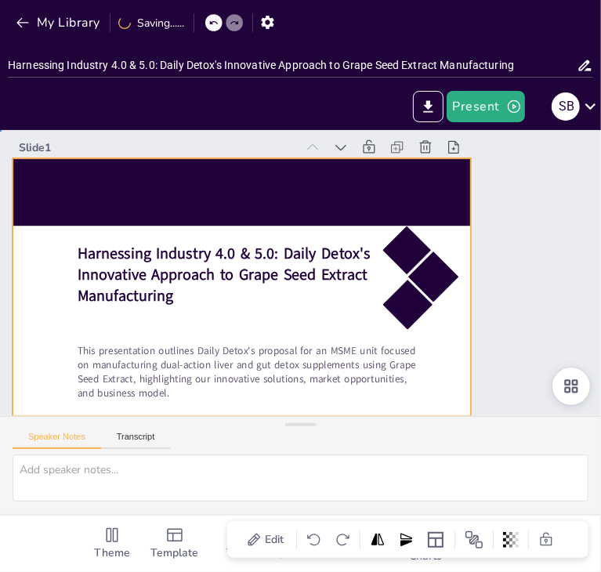
click at [411, 340] on div at bounding box center [245, 250] width 523 height 478
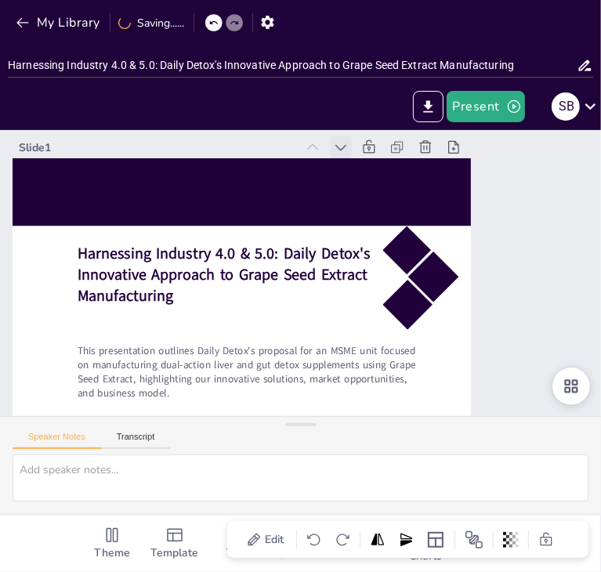
click at [388, 174] on icon at bounding box center [398, 184] width 21 height 21
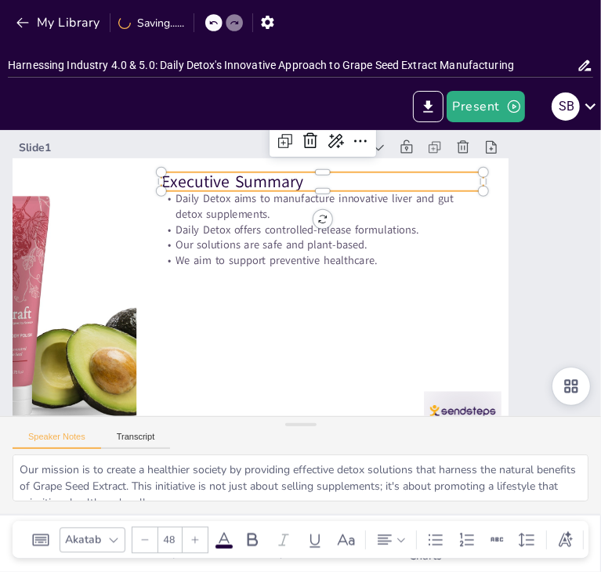
click at [361, 172] on p "Executive Summary" at bounding box center [389, 304] width 56 height 323
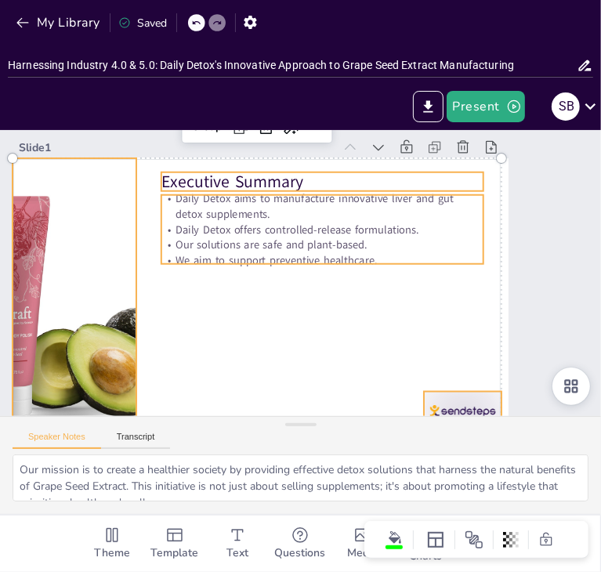
click at [283, 179] on p "Executive Summary" at bounding box center [322, 182] width 322 height 24
click at [235, 179] on p "Executive Summary" at bounding box center [207, 261] width 56 height 323
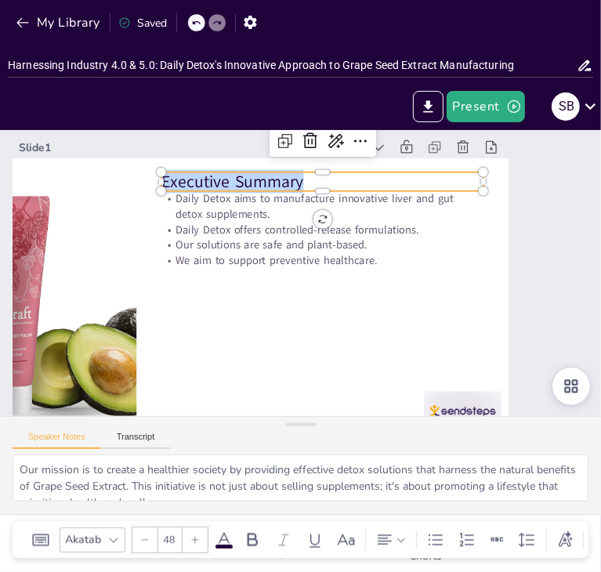
copy p "Executive Summary"
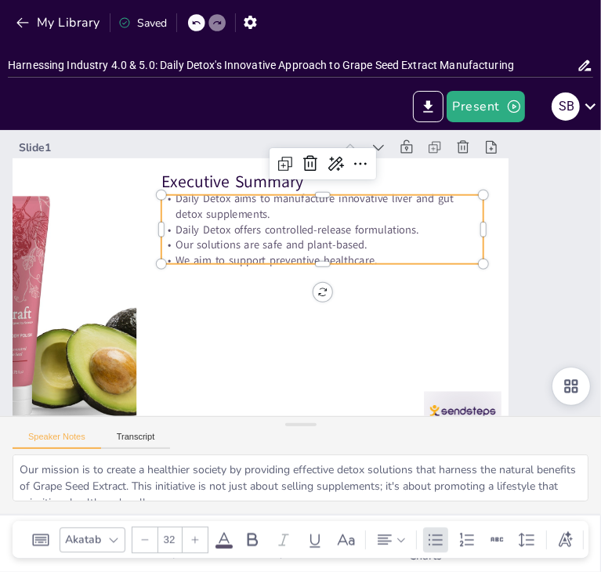
click at [303, 258] on p "We aim to support preventive healthcare." at bounding box center [324, 265] width 318 height 82
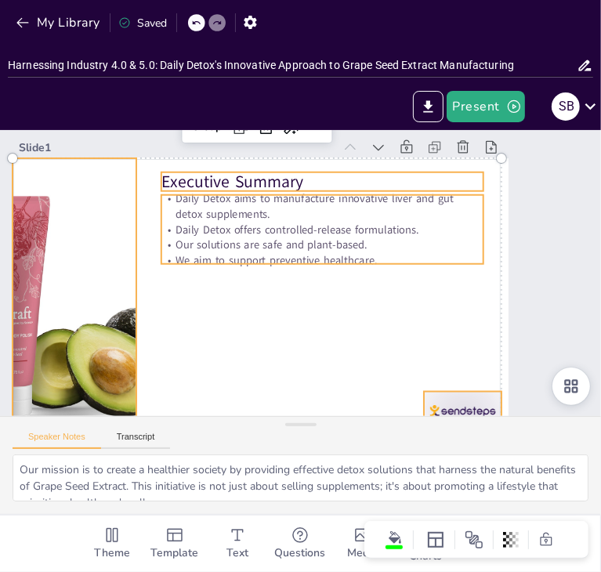
click at [303, 258] on p "We aim to support preventive healthcare." at bounding box center [326, 278] width 250 height 227
click at [303, 258] on p "We aim to support preventive healthcare." at bounding box center [326, 270] width 301 height 145
click at [303, 258] on p "We aim to support preventive healthcare." at bounding box center [326, 273] width 287 height 175
click at [303, 258] on p "We aim to support preventive healthcare." at bounding box center [302, 298] width 145 height 301
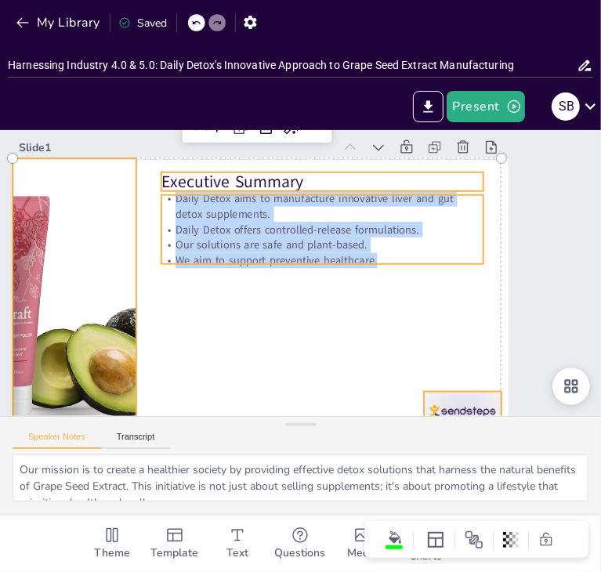
copy div "Daily Detox aims to manufacture innovative liver and gut detox supplements. Dai…"
click at [74, 302] on div at bounding box center [84, 204] width 368 height 368
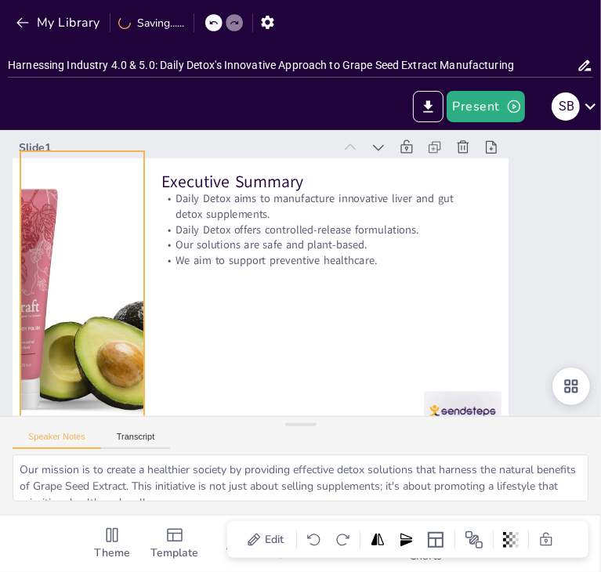
drag, startPoint x: 74, startPoint y: 302, endPoint x: 89, endPoint y: 289, distance: 18.9
click at [89, 289] on div at bounding box center [140, 122] width 393 height 393
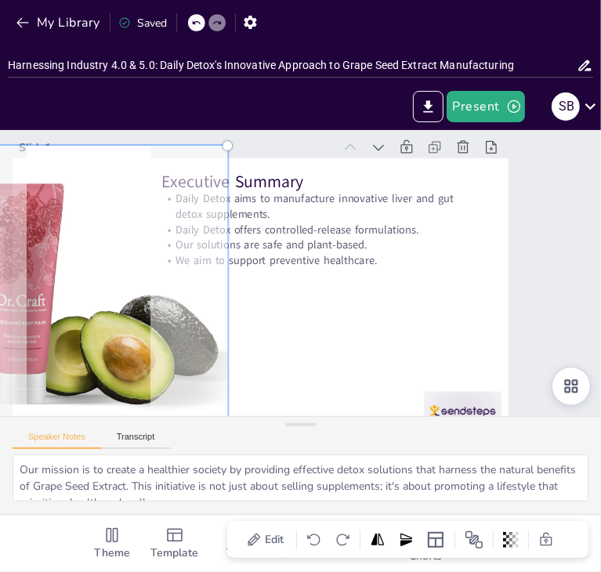
drag, startPoint x: 89, startPoint y: 289, endPoint x: 73, endPoint y: 255, distance: 37.9
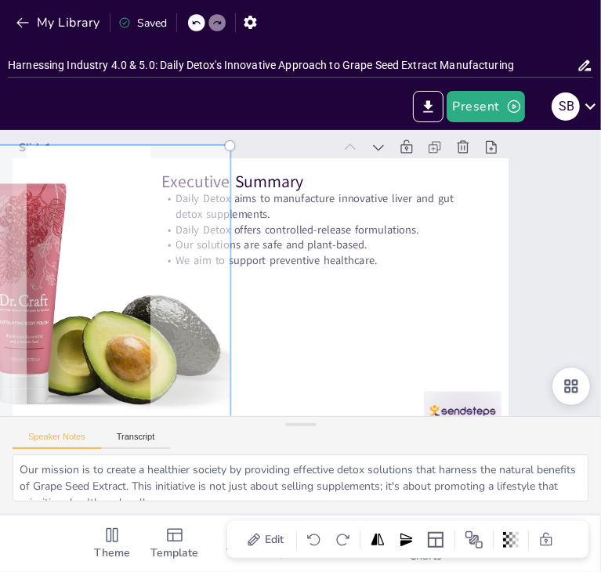
drag, startPoint x: 73, startPoint y: 255, endPoint x: 46, endPoint y: 247, distance: 27.8
click at [46, 247] on div at bounding box center [104, 198] width 393 height 393
copy div "Daily Detox aims to manufacture innovative liver and gut detox supplements. Dai…"
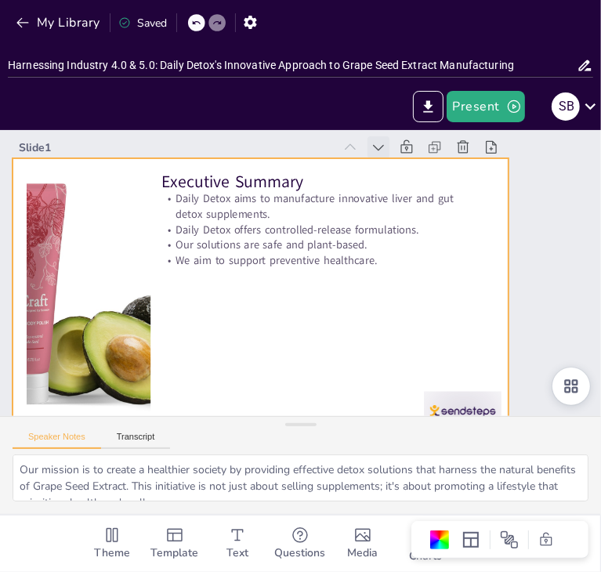
click at [420, 193] on icon at bounding box center [430, 203] width 21 height 21
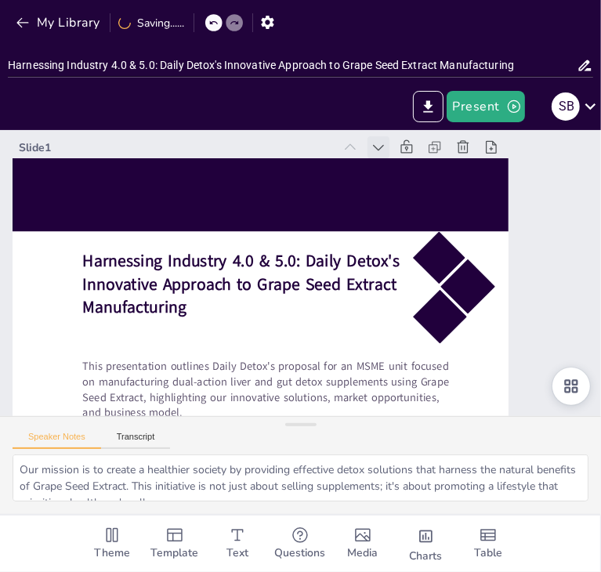
click at [393, 157] on icon at bounding box center [402, 166] width 19 height 19
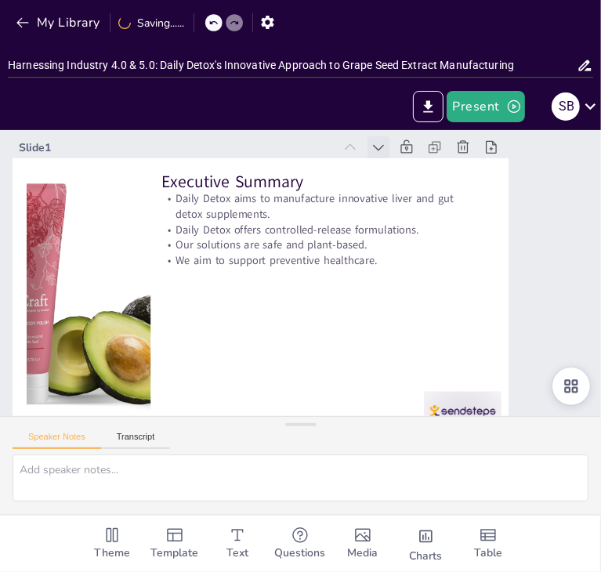
click at [382, 386] on icon at bounding box center [383, 396] width 20 height 20
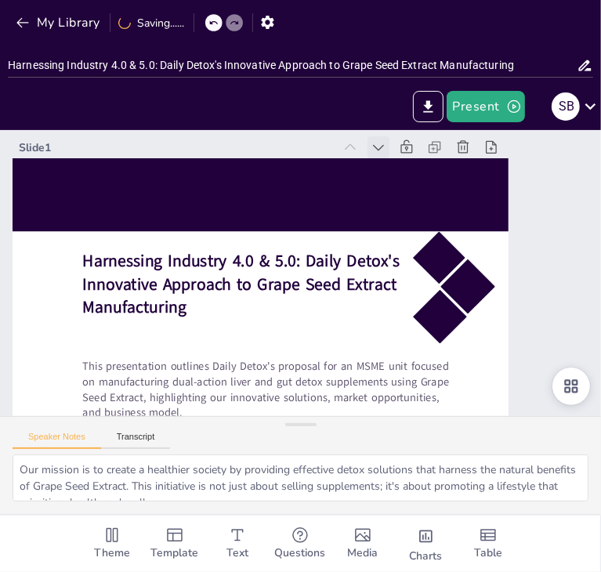
click at [426, 206] on icon at bounding box center [437, 217] width 22 height 22
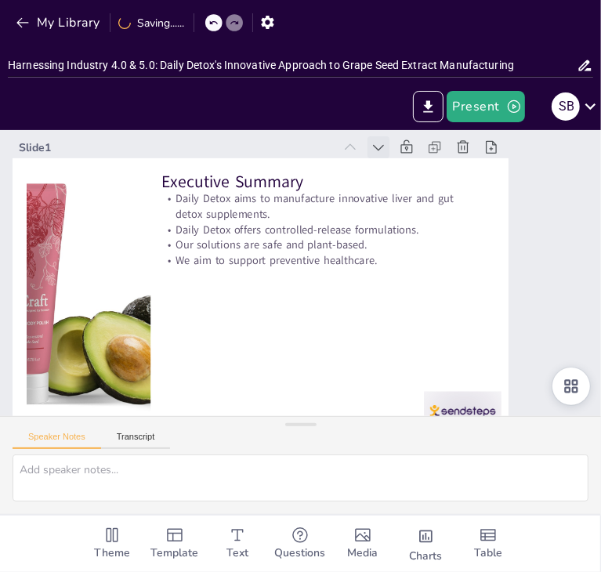
click at [412, 179] on icon at bounding box center [422, 189] width 20 height 20
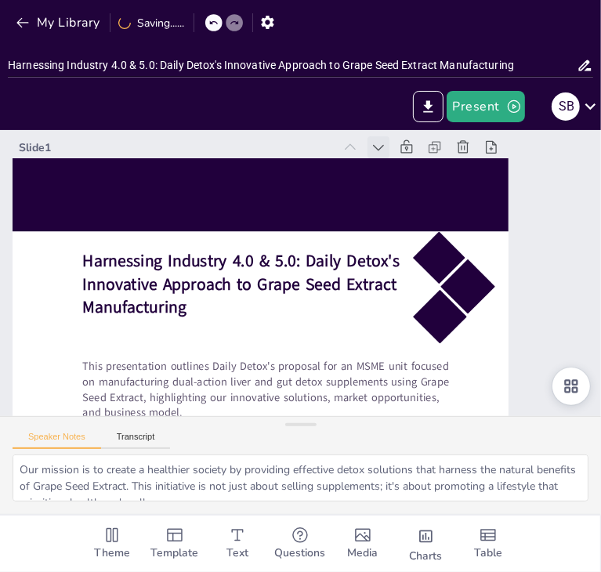
click at [381, 393] on icon at bounding box center [370, 403] width 21 height 21
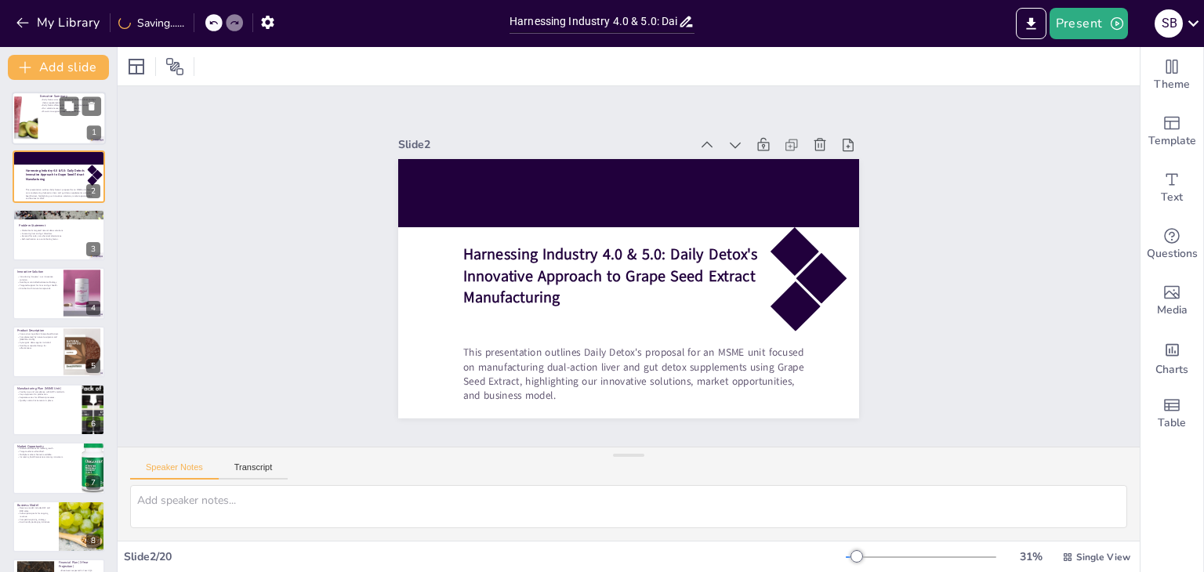
click at [34, 132] on div at bounding box center [26, 115] width 53 height 53
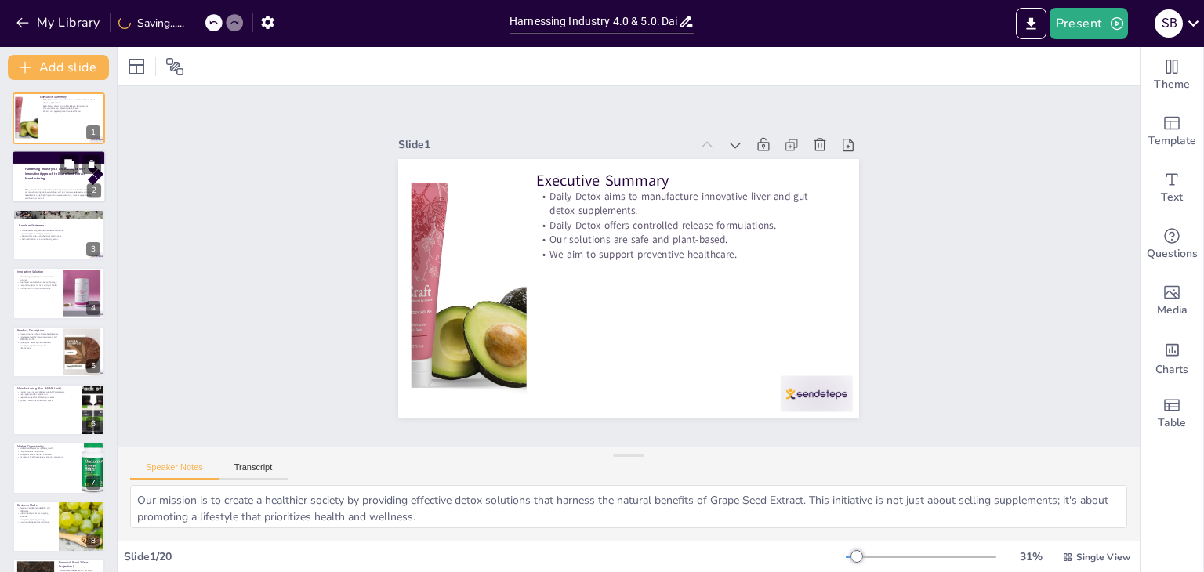
click at [41, 178] on strong "Harnessing Industry 4.0 & 5.0: Daily Detox's Innovative Approach to Grape Seed …" at bounding box center [55, 174] width 60 height 13
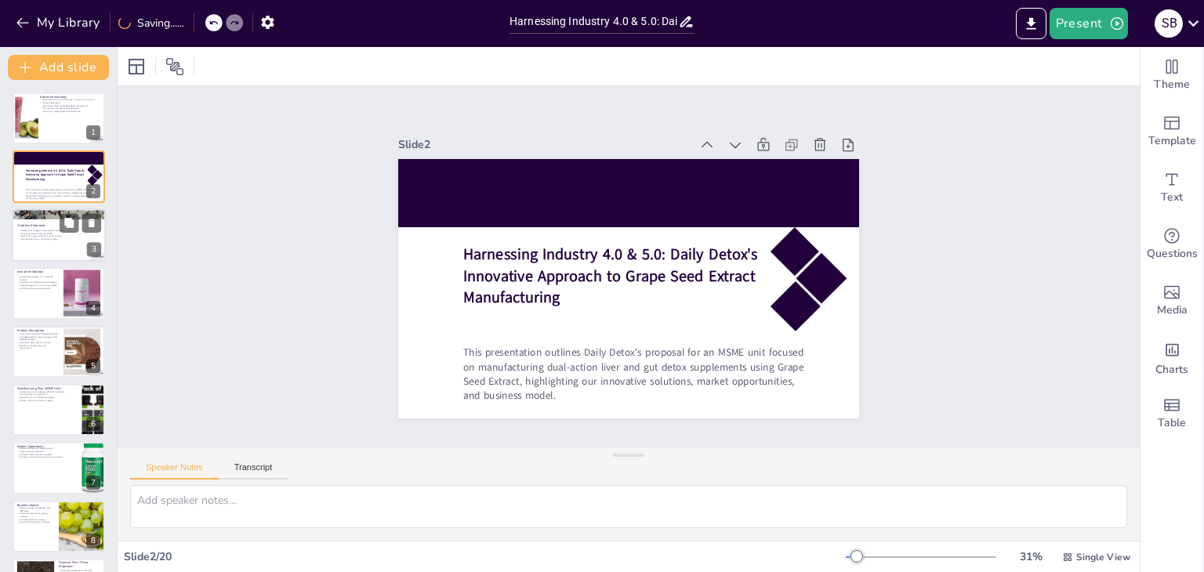
click at [56, 242] on div at bounding box center [59, 234] width 94 height 53
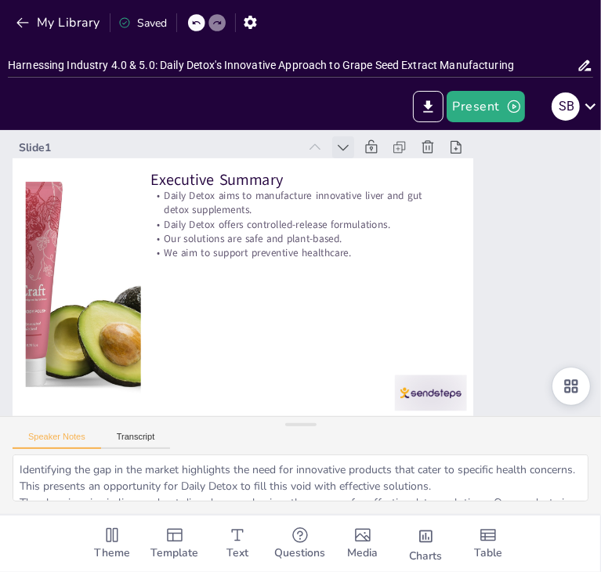
click at [374, 163] on icon at bounding box center [380, 167] width 12 height 9
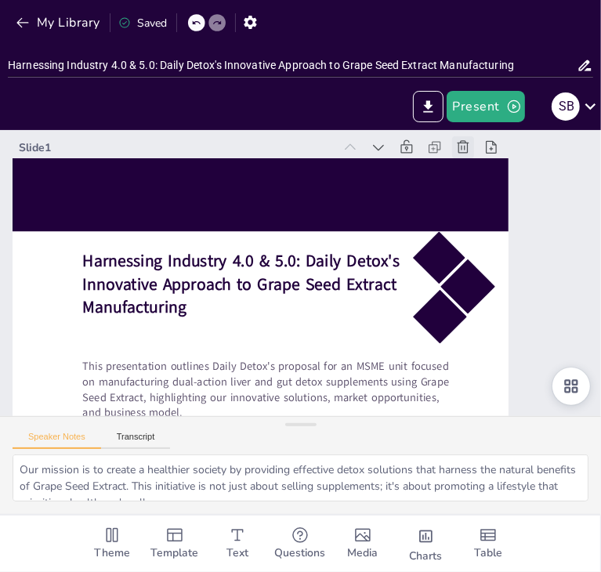
click at [480, 340] on icon at bounding box center [490, 350] width 21 height 21
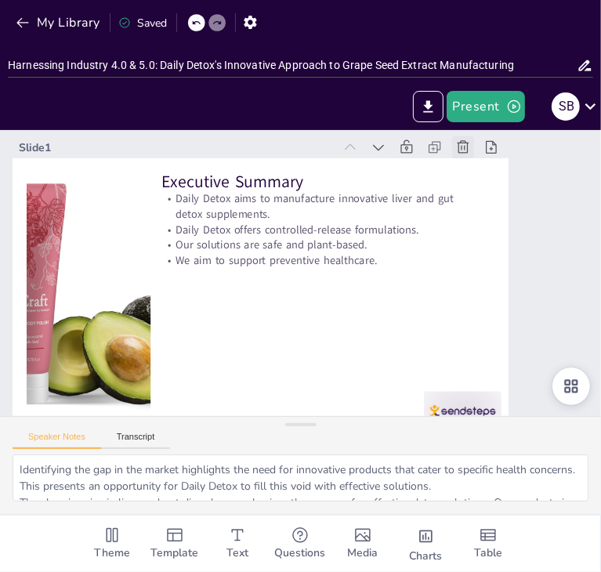
click at [491, 299] on icon at bounding box center [502, 310] width 22 height 22
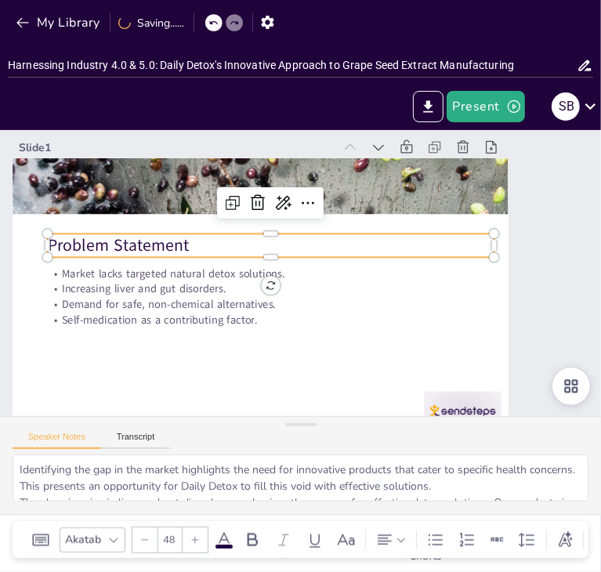
click at [183, 250] on p "Problem Statement" at bounding box center [341, 269] width 316 height 347
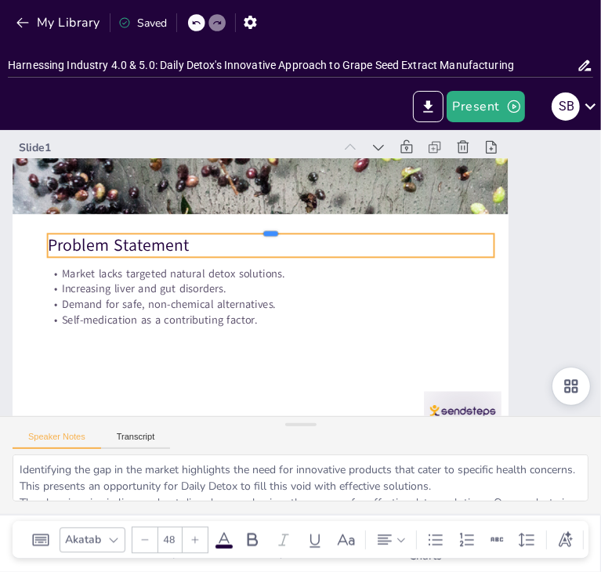
click at [208, 233] on div at bounding box center [325, 224] width 234 height 393
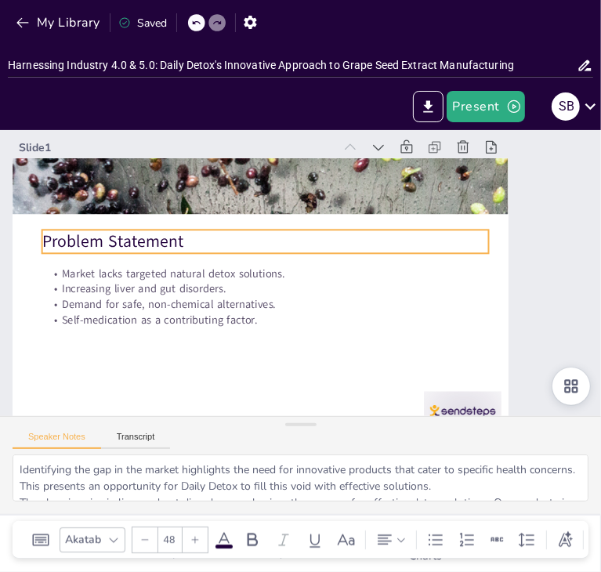
click at [173, 235] on p "Problem Statement" at bounding box center [305, 225] width 281 height 375
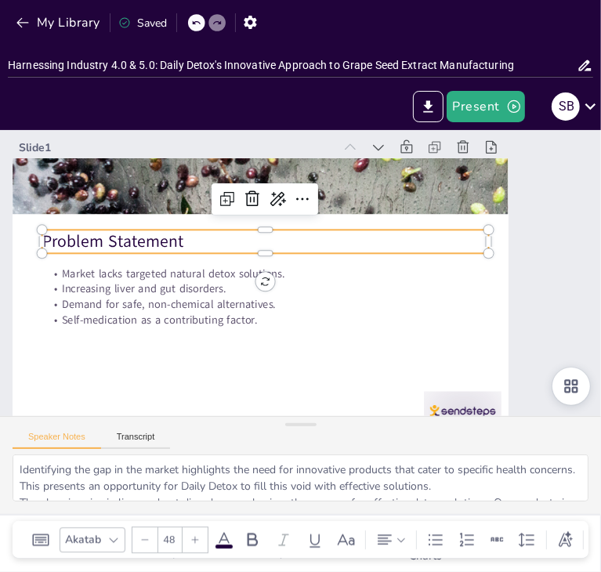
click at [167, 241] on p "Problem Statement" at bounding box center [290, 226] width 375 height 281
click at [281, 236] on p "Problem Statement" at bounding box center [338, 244] width 115 height 441
click at [154, 236] on p "Problem Statement" at bounding box center [268, 238] width 447 height 70
click at [154, 236] on p "Problem Statement" at bounding box center [281, 230] width 417 height 203
click at [214, 236] on p "Problem Statement" at bounding box center [315, 228] width 203 height 417
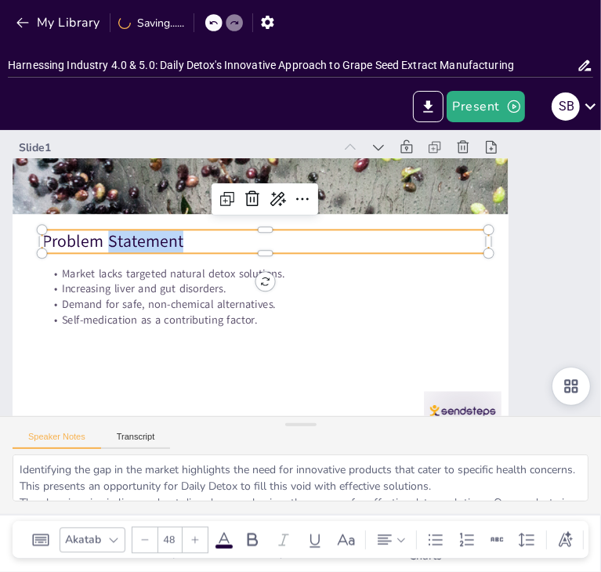
click at [154, 236] on p "Problem Statement" at bounding box center [285, 228] width 398 height 243
click at [161, 242] on p "Problem Statement" at bounding box center [348, 277] width 375 height 281
click at [189, 242] on p "Problem Statement" at bounding box center [310, 226] width 243 height 398
click at [121, 242] on p "Problem Statement" at bounding box center [294, 226] width 347 height 316
copy p "Problem Statement"
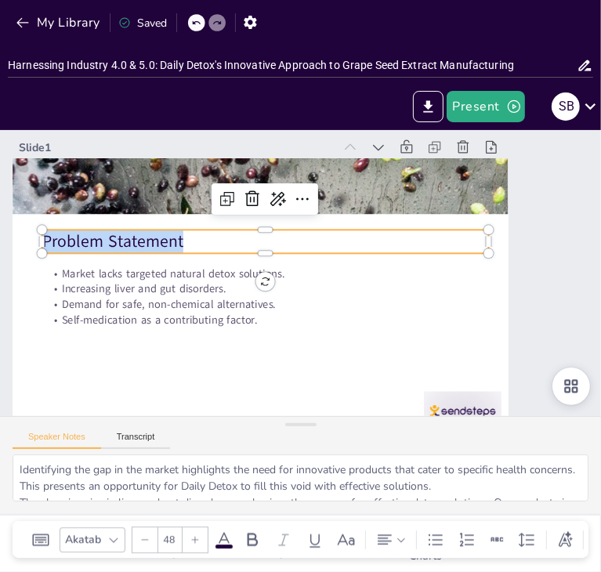
click at [116, 241] on p "Problem Statement" at bounding box center [272, 235] width 441 height 116
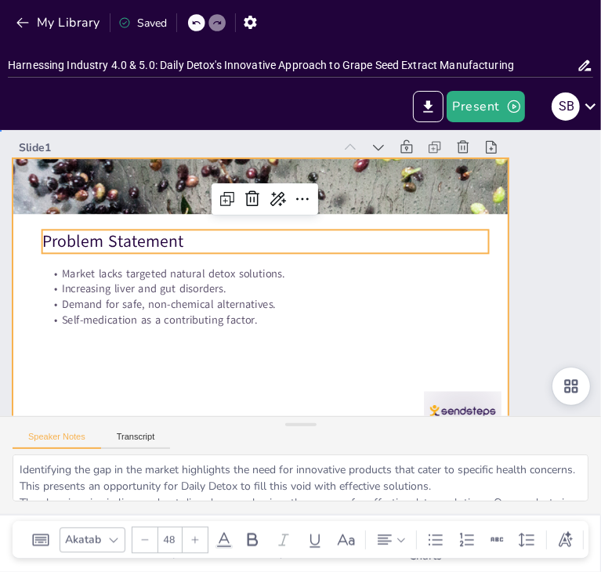
click at [125, 263] on div at bounding box center [254, 279] width 567 height 457
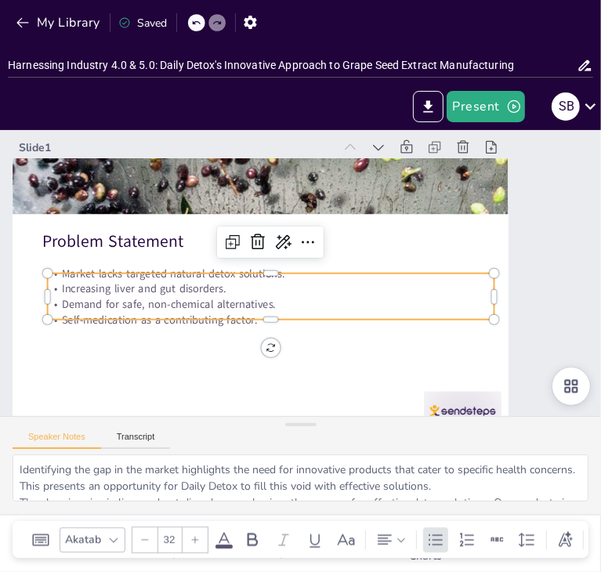
click at [61, 270] on div "Problem Statement Market lacks targeted natural detox solutions. Increasing liv…" at bounding box center [254, 264] width 556 height 539
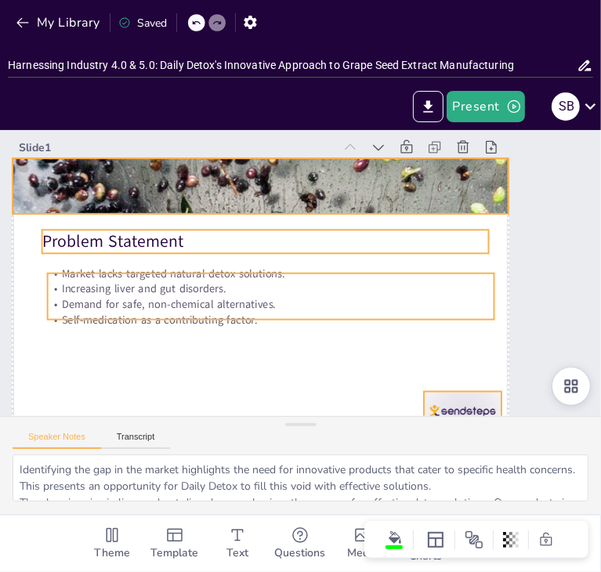
click at [232, 315] on p "Self-medication as a contributing factor." at bounding box center [245, 271] width 237 height 394
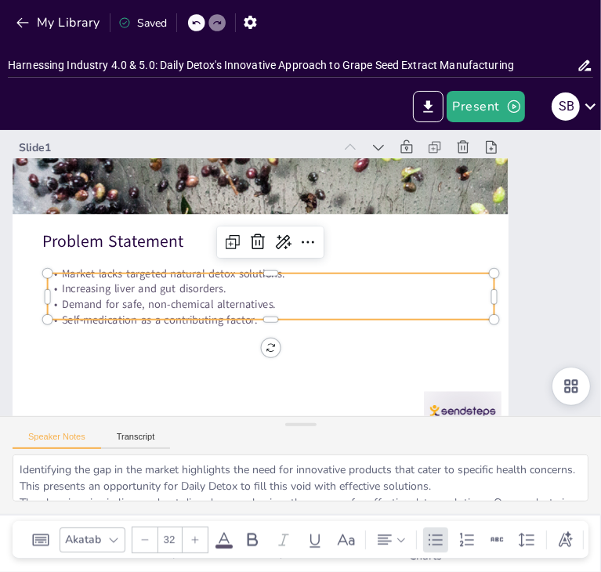
click at [216, 311] on p "Self-medication as a contributing factor." at bounding box center [251, 298] width 394 height 237
click at [216, 304] on p "Demand for safe, non-chemical alternatives." at bounding box center [258, 272] width 310 height 342
click at [216, 304] on p "Demand for safe, non-chemical alternatives." at bounding box center [258, 280] width 371 height 274
click at [216, 304] on p "Demand for safe, non-chemical alternatives." at bounding box center [263, 293] width 430 height 153
click at [216, 304] on p "Demand for safe, non-chemical alternatives." at bounding box center [286, 314] width 414 height 196
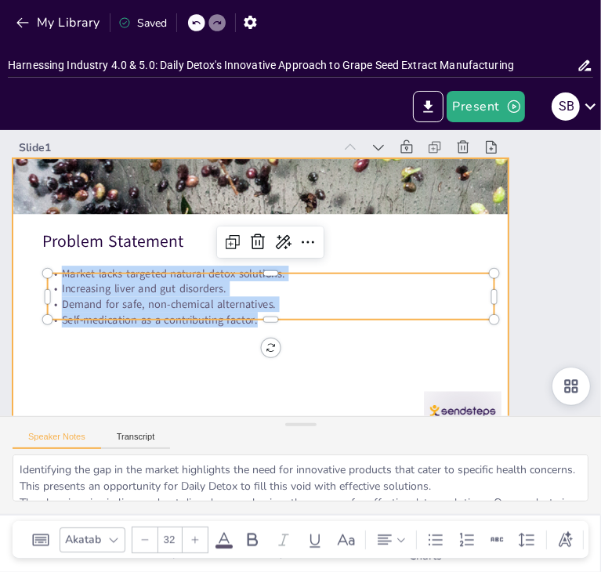
copy div "Market lacks targeted natural detox solutions. Increasing liver and gut disorde…"
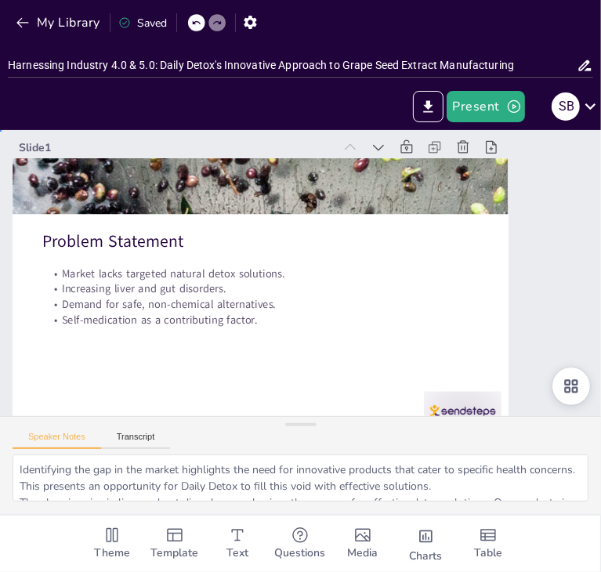
click at [571, 280] on div "Slide 1 Problem Statement Market lacks targeted natural detox solutions. Increa…" at bounding box center [294, 282] width 667 height 602
click at [198, 359] on icon at bounding box center [188, 369] width 20 height 20
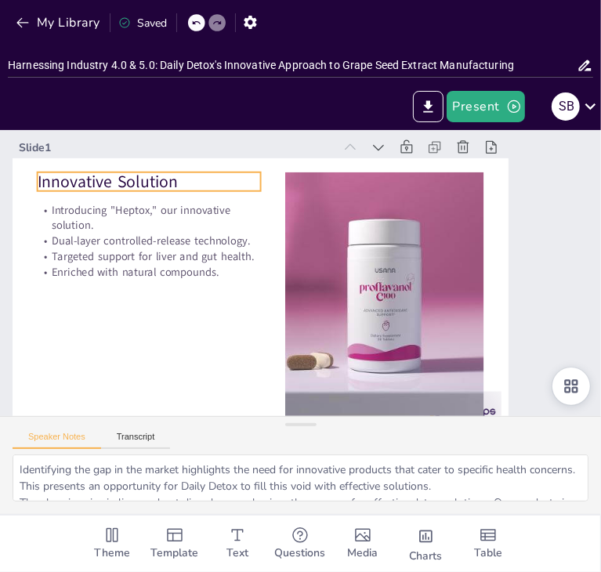
click at [113, 179] on p "Innovative Solution" at bounding box center [215, 119] width 205 height 132
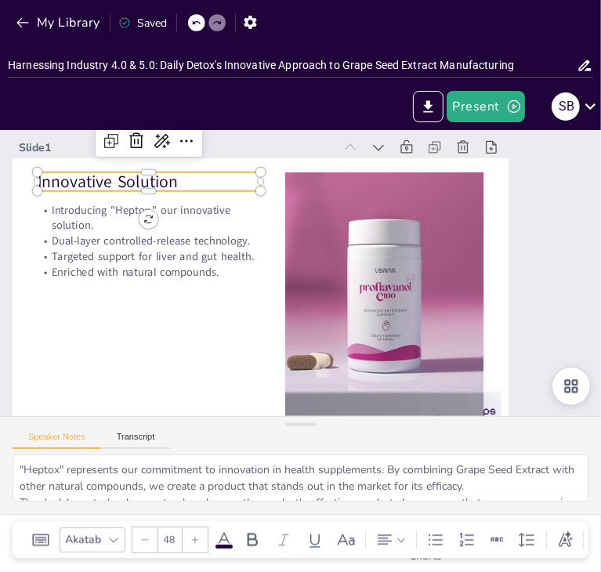
click at [113, 179] on p "Innovative Solution" at bounding box center [215, 119] width 205 height 132
click at [92, 179] on p "Innovative Solution" at bounding box center [198, 128] width 213 height 112
click at [113, 179] on p "Innovative Solution" at bounding box center [215, 119] width 205 height 132
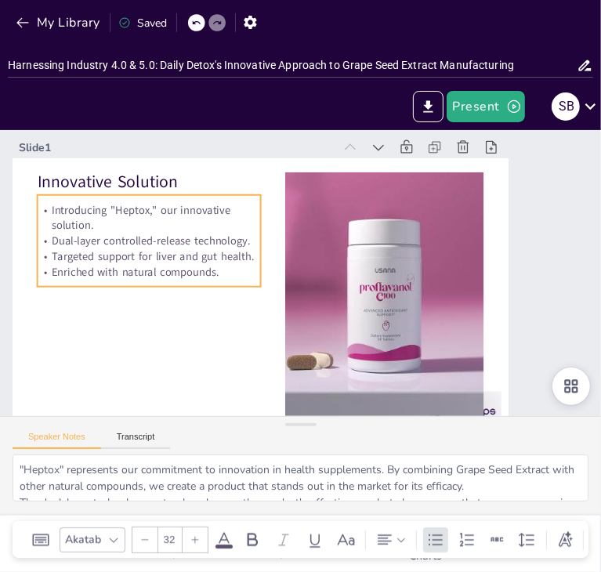
click at [76, 219] on p "Introducing "Heptox," our innovative solution." at bounding box center [184, 161] width 216 height 119
click at [60, 215] on p "Introducing "Heptox," our innovative solution." at bounding box center [164, 187] width 225 height 77
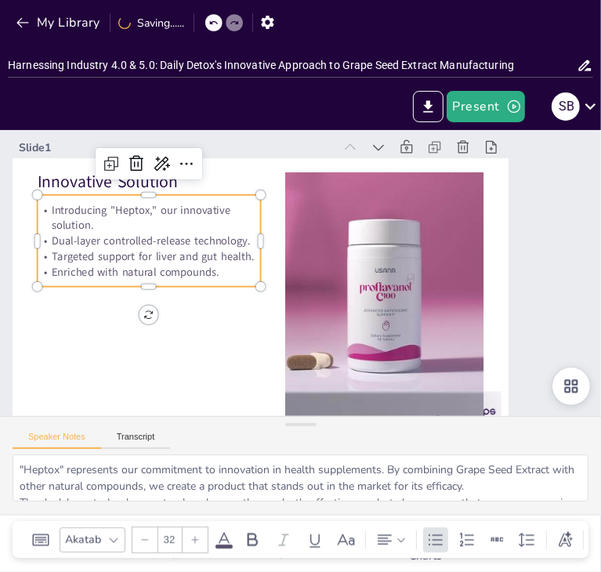
click at [92, 215] on p "Introducing "Heptox," our innovative solution." at bounding box center [196, 150] width 208 height 139
click at [76, 215] on p "Introducing "Heptox," our innovative solution." at bounding box center [184, 161] width 216 height 119
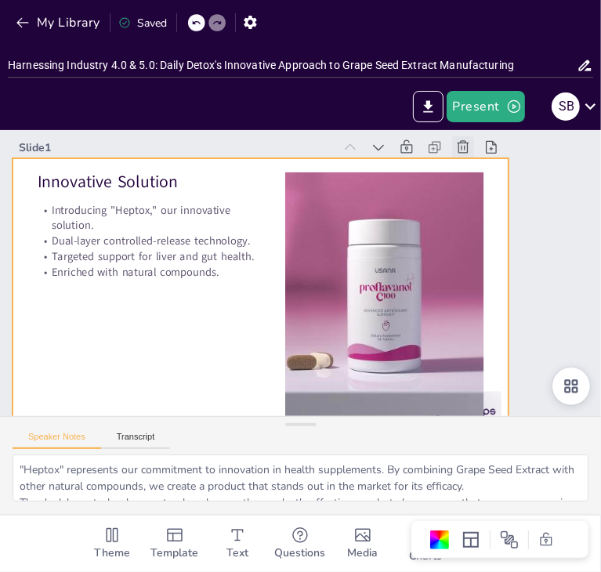
click at [494, 235] on icon at bounding box center [504, 245] width 21 height 21
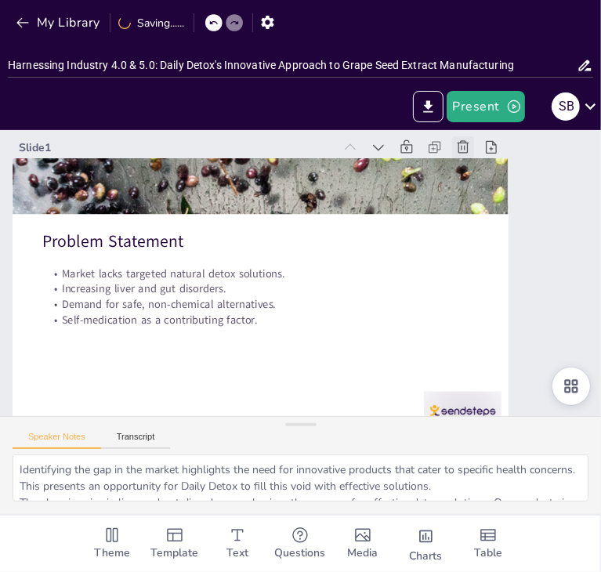
click at [494, 235] on icon at bounding box center [504, 245] width 21 height 21
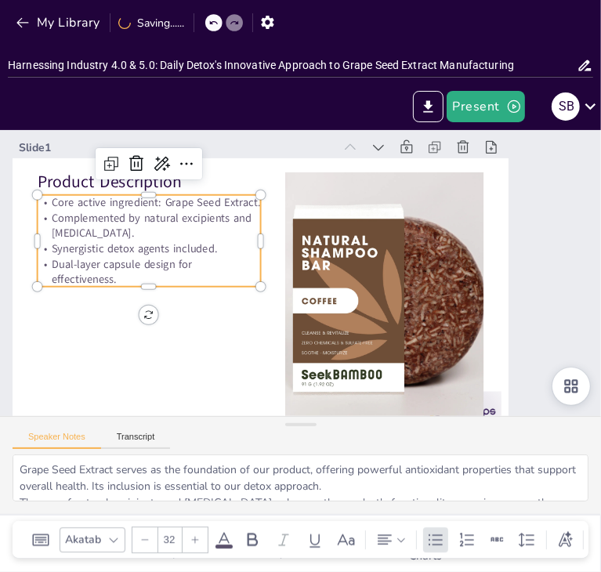
click at [70, 201] on p "Core active ingredient: Grape Seed Extract." at bounding box center [178, 160] width 217 height 84
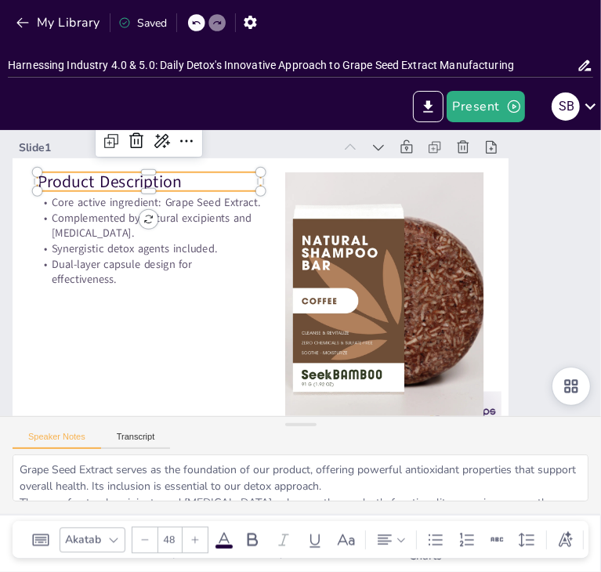
click at [387, 175] on p "Product Description" at bounding box center [421, 143] width 69 height 223
click at [211, 175] on p "Product Description" at bounding box center [286, 97] width 150 height 194
click at [238, 175] on p "Product Description" at bounding box center [304, 96] width 132 height 205
click at [165, 181] on p "Product Description" at bounding box center [171, 152] width 223 height 69
click at [165, 181] on p "Product Description" at bounding box center [184, 139] width 219 height 91
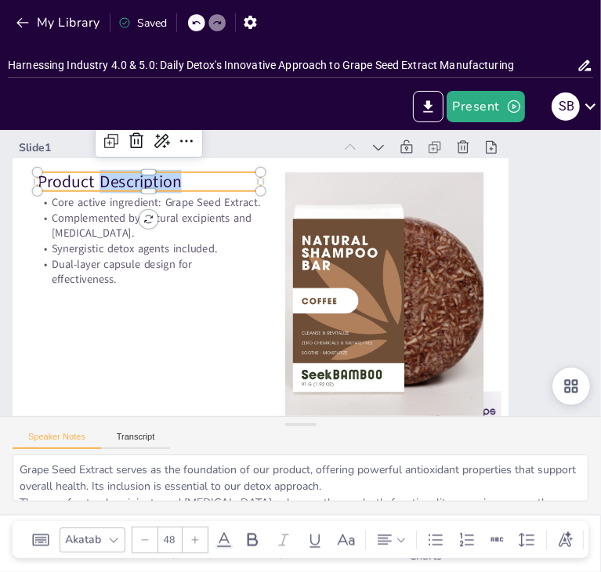
click at [295, 181] on p "Product Description" at bounding box center [340, 100] width 91 height 219
click at [387, 181] on p "Product Description" at bounding box center [421, 143] width 69 height 223
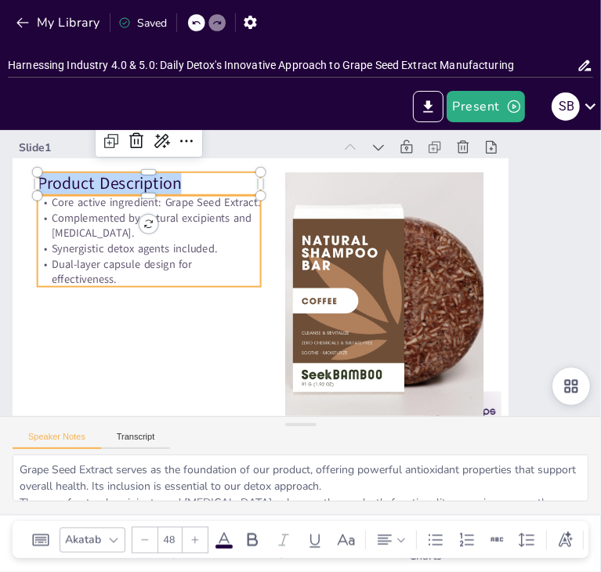
copy p "Introducing "Heptox"
click at [70, 201] on p "Core active ingredient: Grape Seed Extract." at bounding box center [178, 160] width 217 height 84
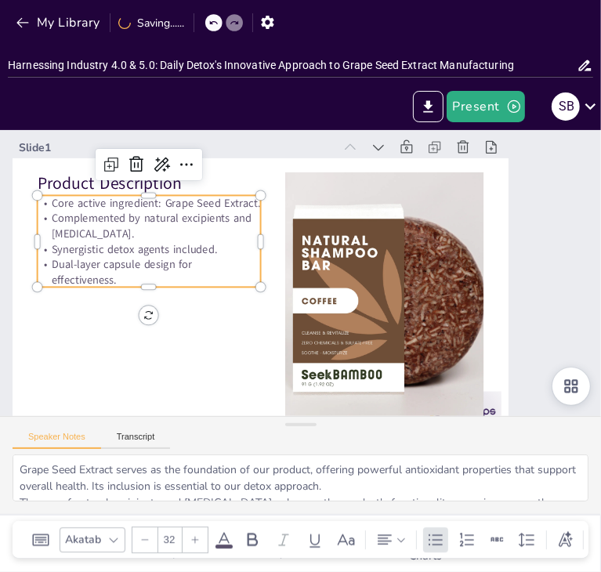
click at [104, 199] on p "Core active ingredient: Grape Seed Extract." at bounding box center [204, 136] width 201 height 125
click at [70, 201] on p "Core active ingredient: Grape Seed Extract." at bounding box center [178, 160] width 217 height 84
click at [85, 200] on p "Core active ingredient: Grape Seed Extract." at bounding box center [190, 147] width 210 height 105
click at [270, 345] on p "Core active ingredient: Grape Seed Extract." at bounding box center [350, 433] width 161 height 176
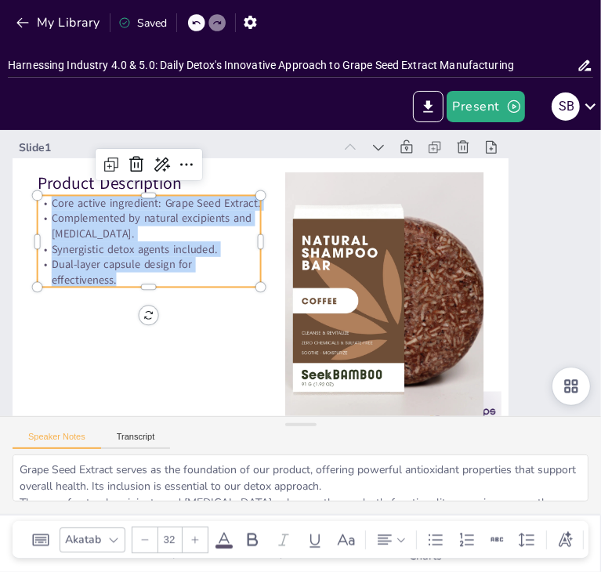
copy div "Core active ingredient: Grape Seed Extract. Complemented by natural excipients …"
click at [497, 280] on icon at bounding box center [505, 288] width 17 height 17
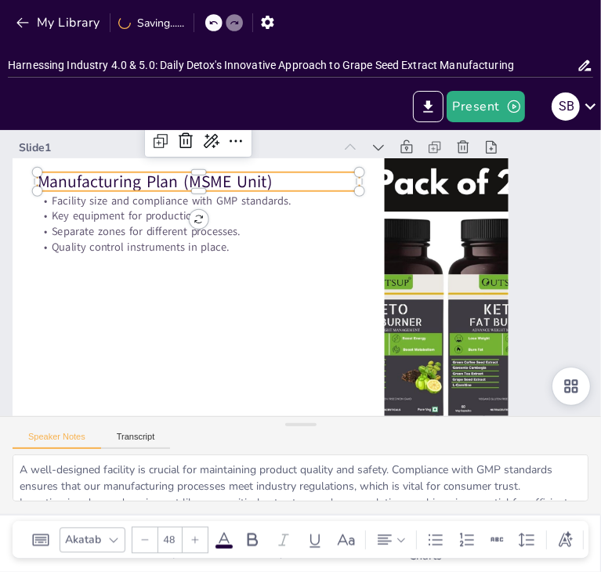
click at [295, 182] on p "Manufacturing Plan (MSME Unit)" at bounding box center [355, 148] width 121 height 314
click at [68, 178] on p "Manufacturing Plan (MSME Unit)" at bounding box center [220, 162] width 321 height 89
click at [198, 313] on p "Manufacturing Plan (MSME Unit)" at bounding box center [343, 403] width 291 height 181
click at [75, 178] on p "Manufacturing Plan (MSME Unit)" at bounding box center [232, 154] width 314 height 121
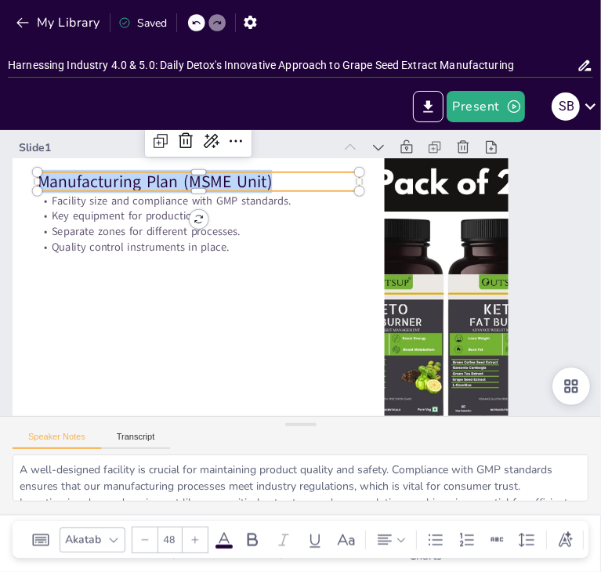
click at [158, 178] on p "Manufacturing Plan (MSME Unit)" at bounding box center [285, 136] width 255 height 233
copy p "Manufacturing Plan (MSME Unit)"
click at [274, 179] on p "Manufacturing Plan (MSME Unit)" at bounding box center [199, 182] width 322 height 24
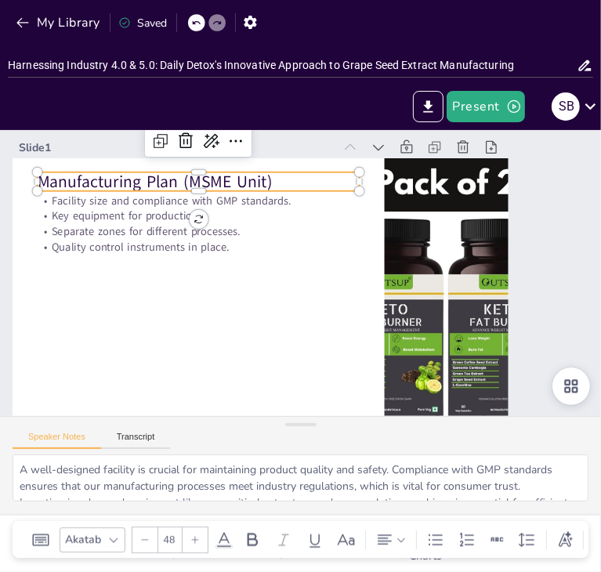
click at [238, 179] on p "Manufacturing Plan (MSME Unit)" at bounding box center [244, 148] width 304 height 152
click at [238, 179] on p "Manufacturing Plan (MSME Unit)" at bounding box center [232, 154] width 314 height 121
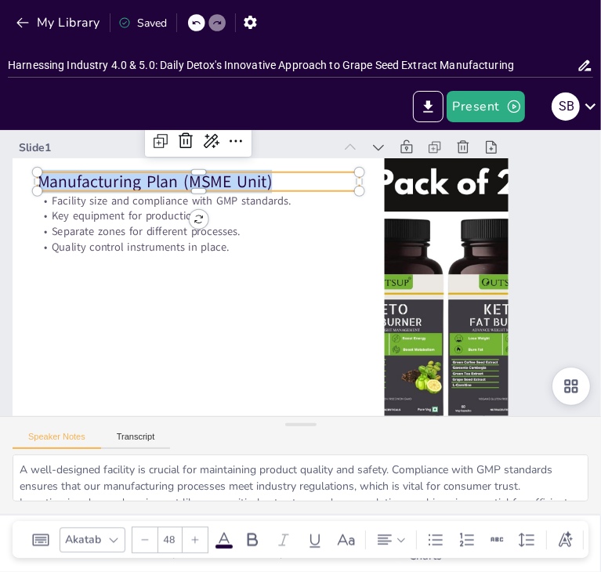
click at [238, 179] on p "Manufacturing Plan (MSME Unit)" at bounding box center [244, 148] width 304 height 152
copy p "Manufacturing Plan (MSME Unit)"
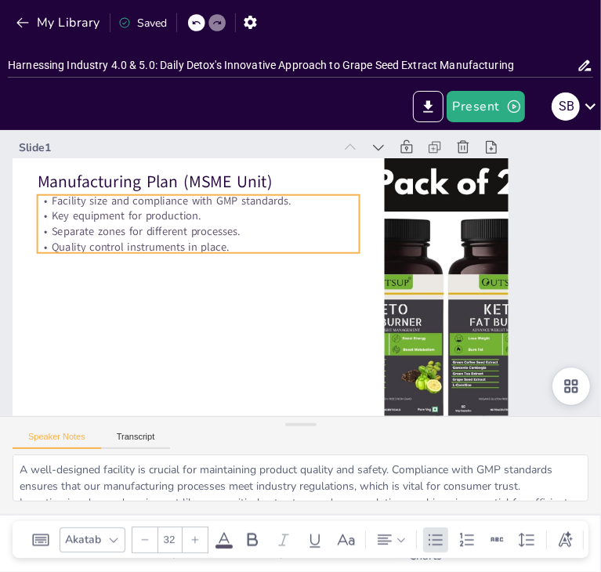
click at [78, 213] on p "Key equipment for production." at bounding box center [220, 187] width 311 height 114
click at [55, 199] on p "Facility size and compliance with GMP standards." at bounding box center [206, 190] width 322 height 49
click at [56, 199] on p "Facility size and compliance with GMP standards." at bounding box center [215, 181] width 318 height 82
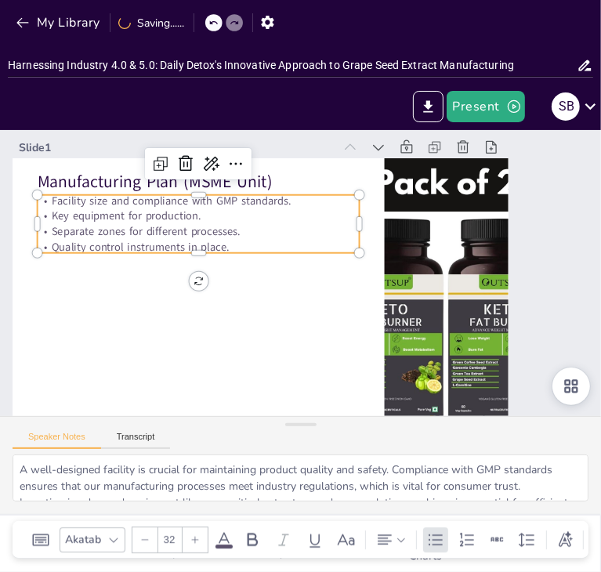
click at [105, 205] on p "Facility size and compliance with GMP standards." at bounding box center [248, 159] width 287 height 175
click at [56, 205] on p "Facility size and compliance with GMP standards." at bounding box center [215, 181] width 318 height 82
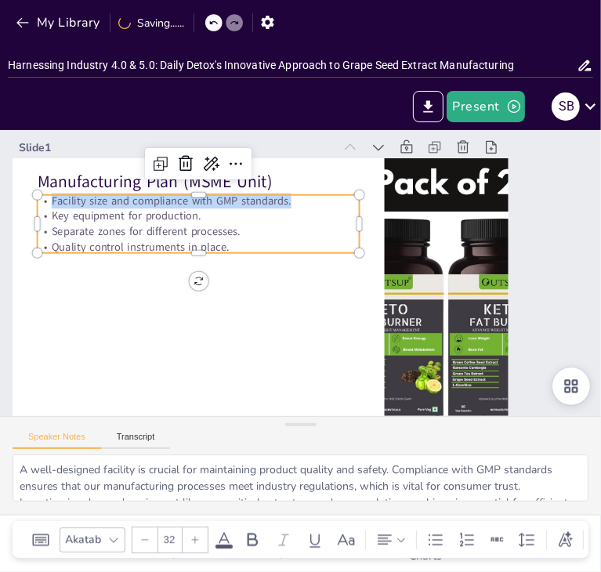
click at [71, 205] on p "Facility size and compliance with GMP standards." at bounding box center [226, 173] width 311 height 114
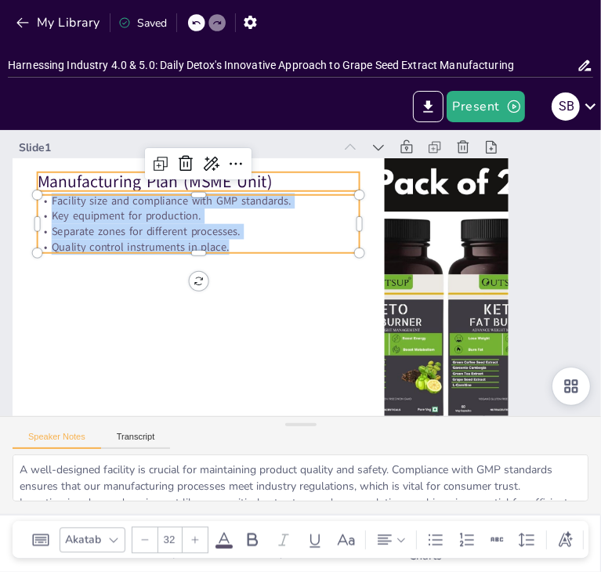
click at [125, 181] on p "Manufacturing Plan (MSME Unit)" at bounding box center [258, 143] width 291 height 181
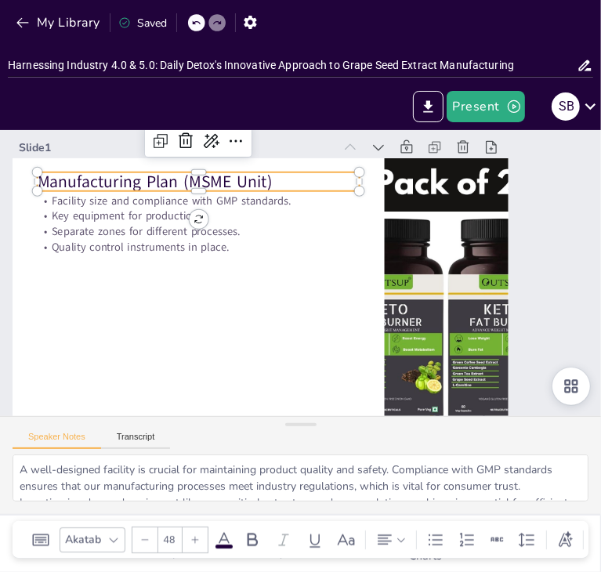
click at [125, 181] on p "Manufacturing Plan (MSME Unit)" at bounding box center [220, 162] width 321 height 89
click at [158, 176] on p "Manufacturing Plan (MSME Unit)" at bounding box center [258, 143] width 291 height 181
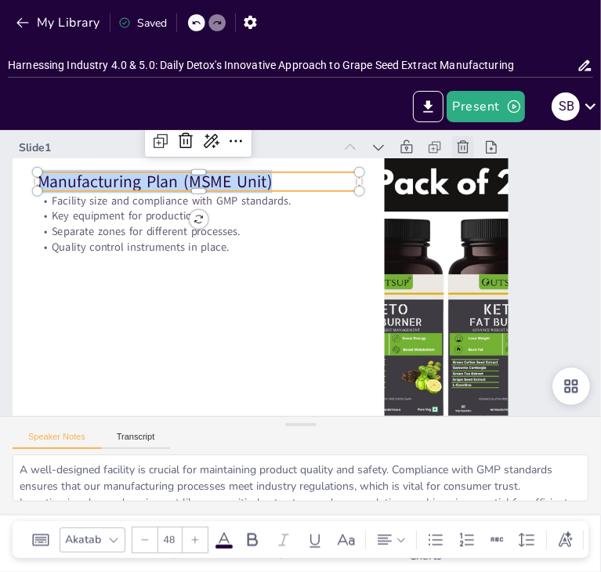
click at [469, 158] on icon at bounding box center [475, 165] width 13 height 14
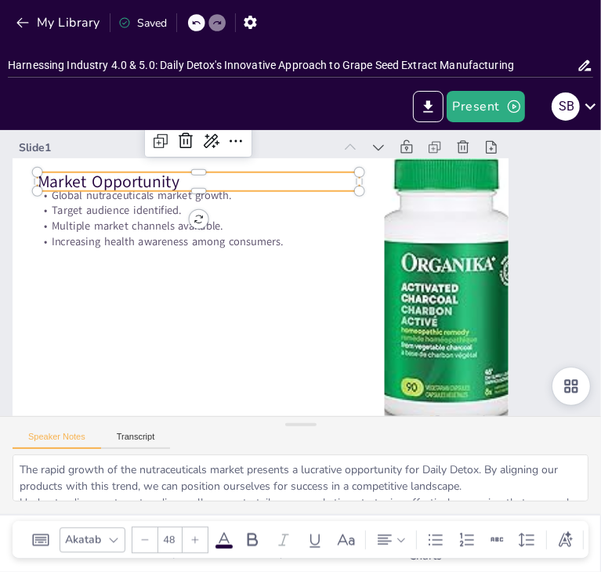
click at [150, 183] on p "Market Opportunity" at bounding box center [244, 148] width 304 height 152
click at [126, 170] on div at bounding box center [265, 129] width 285 height 172
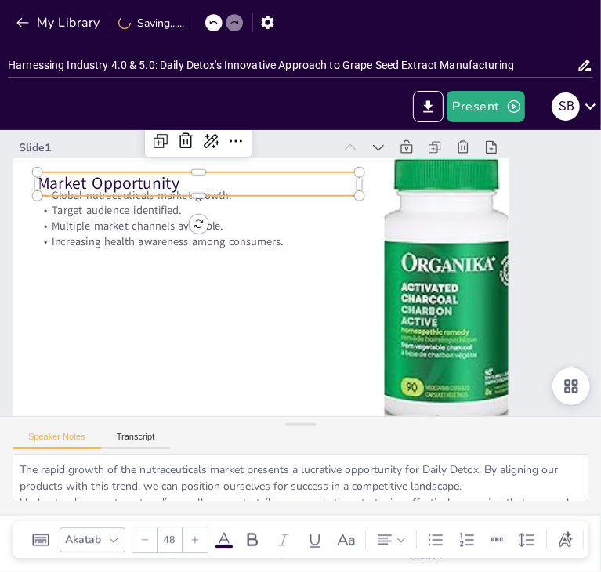
click at [122, 179] on p "Market Opportunity" at bounding box center [231, 156] width 314 height 121
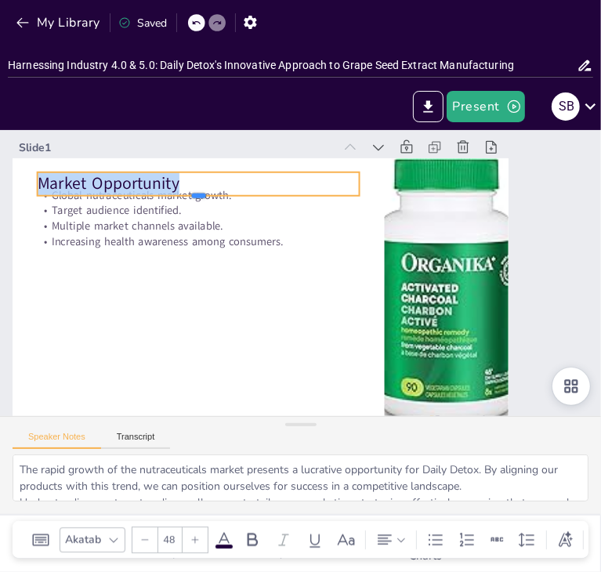
click at [144, 198] on div at bounding box center [260, 156] width 268 height 200
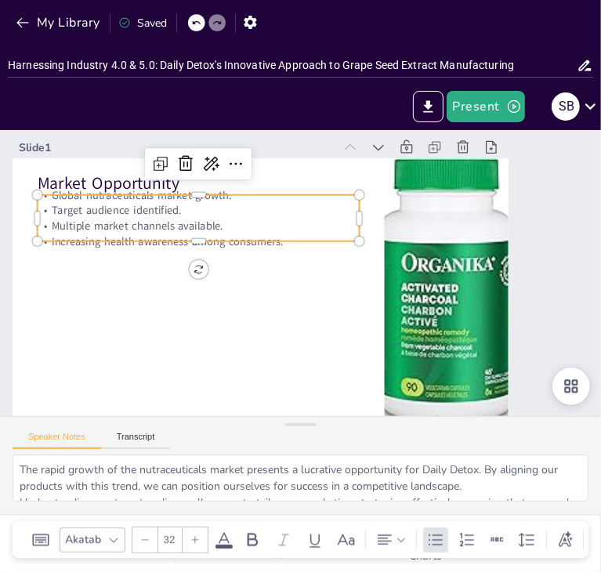
click at [145, 205] on p "Target audience identified." at bounding box center [206, 200] width 322 height 49
click at [256, 188] on p "Global nutraceuticals market growth." at bounding box center [227, 168] width 311 height 114
click at [158, 207] on p "Target audience identified." at bounding box center [206, 200] width 322 height 49
click at [158, 207] on p "Target audience identified." at bounding box center [255, 163] width 270 height 202
click at [158, 207] on p "Target audience identified." at bounding box center [232, 174] width 301 height 145
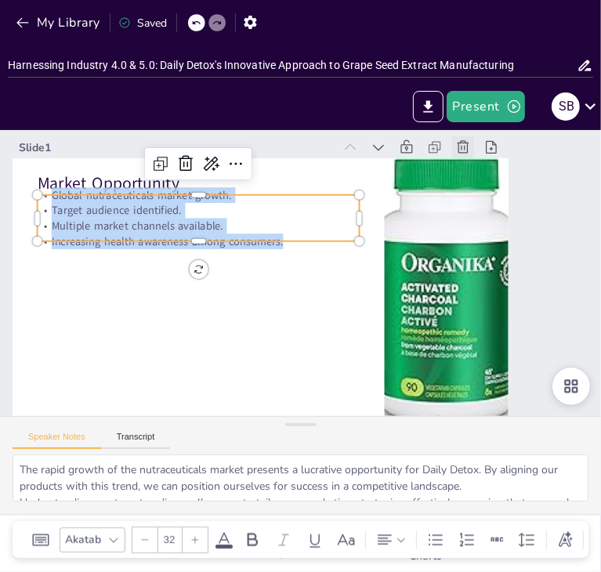
click at [484, 194] on icon at bounding box center [494, 204] width 20 height 20
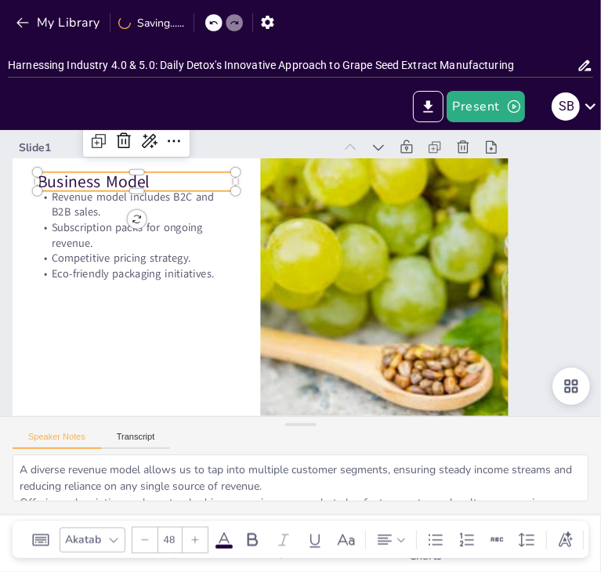
click at [365, 353] on p "Business Model" at bounding box center [464, 365] width 198 height 24
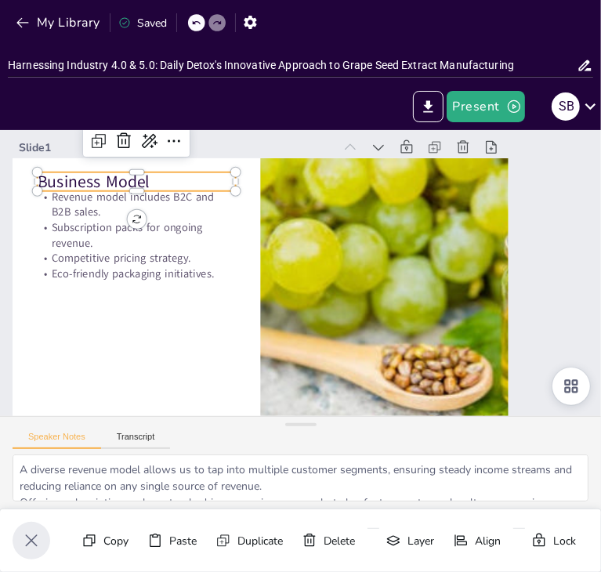
click at [387, 268] on p "Business Model" at bounding box center [485, 309] width 196 height 83
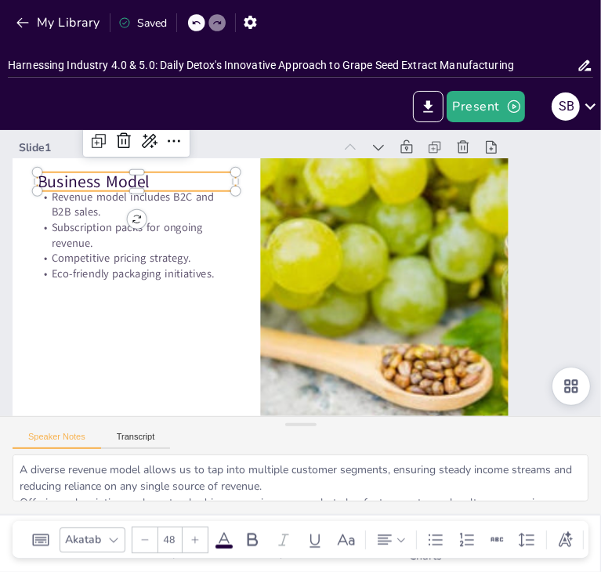
click at [402, 180] on p "Business Model" at bounding box center [461, 176] width 119 height 183
click at [184, 172] on p "Business Model" at bounding box center [259, 90] width 150 height 163
click at [158, 172] on p "Business Model" at bounding box center [204, 112] width 183 height 119
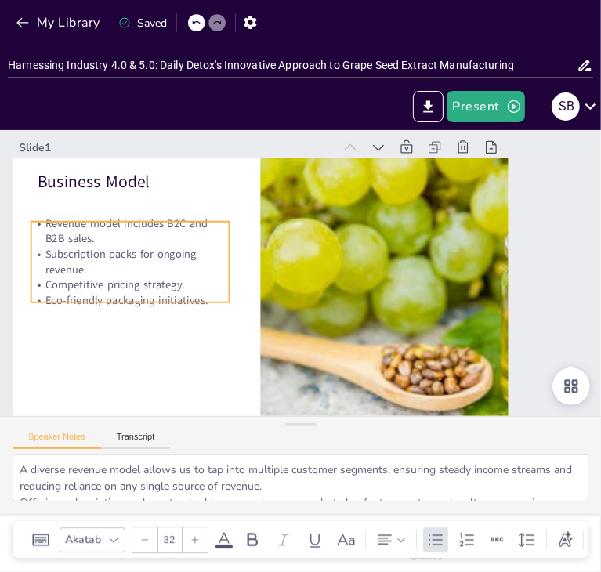
drag, startPoint x: 53, startPoint y: 216, endPoint x: 47, endPoint y: 242, distance: 26.6
click at [216, 198] on p "Revenue model includes B2C and B2B sales." at bounding box center [270, 101] width 109 height 194
click at [140, 201] on p "Revenue model includes B2C and B2B sales." at bounding box center [218, 118] width 156 height 168
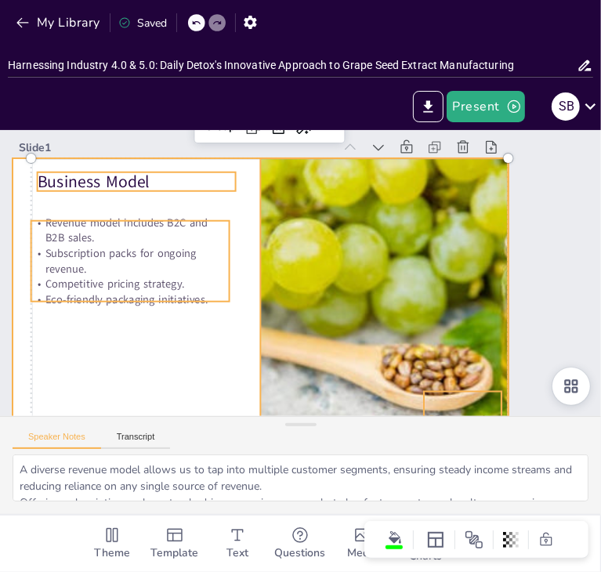
click at [149, 330] on div at bounding box center [275, 233] width 279 height 496
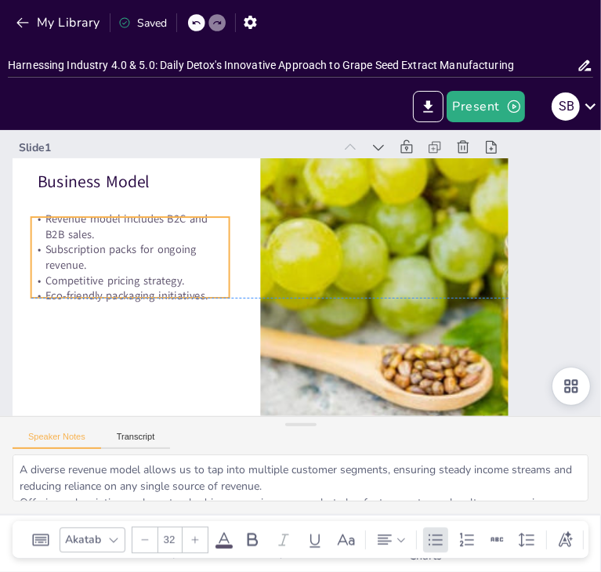
click at [245, 204] on p "Subscription packs for ongoing revenue." at bounding box center [280, 103] width 71 height 201
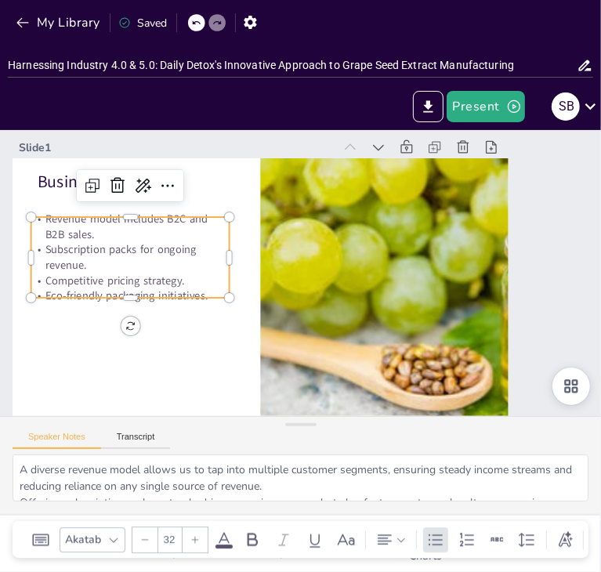
click at [121, 220] on p "Subscription packs for ongoing revenue." at bounding box center [199, 137] width 156 height 168
click at [63, 266] on p "Subscription packs for ongoing revenue." at bounding box center [130, 257] width 198 height 31
click at [64, 266] on p "Subscription packs for ongoing revenue." at bounding box center [131, 293] width 201 height 71
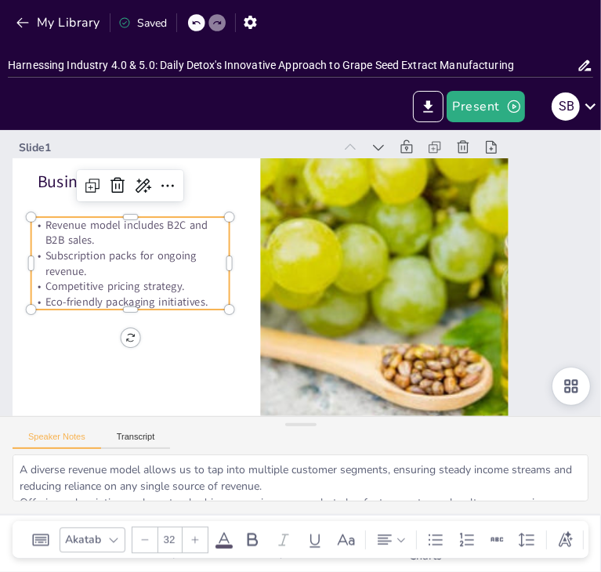
click at [78, 243] on p "Subscription packs for ongoing revenue." at bounding box center [157, 180] width 187 height 126
click at [78, 249] on p "Subscription packs for ongoing revenue." at bounding box center [149, 194] width 194 height 109
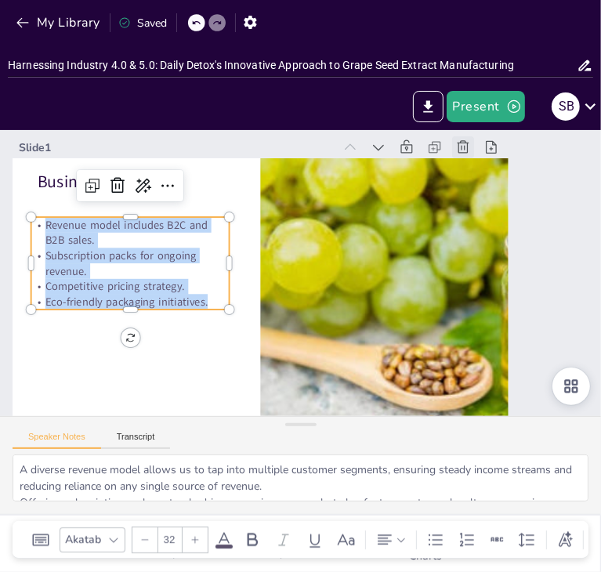
click at [490, 214] on icon at bounding box center [500, 224] width 20 height 20
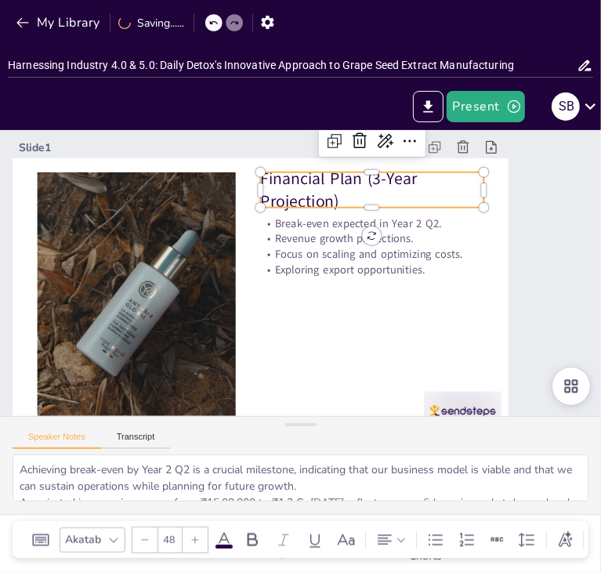
click at [321, 247] on p "Financial Plan (3-Year Projection)" at bounding box center [367, 361] width 92 height 228
click at [325, 195] on p "Financial Plan (3-Year Projection)" at bounding box center [409, 283] width 169 height 208
click at [346, 202] on p "Financial Plan (3-Year Projection)" at bounding box center [402, 315] width 113 height 227
click at [318, 199] on p "Financial Plan (3-Year Projection)" at bounding box center [409, 270] width 183 height 197
click at [289, 199] on p "Financial Plan (3-Year Projection)" at bounding box center [399, 226] width 223 height 133
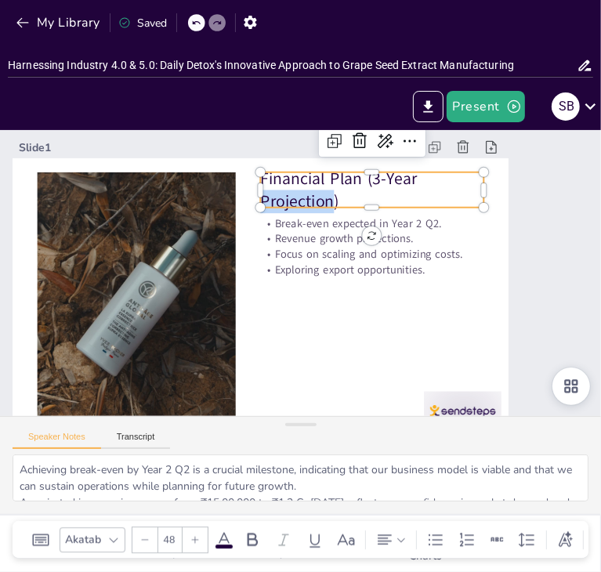
click at [296, 199] on p "Financial Plan (3-Year Projection)" at bounding box center [404, 237] width 216 height 152
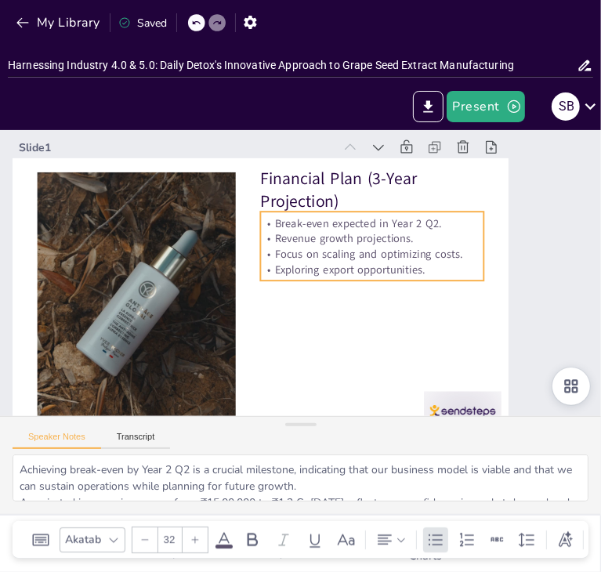
click at [301, 223] on p "Break-even expected in Year 2 Q2." at bounding box center [381, 239] width 222 height 62
click at [301, 223] on p "Break-even expected in Year 2 Q2." at bounding box center [386, 257] width 210 height 105
click at [311, 223] on p "Break-even expected in Year 2 Q2." at bounding box center [382, 302] width 143 height 190
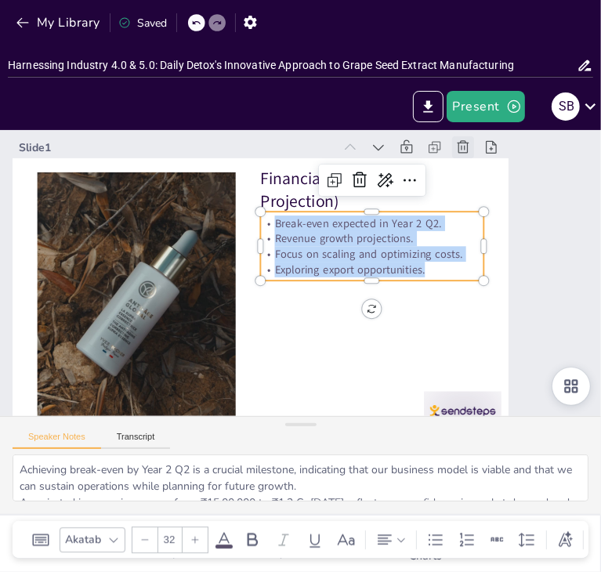
click at [434, 428] on icon at bounding box center [427, 436] width 16 height 16
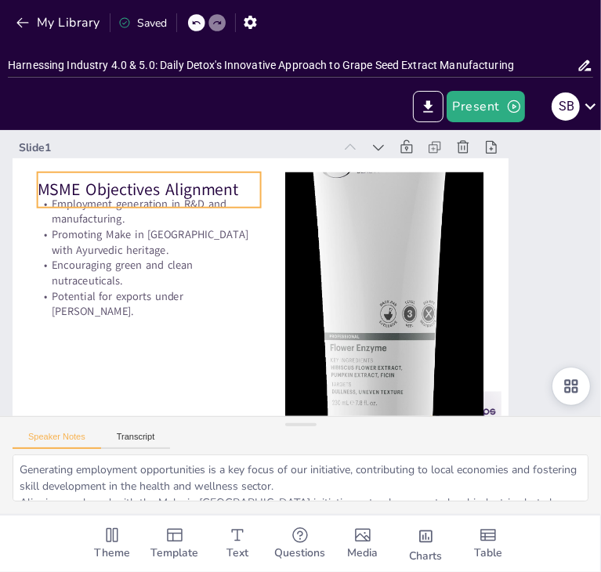
click at [178, 183] on p "MSME Objectives Alignment" at bounding box center [261, 104] width 167 height 181
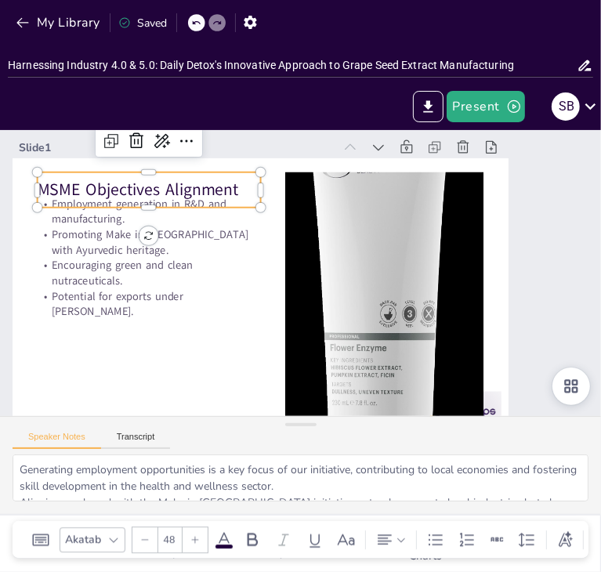
click at [204, 183] on p "MSME Objectives Alignment" at bounding box center [279, 102] width 150 height 194
click at [361, 260] on p "MSME Objectives Alignment" at bounding box center [470, 305] width 219 height 91
click at [354, 288] on p "MSME Objectives Alignment" at bounding box center [465, 322] width 223 height 69
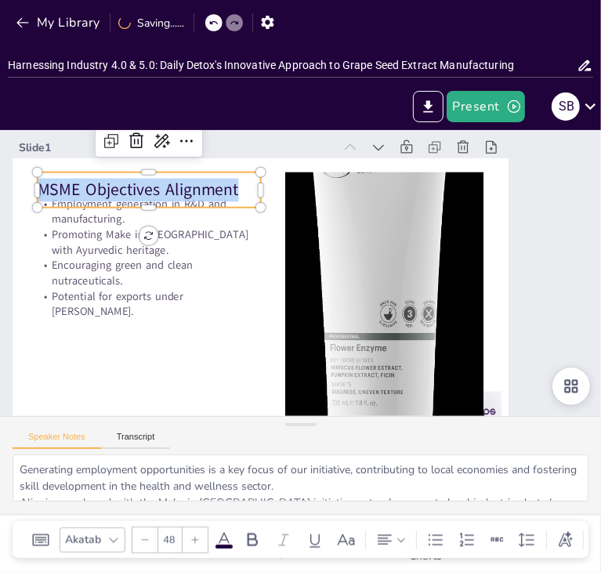
click at [108, 183] on p "MSME Objectives Alignment" at bounding box center [210, 126] width 205 height 132
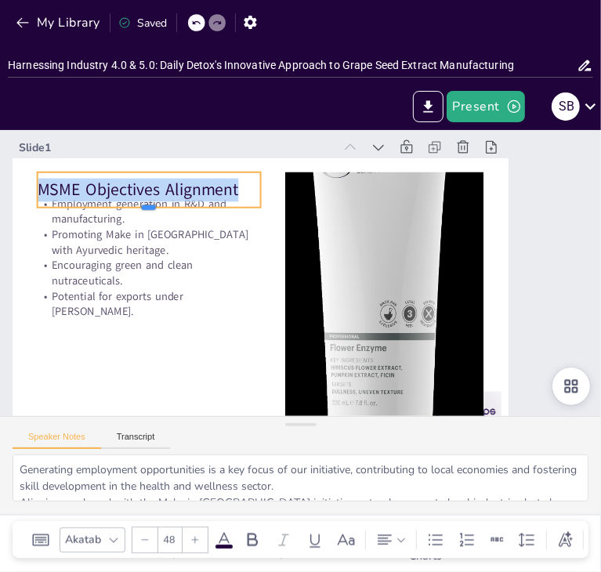
click at [353, 212] on div at bounding box center [359, 121] width 13 height 223
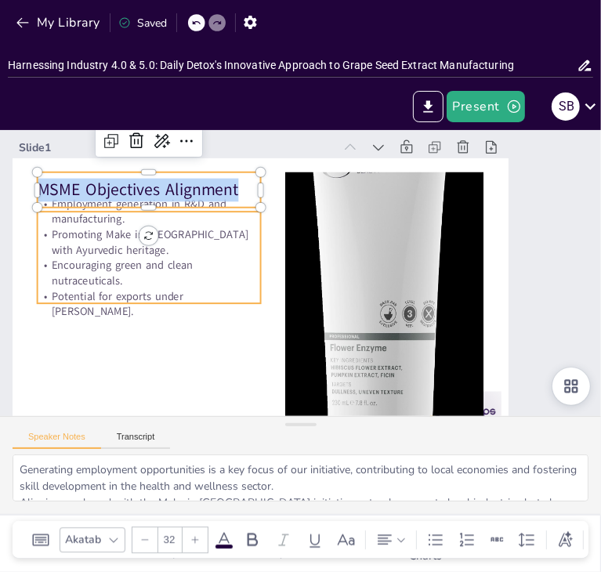
click at [114, 212] on p "Employment generation in R&D and manufacturing." at bounding box center [213, 134] width 199 height 156
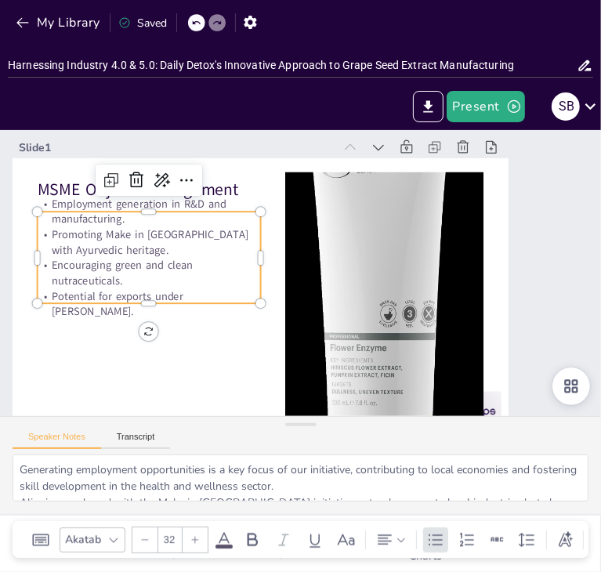
click at [361, 214] on p "Employment generation in R&D and manufacturing." at bounding box center [447, 201] width 172 height 187
click at [67, 214] on p "Employment generation in R&D and manufacturing." at bounding box center [175, 167] width 222 height 99
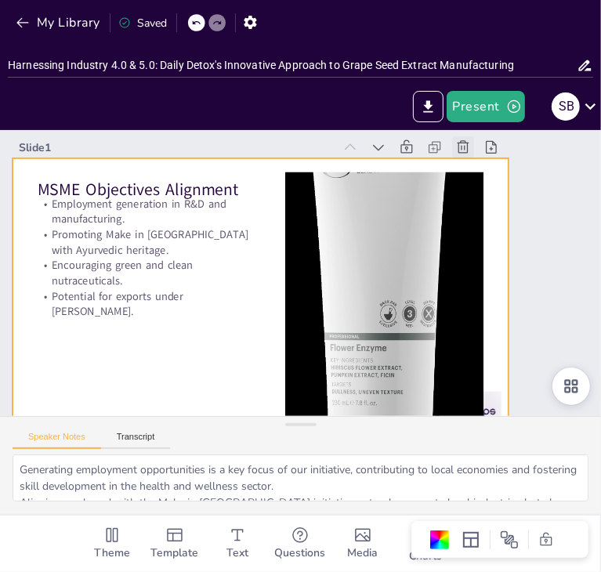
click at [495, 256] on icon at bounding box center [506, 267] width 22 height 22
